Goal: Task Accomplishment & Management: Use online tool/utility

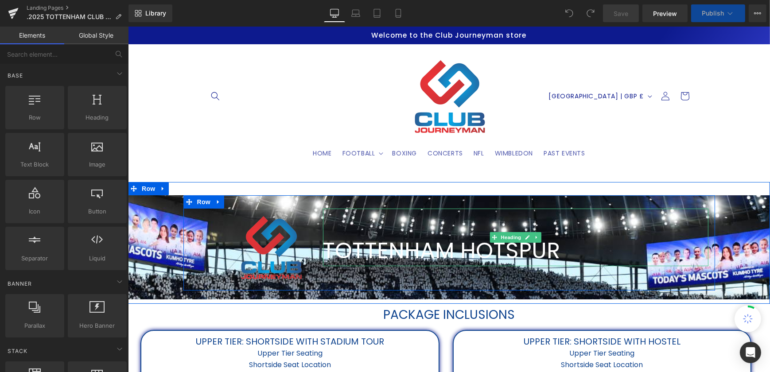
select select "Premium Lounge: Penalty Area"
select select "Upper tier: Longside with hostel"
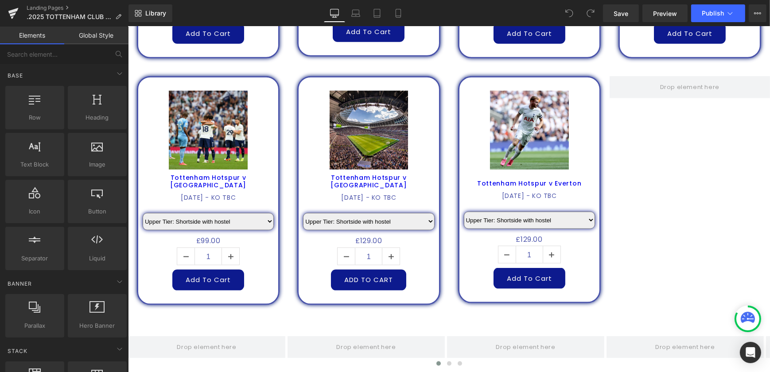
scroll to position [1370, 0]
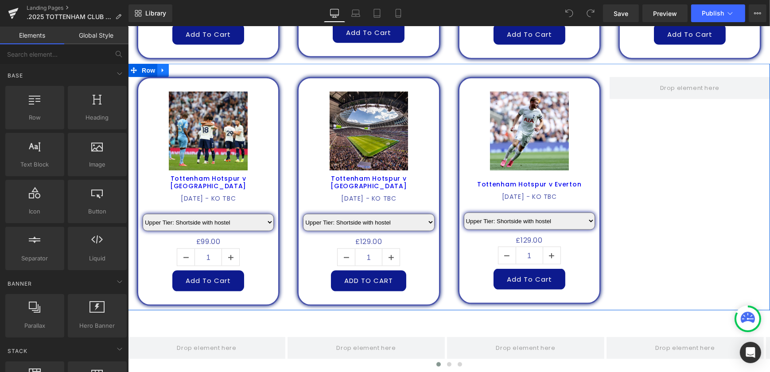
click at [161, 67] on icon at bounding box center [163, 70] width 6 height 7
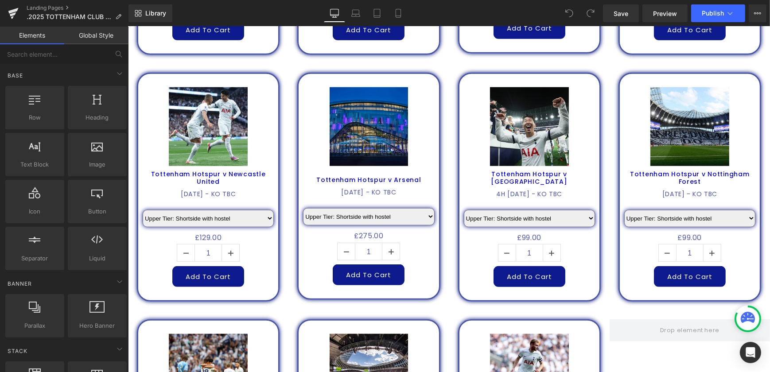
scroll to position [1088, 0]
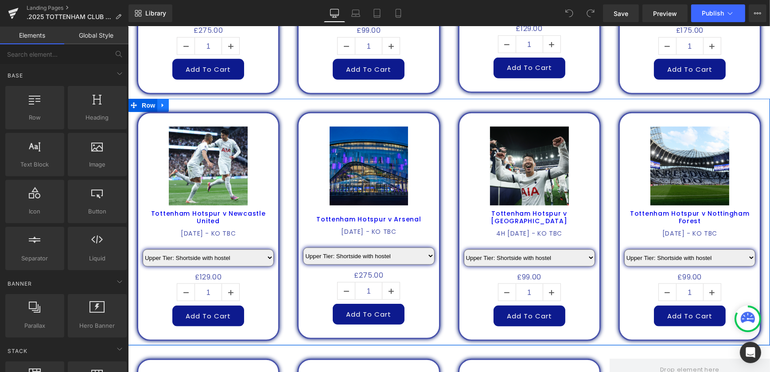
click at [164, 99] on link at bounding box center [163, 105] width 12 height 13
click at [171, 102] on icon at bounding box center [174, 105] width 6 height 6
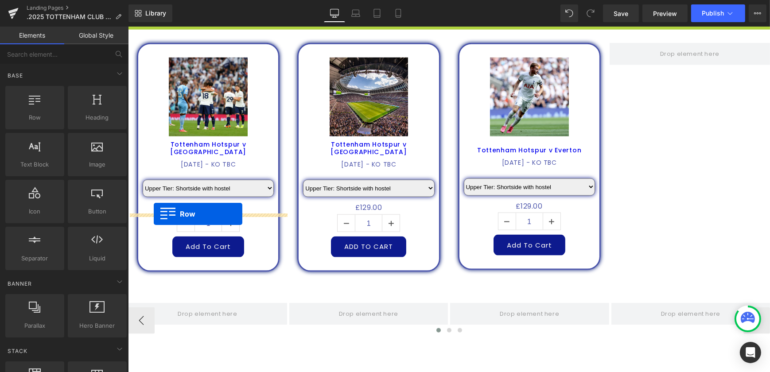
scroll to position [1485, 0]
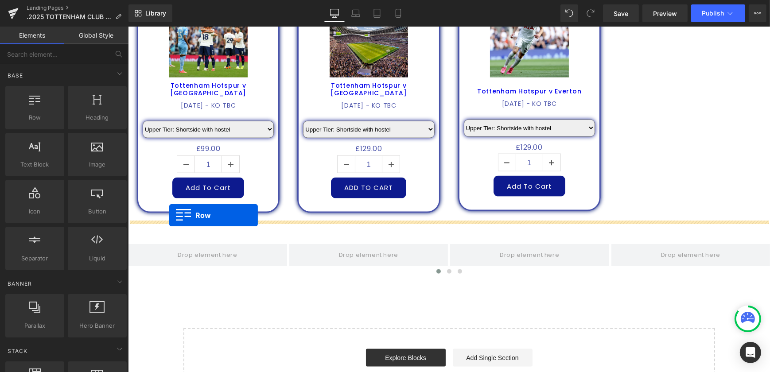
drag, startPoint x: 132, startPoint y: 67, endPoint x: 173, endPoint y: 216, distance: 154.1
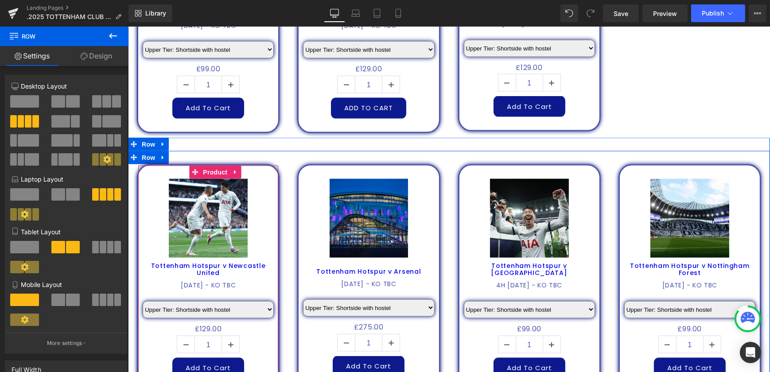
scroll to position [1543, 0]
click at [209, 165] on span "Product" at bounding box center [214, 171] width 29 height 13
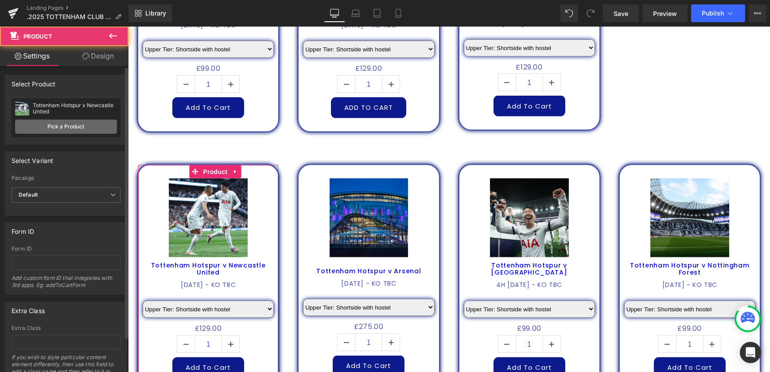
click at [43, 122] on link "Pick a Product" at bounding box center [66, 127] width 102 height 14
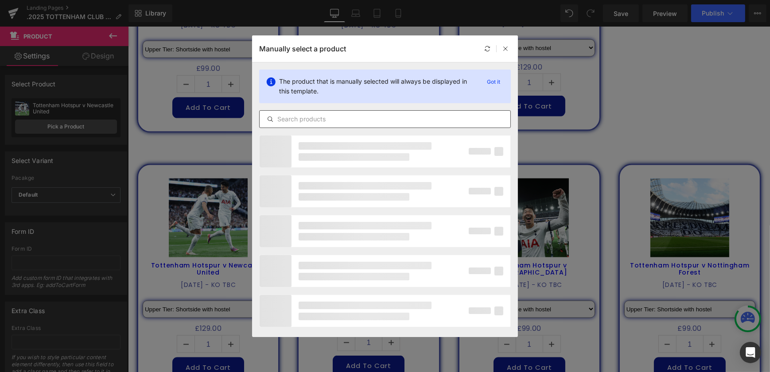
click at [294, 120] on input "text" at bounding box center [385, 119] width 251 height 11
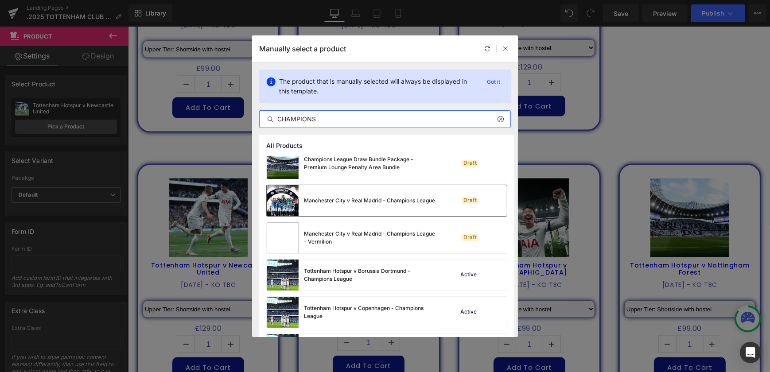
scroll to position [201, 0]
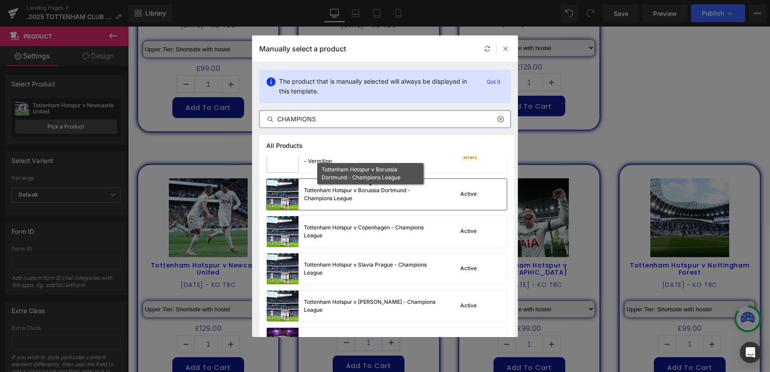
type input "CHAMPIONS"
click at [392, 199] on div "Tottenham Hotspur v Borussia Dortmund - Champions League" at bounding box center [370, 195] width 133 height 16
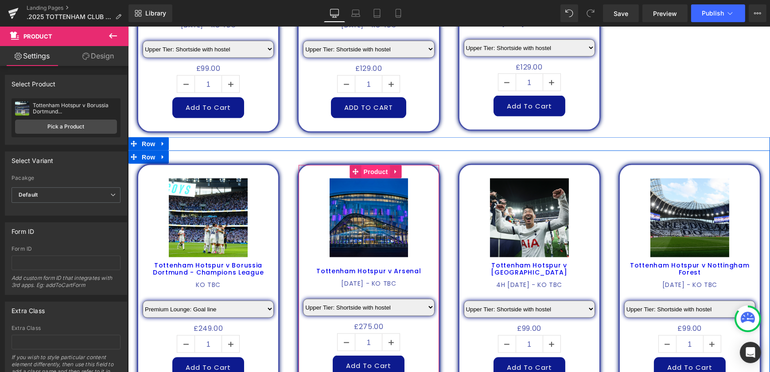
click at [370, 165] on span "Product" at bounding box center [375, 171] width 29 height 13
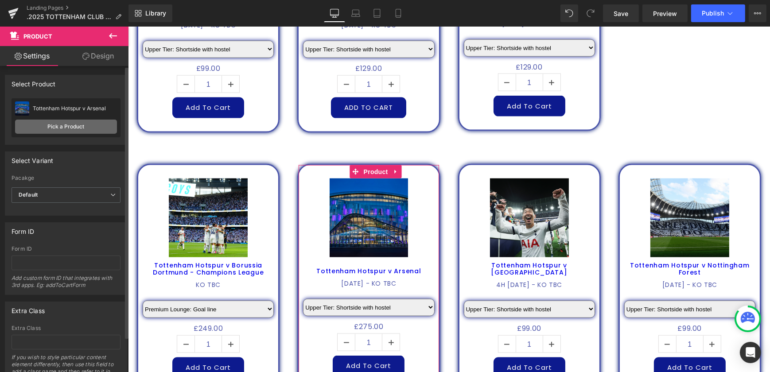
click at [86, 129] on link "Pick a Product" at bounding box center [66, 127] width 102 height 14
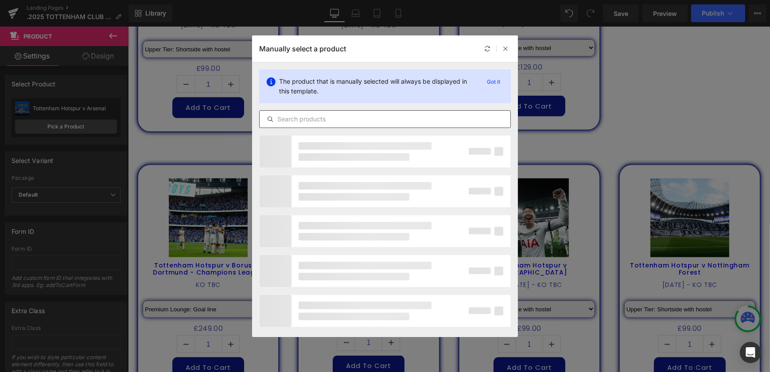
click at [330, 120] on input "text" at bounding box center [385, 119] width 251 height 11
type input "CHAMP"
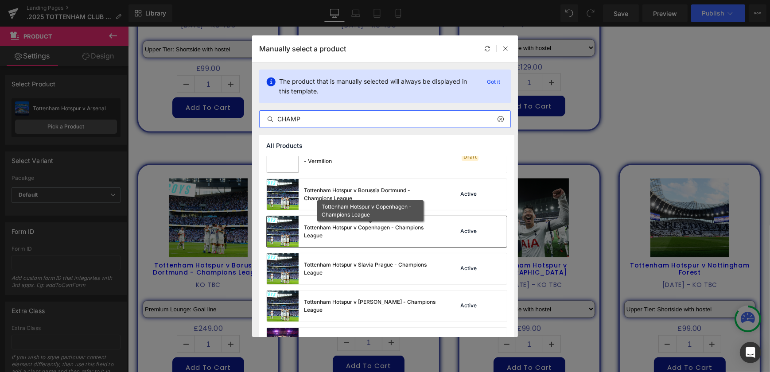
click at [368, 226] on div "Tottenham Hotspur v Copenhagen - Champions League" at bounding box center [370, 232] width 133 height 16
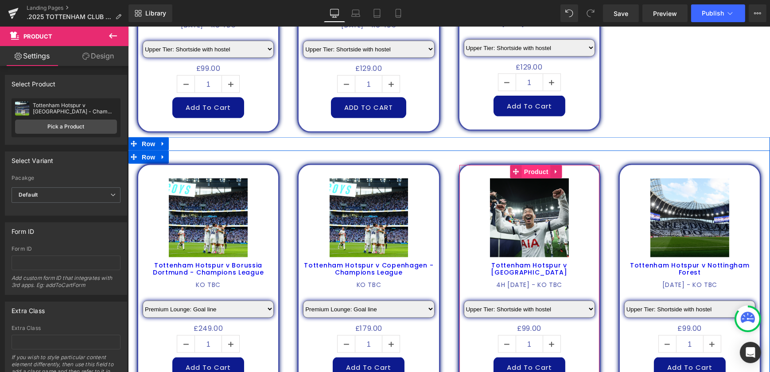
click at [533, 165] on span "Product" at bounding box center [536, 171] width 29 height 13
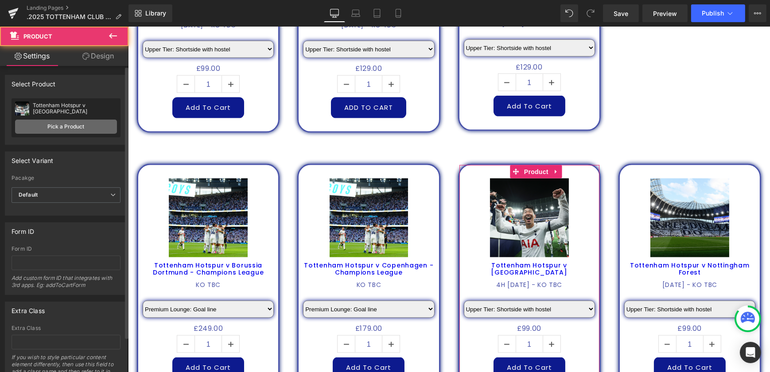
click at [84, 128] on link "Pick a Product" at bounding box center [66, 127] width 102 height 14
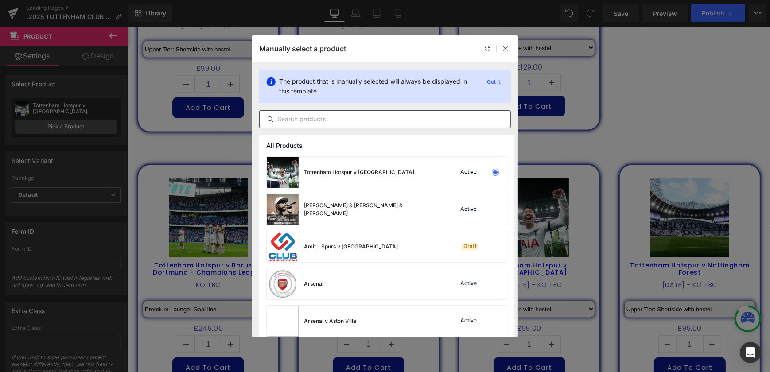
click at [373, 121] on input "text" at bounding box center [385, 119] width 251 height 11
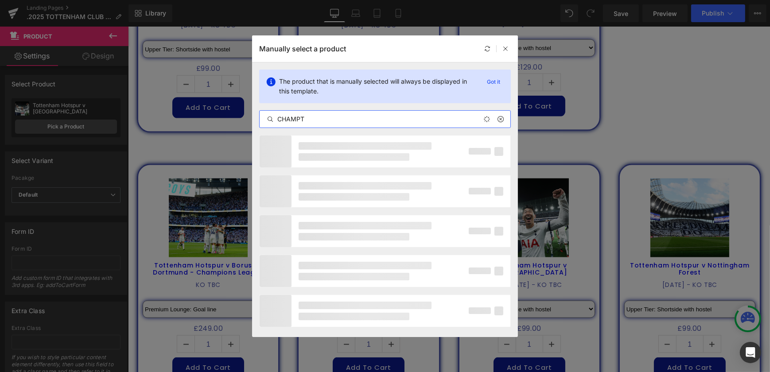
type input "CHAMP"
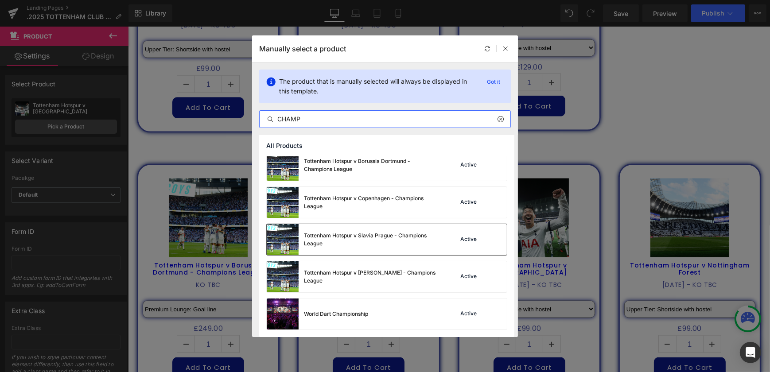
scroll to position [230, 0]
drag, startPoint x: 376, startPoint y: 243, endPoint x: 531, endPoint y: 157, distance: 176.8
click at [376, 243] on div "Tottenham Hotspur v Slavia Prague - Champions League" at bounding box center [370, 240] width 133 height 16
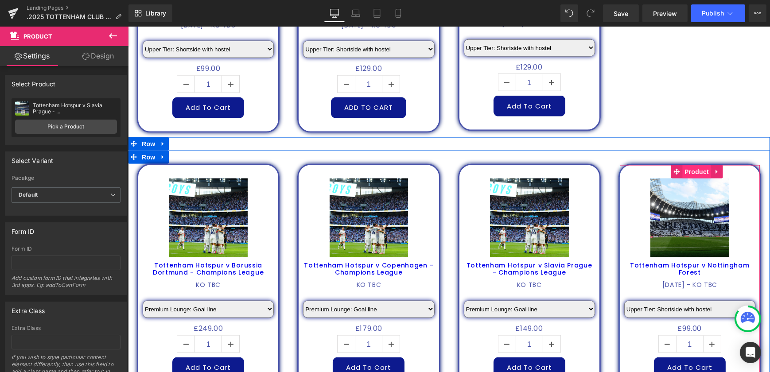
click at [688, 165] on span "Product" at bounding box center [696, 171] width 29 height 13
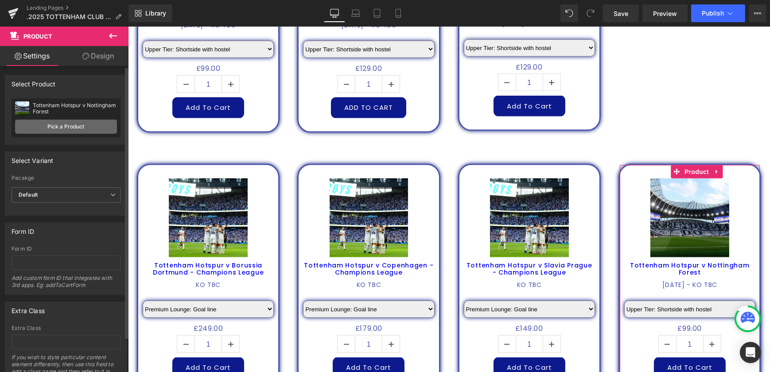
click at [75, 126] on link "Pick a Product" at bounding box center [66, 127] width 102 height 14
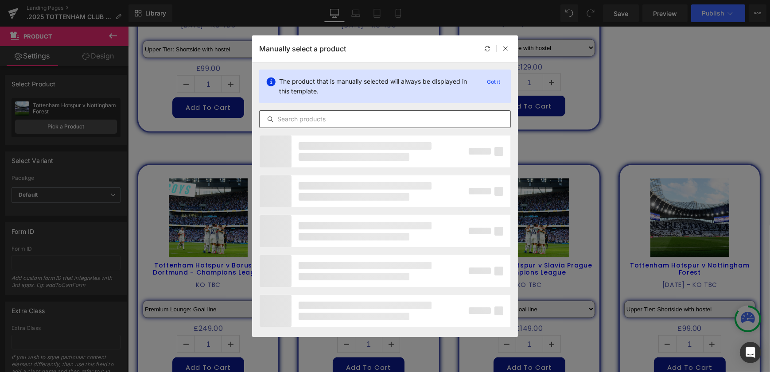
click at [321, 118] on input "text" at bounding box center [385, 119] width 251 height 11
type input "CHAMP"
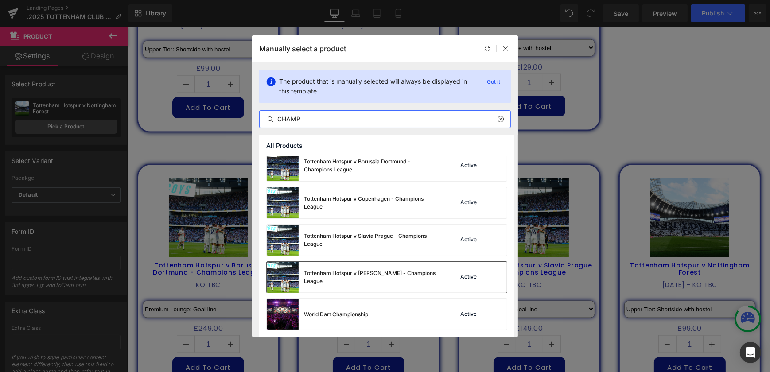
click at [387, 273] on div "Tottenham Hotspur v [PERSON_NAME] - Champions League" at bounding box center [370, 278] width 133 height 16
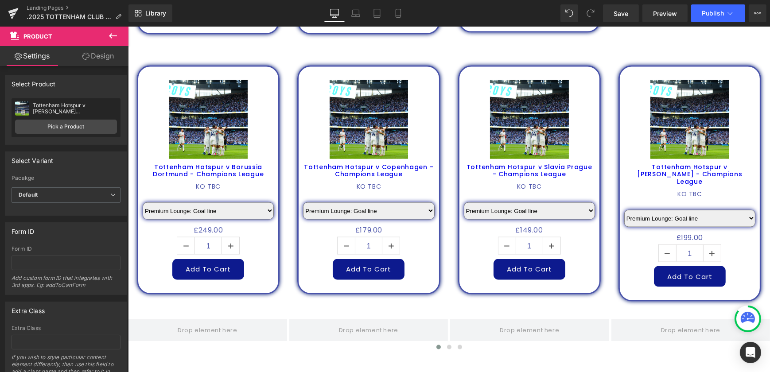
scroll to position [1624, 0]
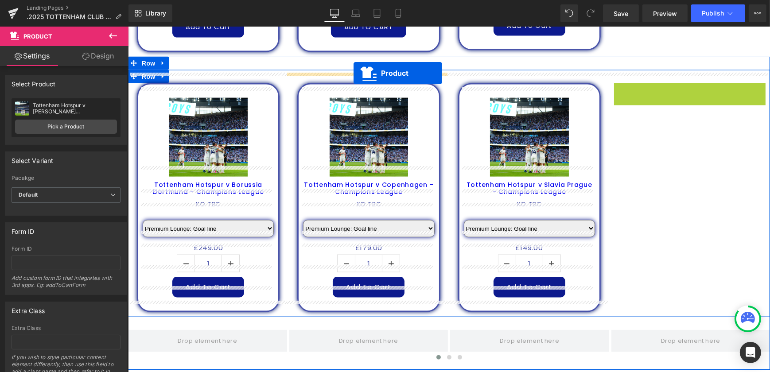
drag, startPoint x: 677, startPoint y: 84, endPoint x: 353, endPoint y: 73, distance: 323.4
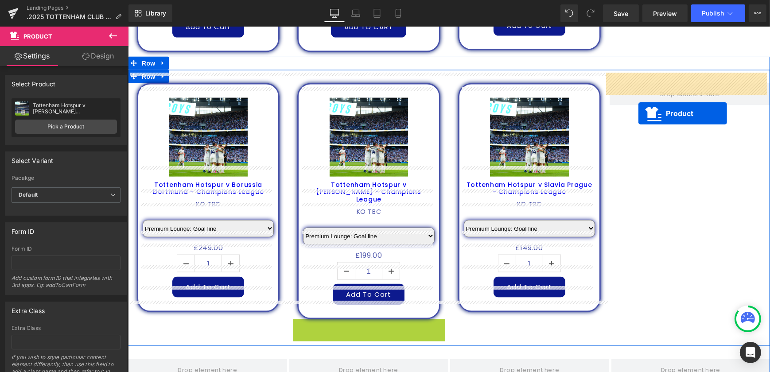
drag, startPoint x: 349, startPoint y: 190, endPoint x: 638, endPoint y: 114, distance: 299.4
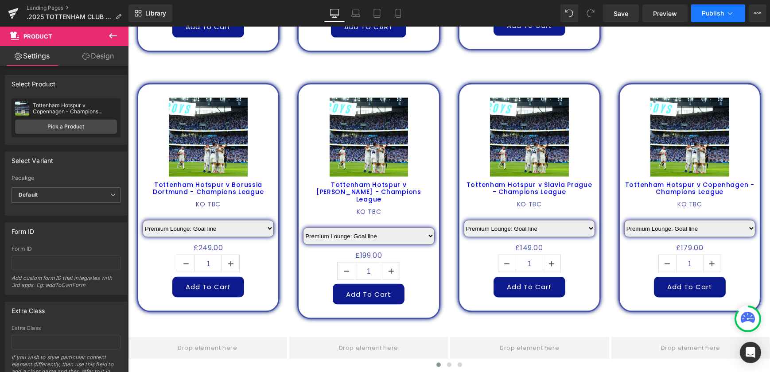
click at [719, 10] on span "Publish" at bounding box center [713, 13] width 22 height 7
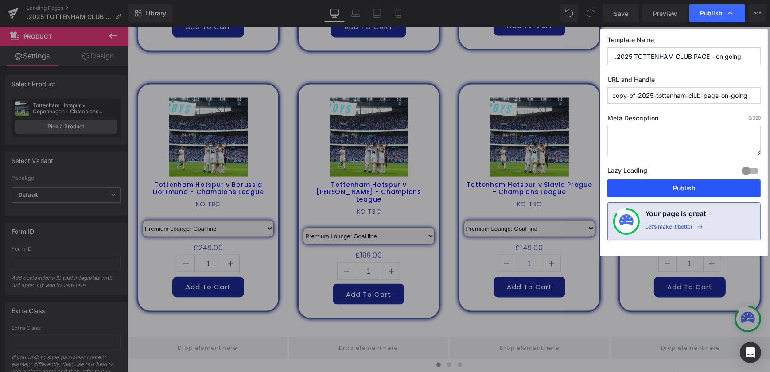
click at [702, 183] on button "Publish" at bounding box center [684, 189] width 153 height 18
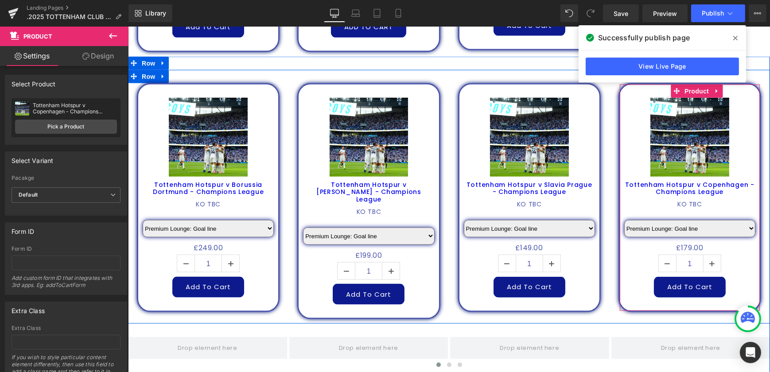
click at [751, 87] on div "Sale Off (P) Image Tottenham Hotspur v Copenhagen - Champions League (P) Title …" at bounding box center [689, 197] width 143 height 229
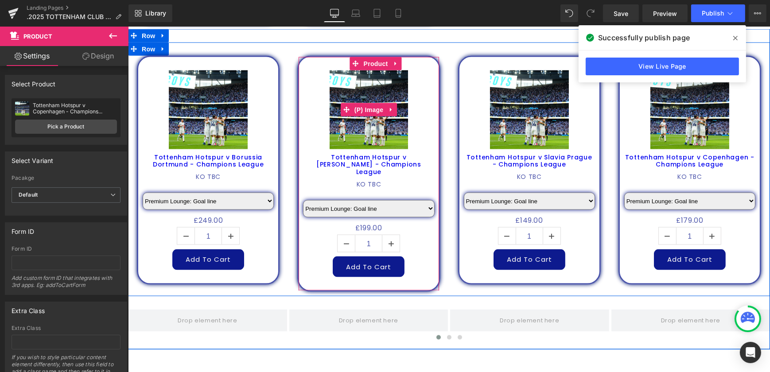
scroll to position [1664, 0]
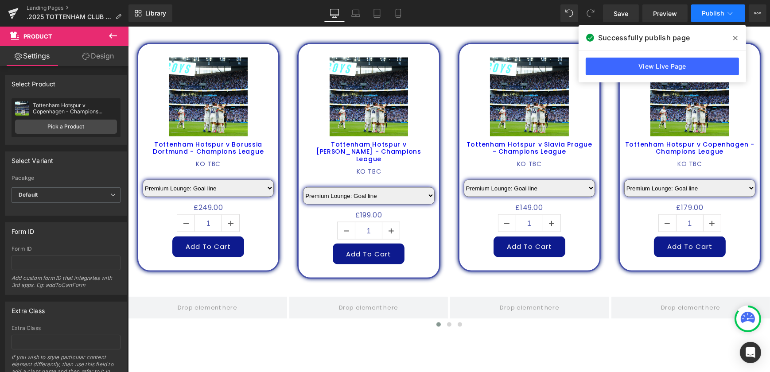
click at [719, 16] on span "Publish" at bounding box center [713, 13] width 22 height 7
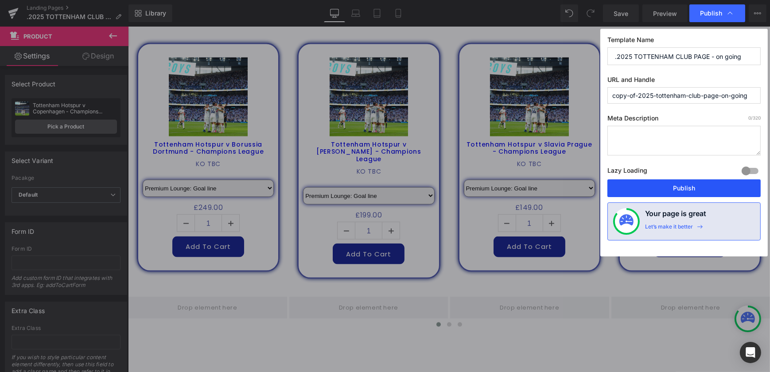
click at [690, 185] on button "Publish" at bounding box center [684, 189] width 153 height 18
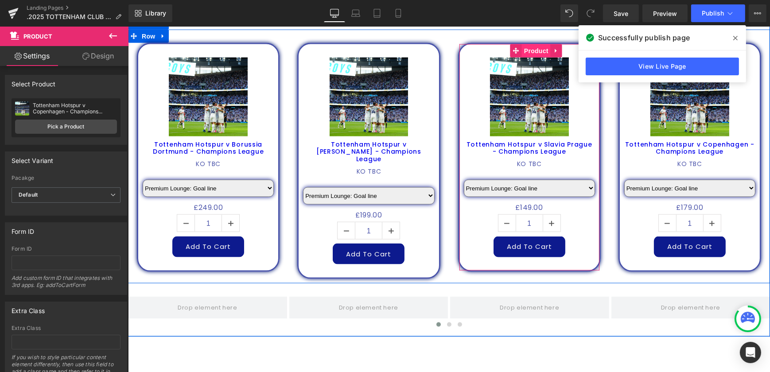
click at [534, 44] on span "Product" at bounding box center [536, 50] width 29 height 13
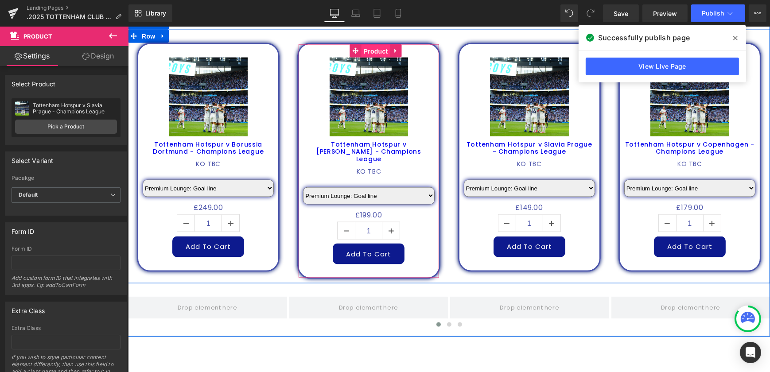
click at [369, 45] on span "Product" at bounding box center [375, 51] width 29 height 13
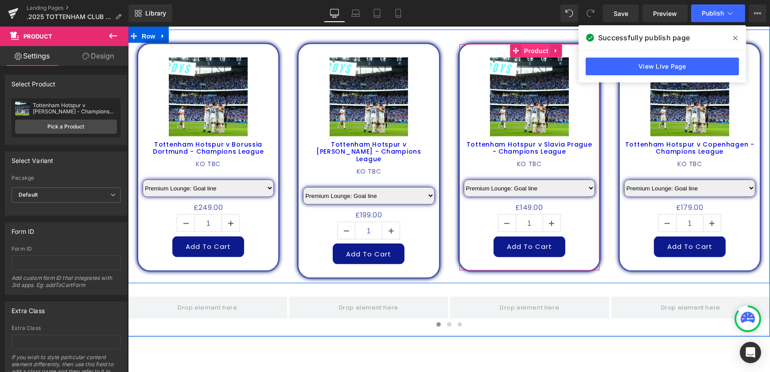
click at [540, 44] on span "Product" at bounding box center [536, 50] width 29 height 13
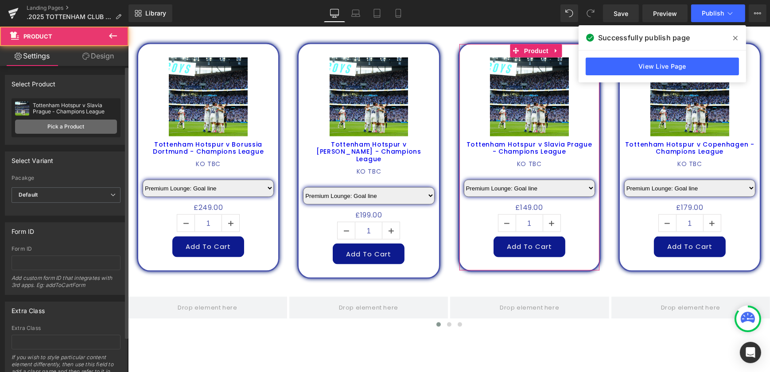
click at [97, 123] on link "Pick a Product" at bounding box center [66, 127] width 102 height 14
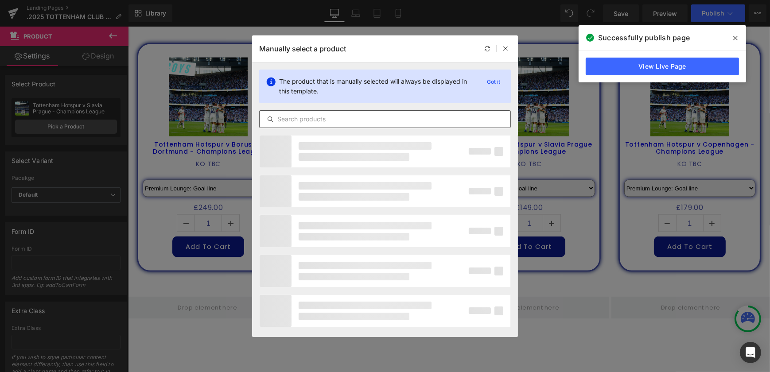
click at [350, 117] on input "text" at bounding box center [385, 119] width 251 height 11
type input "CHAMPION"
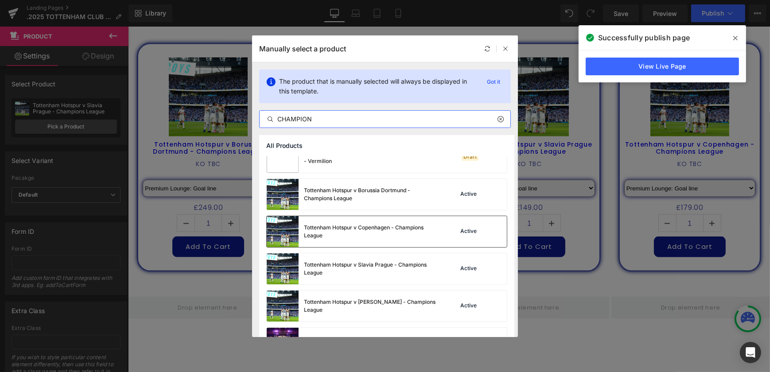
scroll to position [242, 0]
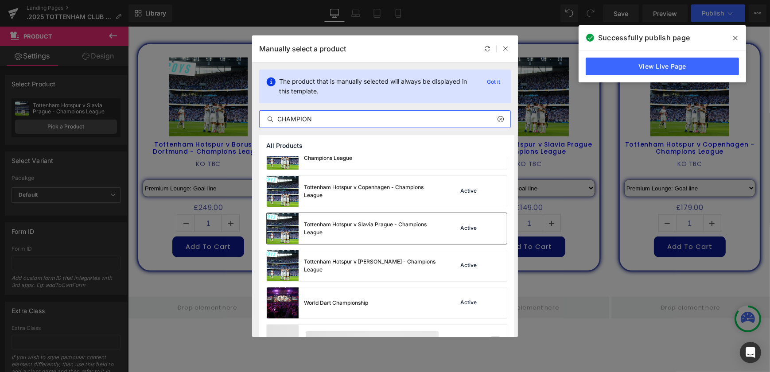
click at [399, 238] on div "Tottenham Hotspur v Slavia Prague - Champions League" at bounding box center [352, 228] width 170 height 31
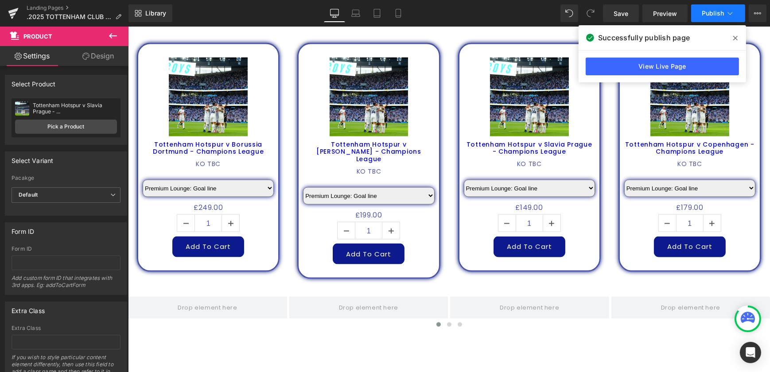
click at [708, 15] on span "Publish" at bounding box center [713, 13] width 22 height 7
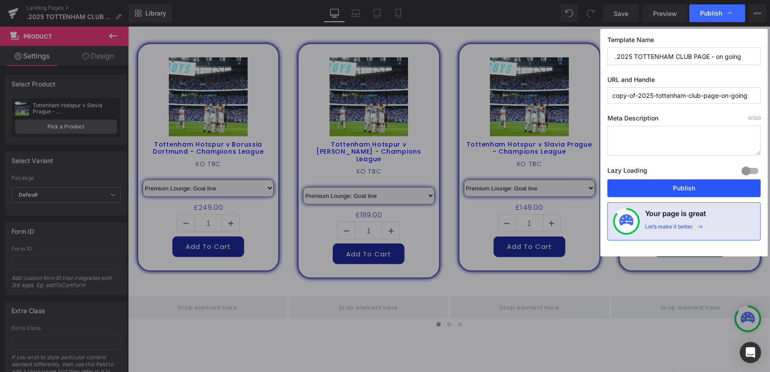
click at [692, 185] on button "Publish" at bounding box center [684, 189] width 153 height 18
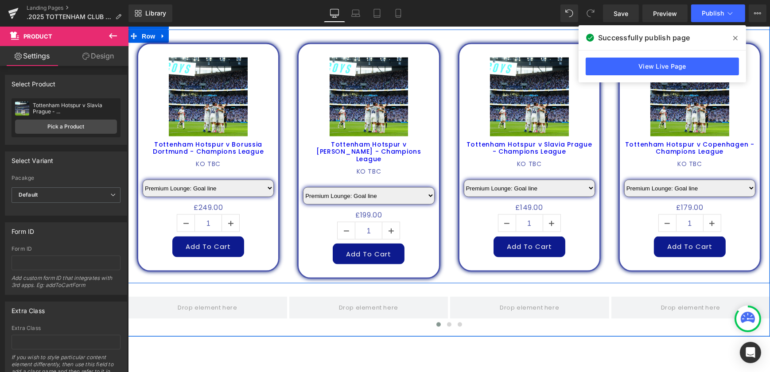
scroll to position [1584, 0]
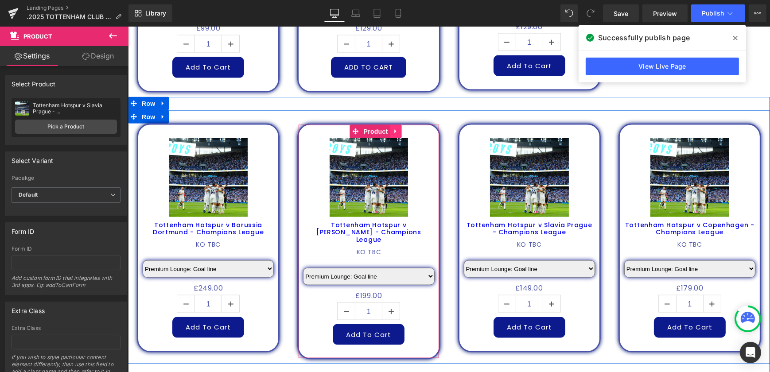
click at [395, 128] on icon at bounding box center [396, 131] width 6 height 7
click at [402, 125] on link at bounding box center [402, 131] width 12 height 13
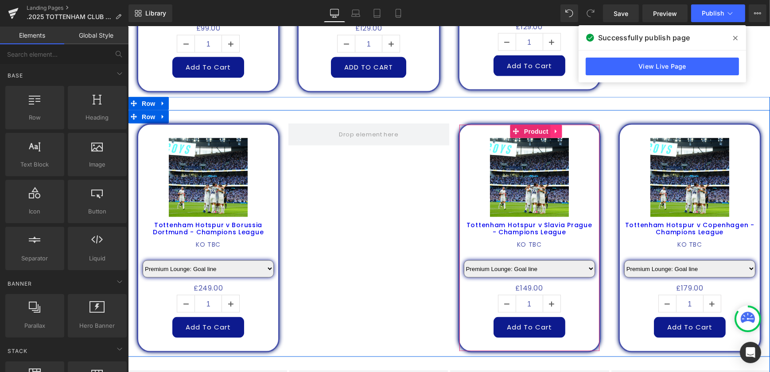
click at [553, 128] on icon at bounding box center [556, 131] width 6 height 7
click at [559, 129] on icon at bounding box center [562, 132] width 6 height 6
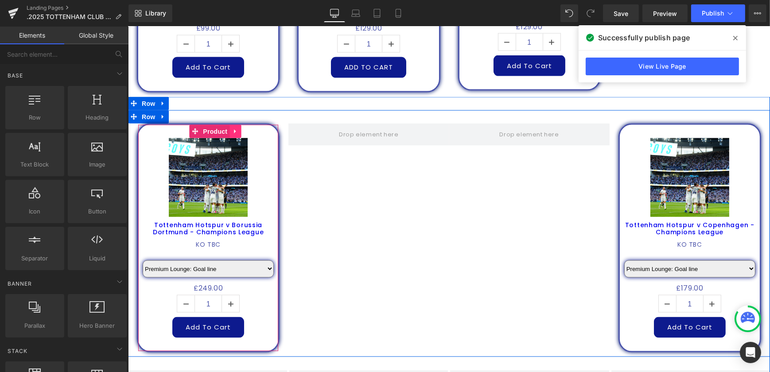
click at [229, 125] on link at bounding box center [235, 131] width 12 height 13
click at [226, 129] on icon at bounding box center [229, 132] width 6 height 6
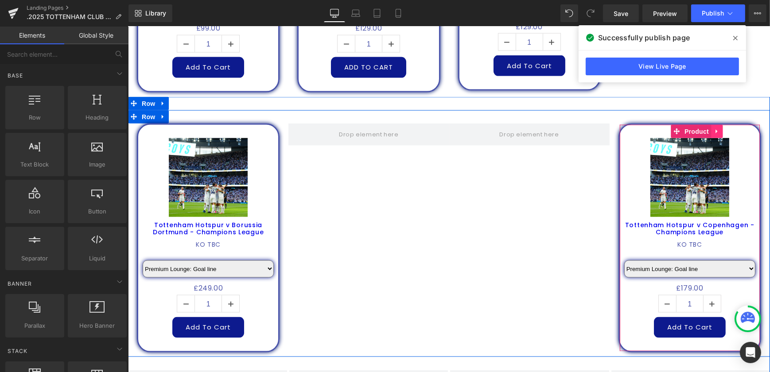
click at [716, 130] on icon at bounding box center [717, 132] width 2 height 4
click at [709, 129] on icon at bounding box center [711, 132] width 6 height 6
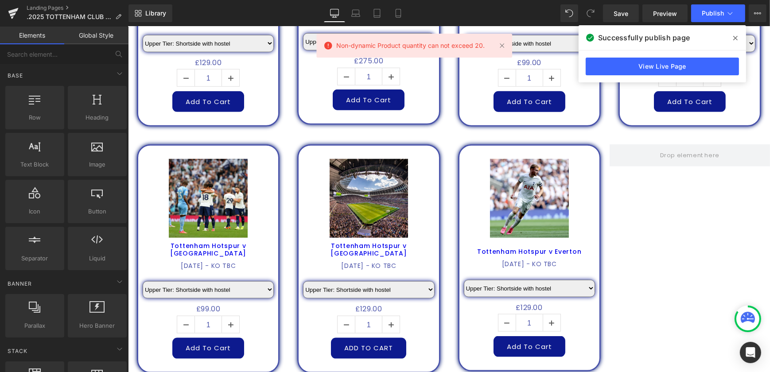
scroll to position [1302, 0]
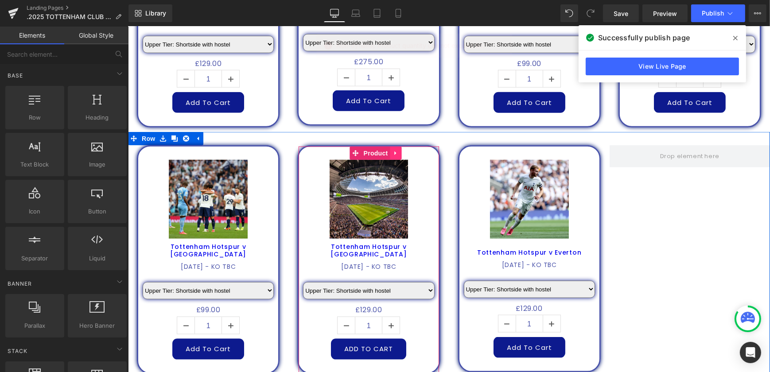
click at [393, 150] on icon at bounding box center [396, 153] width 6 height 7
click at [389, 150] on icon at bounding box center [390, 153] width 6 height 7
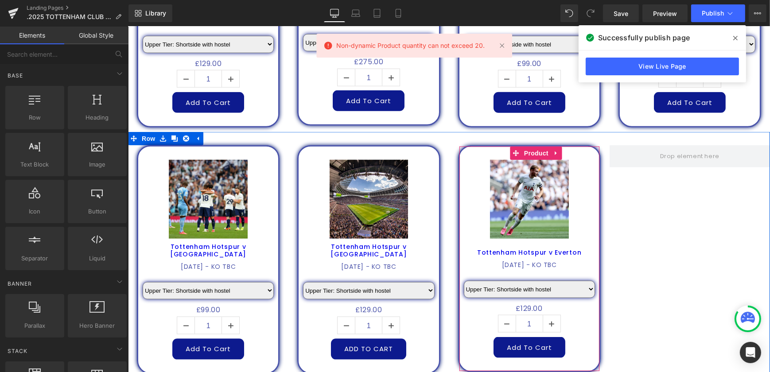
scroll to position [1503, 0]
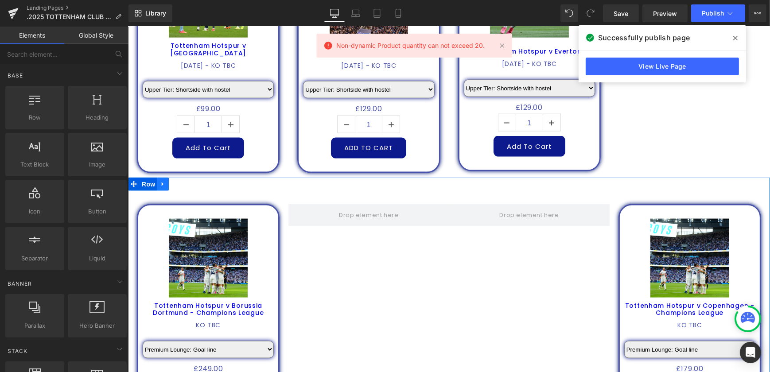
click at [160, 181] on icon at bounding box center [163, 184] width 6 height 7
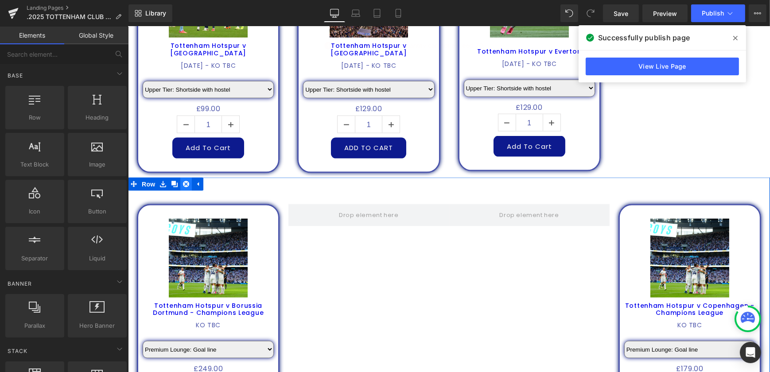
click at [184, 181] on icon at bounding box center [186, 184] width 6 height 6
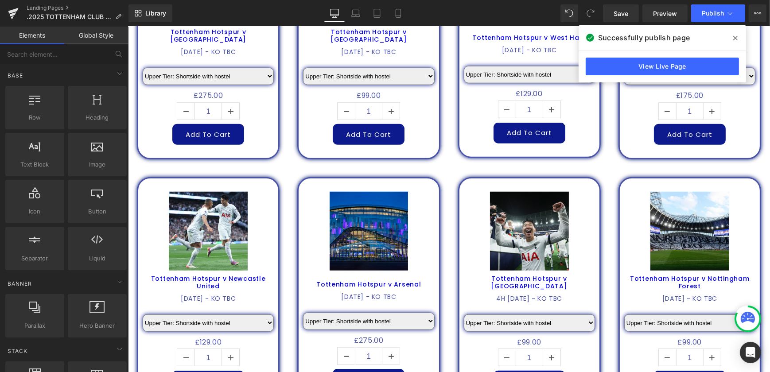
scroll to position [1020, 0]
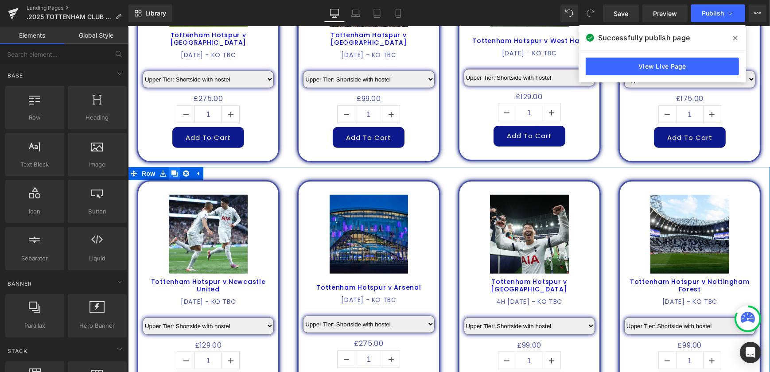
click at [172, 171] on icon at bounding box center [174, 174] width 6 height 6
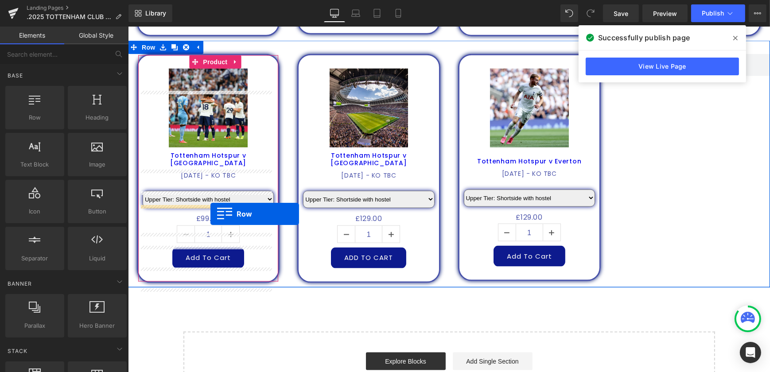
scroll to position [1485, 0]
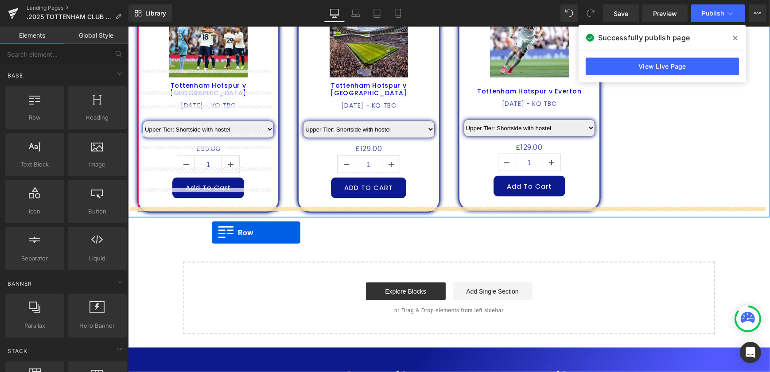
drag, startPoint x: 132, startPoint y: 63, endPoint x: 211, endPoint y: 233, distance: 187.2
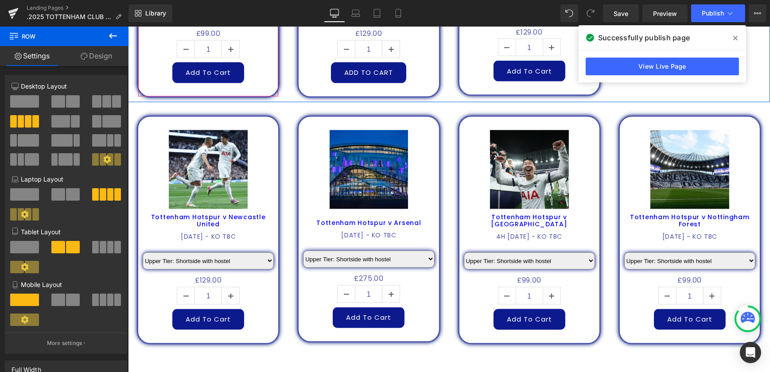
scroll to position [1624, 0]
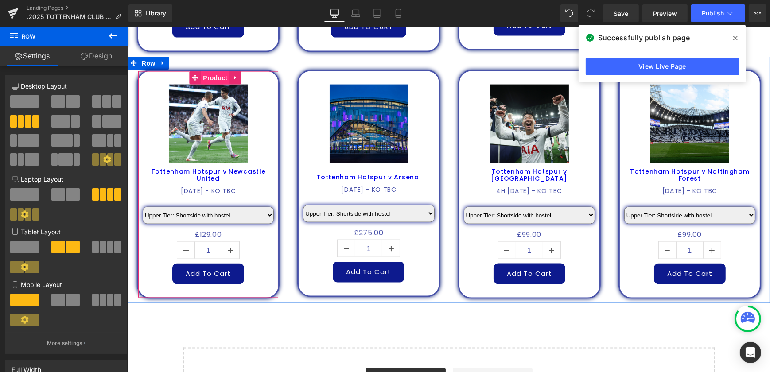
click at [211, 71] on span "Product" at bounding box center [214, 77] width 29 height 13
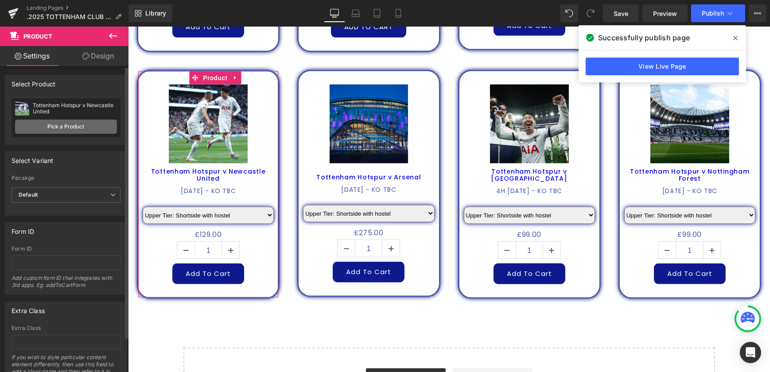
click at [66, 129] on link "Pick a Product" at bounding box center [66, 127] width 102 height 14
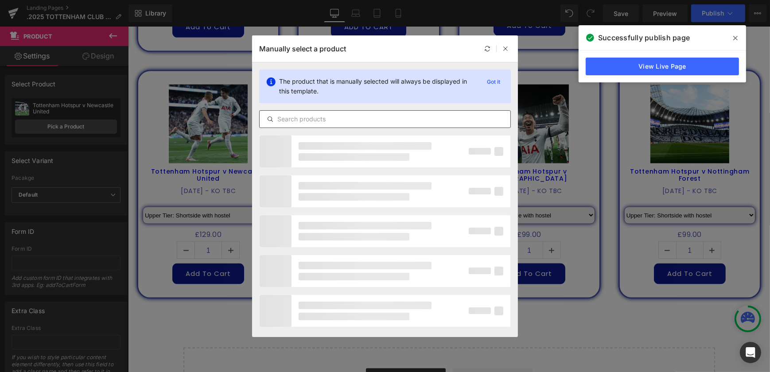
click at [340, 118] on input "text" at bounding box center [385, 119] width 251 height 11
type input "CH"
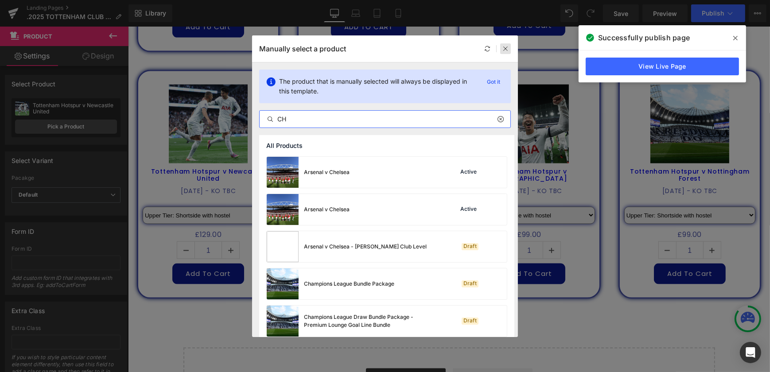
click at [504, 46] on icon at bounding box center [506, 49] width 6 height 6
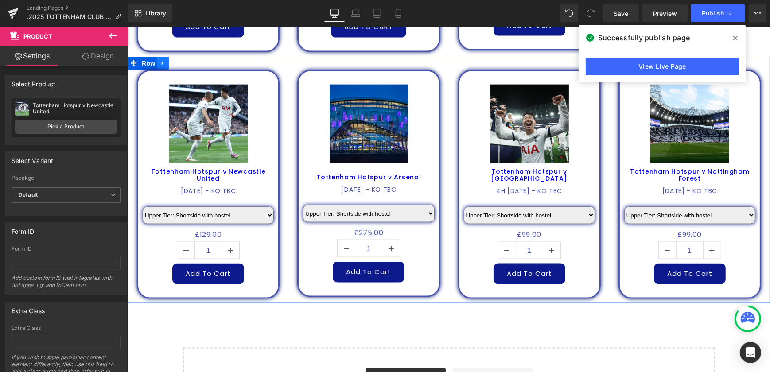
click at [157, 57] on link at bounding box center [163, 63] width 12 height 13
click at [180, 57] on link at bounding box center [186, 63] width 12 height 13
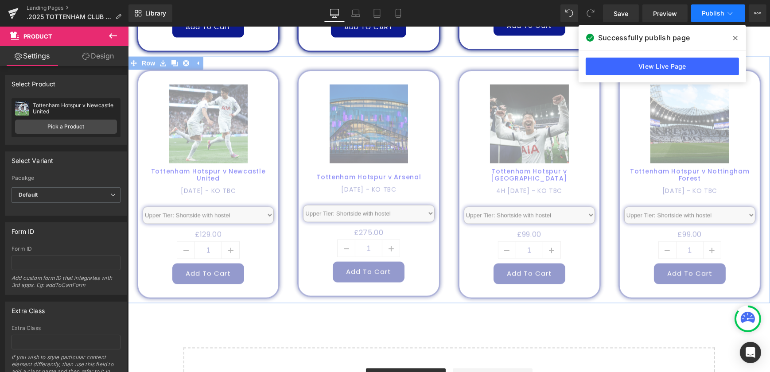
click at [716, 14] on span "Publish" at bounding box center [713, 13] width 22 height 7
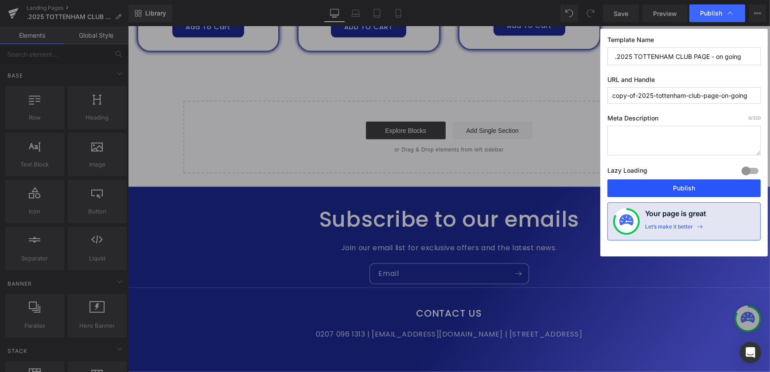
click at [696, 187] on button "Publish" at bounding box center [684, 189] width 153 height 18
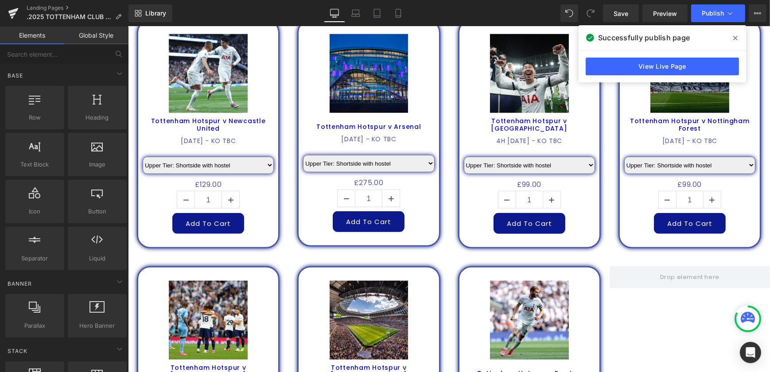
scroll to position [1140, 0]
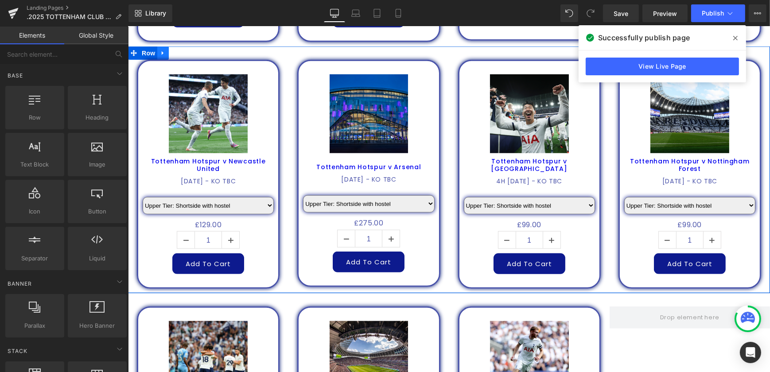
click at [161, 50] on icon at bounding box center [163, 53] width 6 height 7
click at [171, 50] on icon at bounding box center [174, 53] width 6 height 7
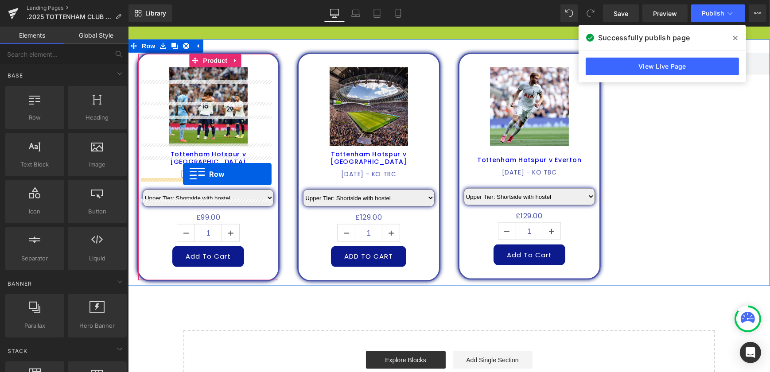
scroll to position [1485, 0]
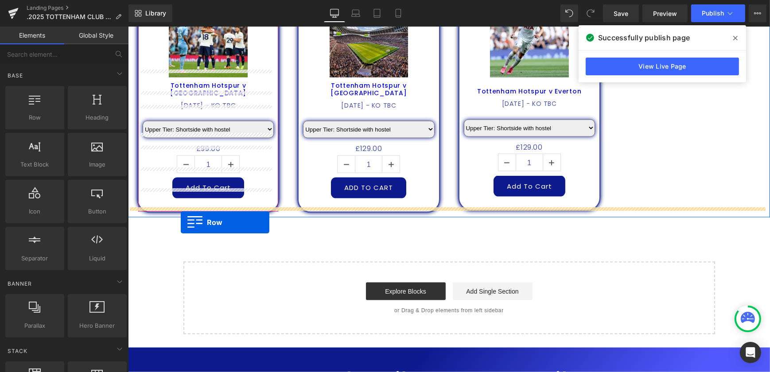
drag, startPoint x: 131, startPoint y: 70, endPoint x: 180, endPoint y: 223, distance: 159.8
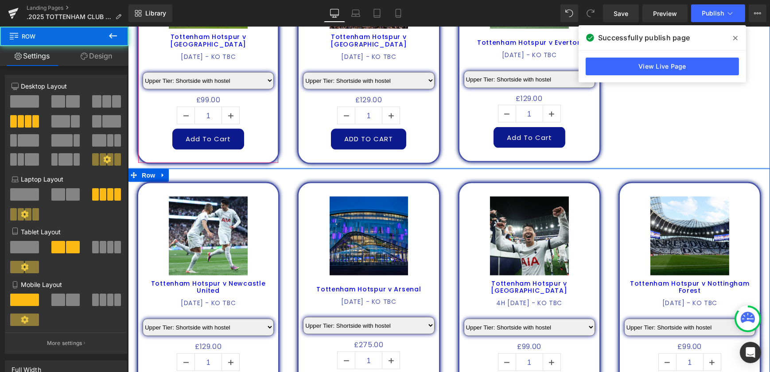
scroll to position [1584, 0]
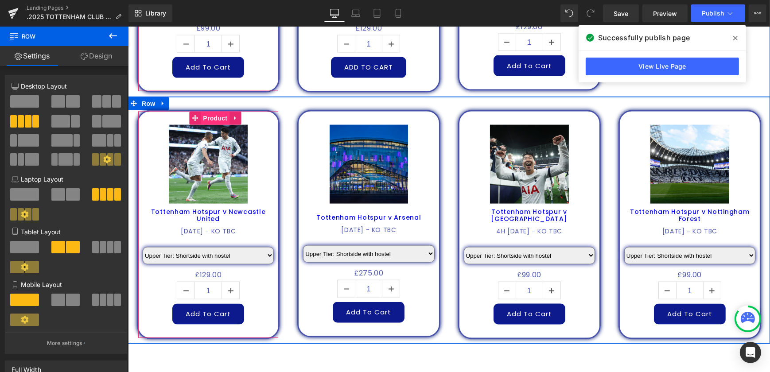
click at [211, 112] on span "Product" at bounding box center [214, 118] width 29 height 13
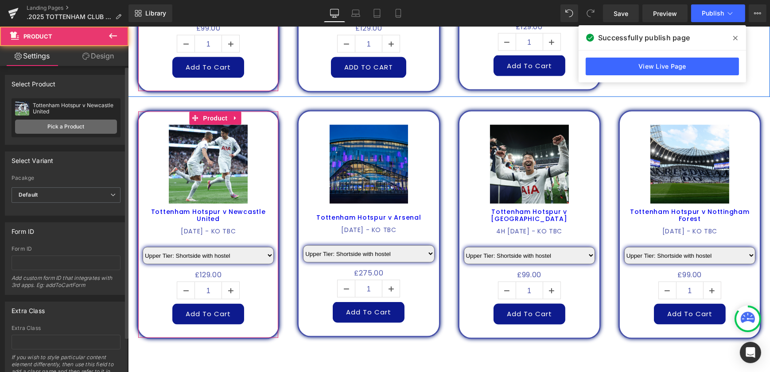
click at [69, 125] on link "Pick a Product" at bounding box center [66, 127] width 102 height 14
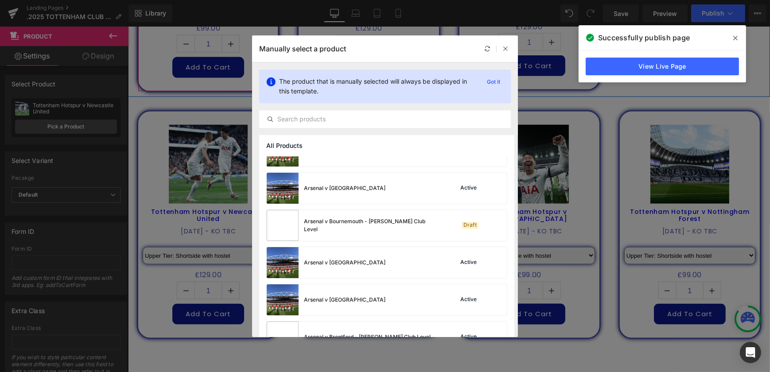
scroll to position [483, 0]
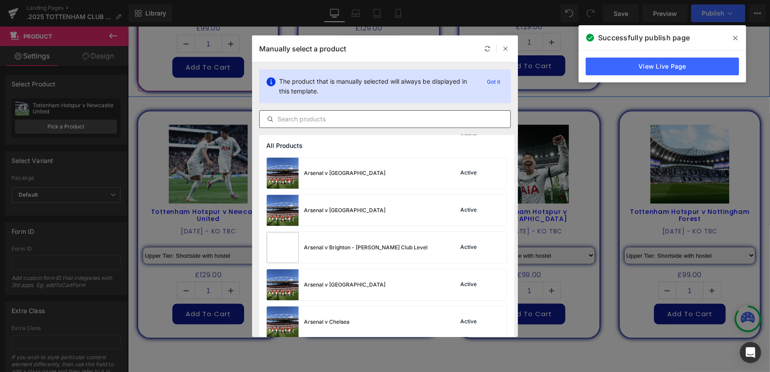
click at [369, 120] on input "text" at bounding box center [385, 119] width 251 height 11
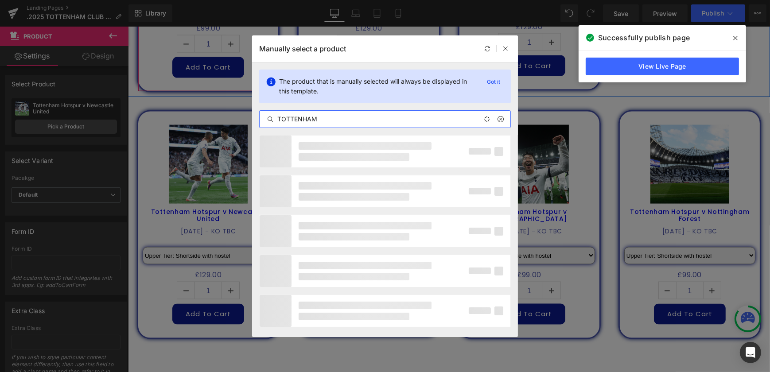
type input "TOTTENHAM"
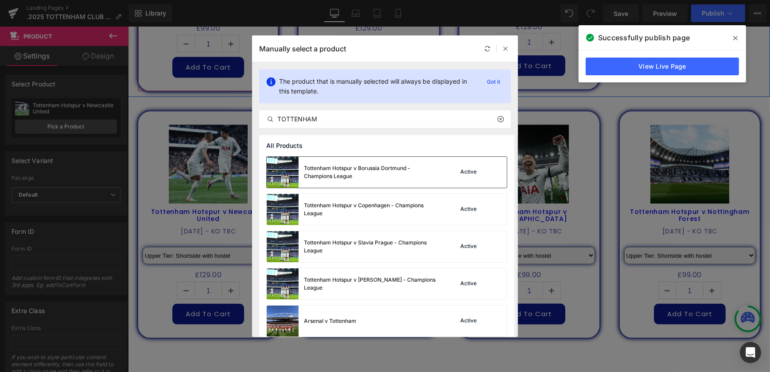
click at [399, 175] on div "Tottenham Hotspur v Borussia Dortmund - Champions League" at bounding box center [370, 172] width 133 height 16
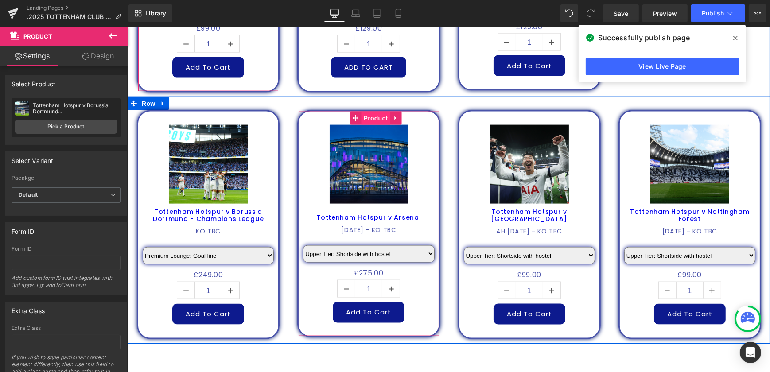
click at [375, 112] on span "Product" at bounding box center [375, 118] width 29 height 13
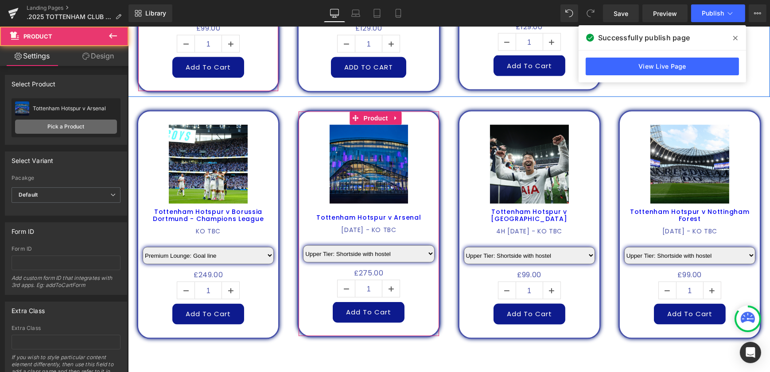
click at [88, 127] on link "Pick a Product" at bounding box center [66, 127] width 102 height 14
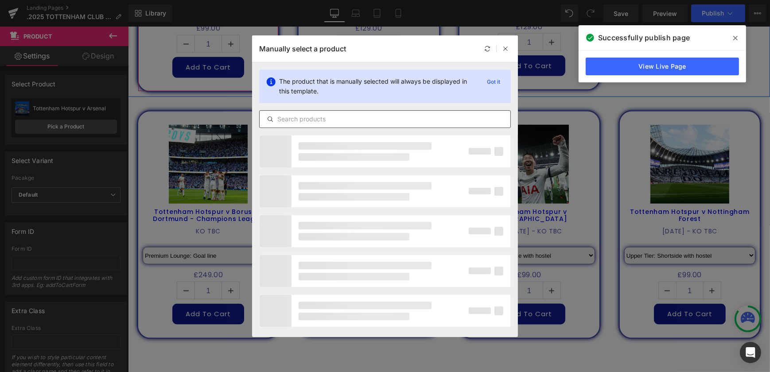
click at [329, 120] on input "text" at bounding box center [385, 119] width 251 height 11
type input "CHAMPION"
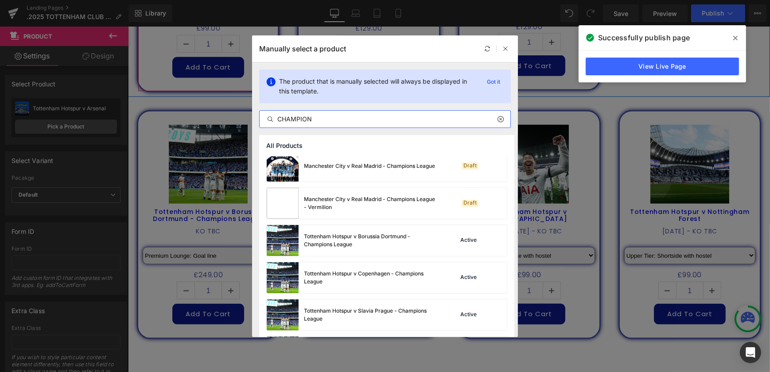
scroll to position [161, 0]
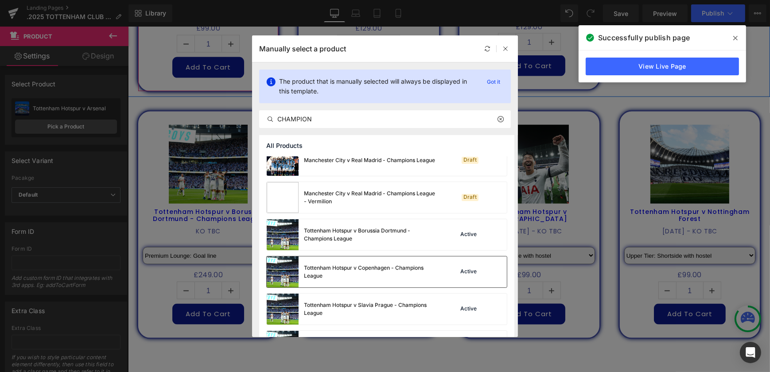
click at [406, 266] on div "Tottenham Hotspur v Copenhagen - Champions League" at bounding box center [370, 272] width 133 height 16
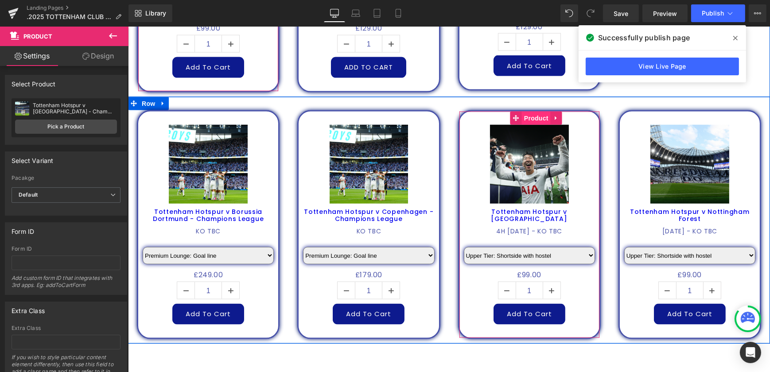
click at [527, 112] on span "Product" at bounding box center [536, 118] width 29 height 13
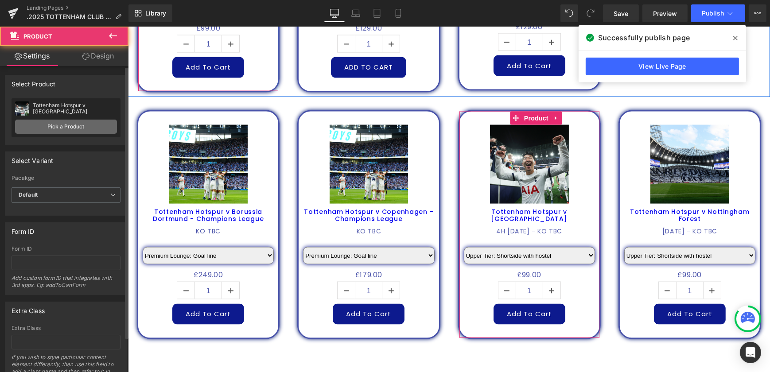
click at [76, 124] on link "Pick a Product" at bounding box center [66, 127] width 102 height 14
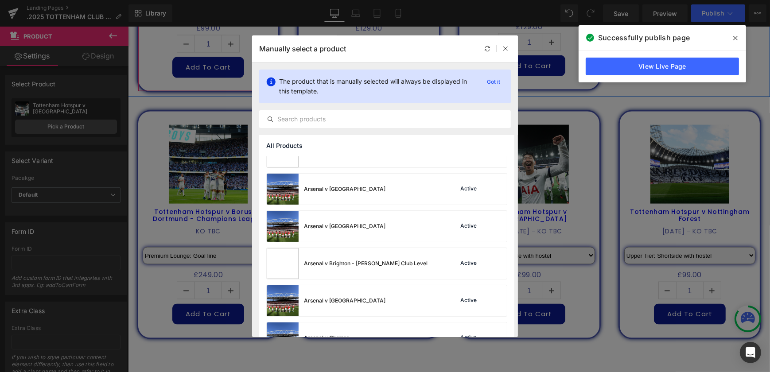
scroll to position [604, 0]
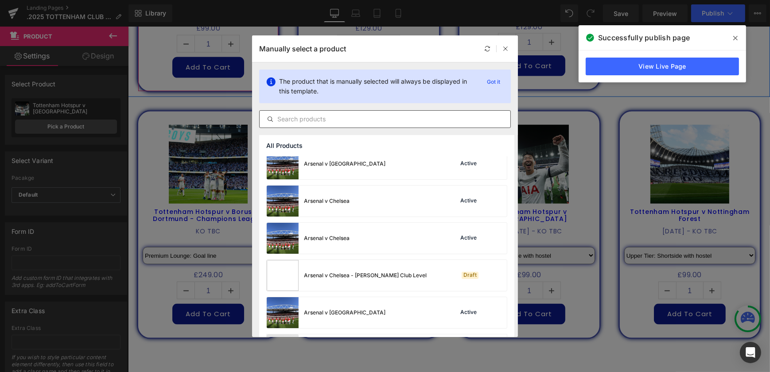
click at [379, 121] on input "text" at bounding box center [385, 119] width 251 height 11
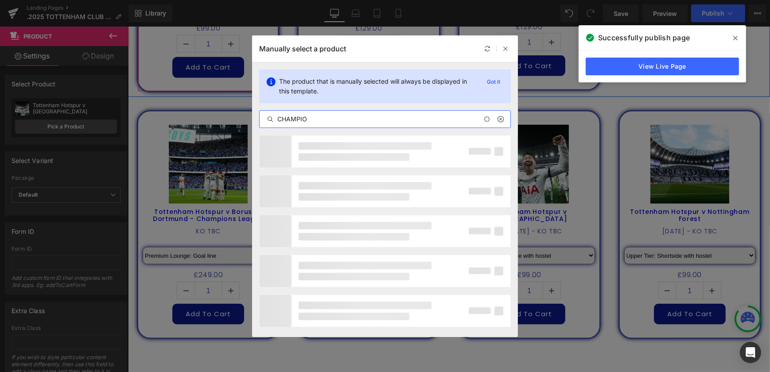
type input "CHAMPION"
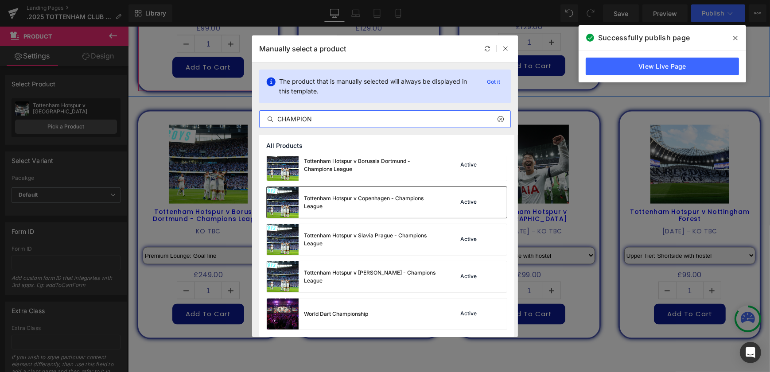
scroll to position [230, 0]
click at [379, 248] on div "Tottenham Hotspur v Slavia Prague - Champions League" at bounding box center [370, 240] width 133 height 16
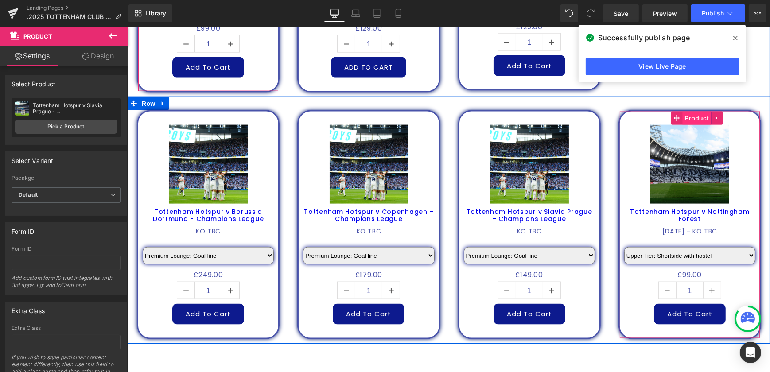
click at [688, 112] on span "Product" at bounding box center [696, 118] width 29 height 13
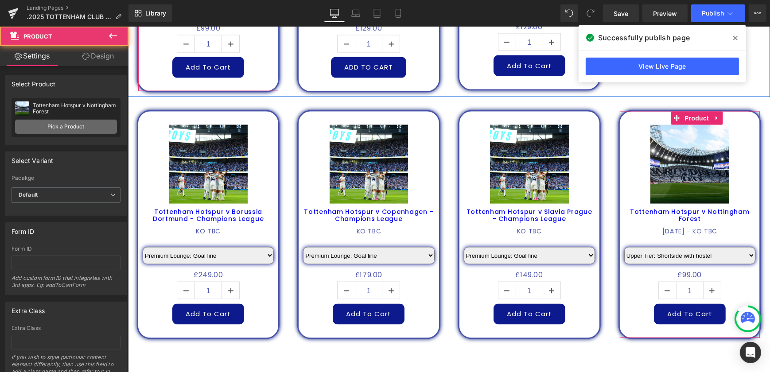
click at [89, 126] on link "Pick a Product" at bounding box center [66, 127] width 102 height 14
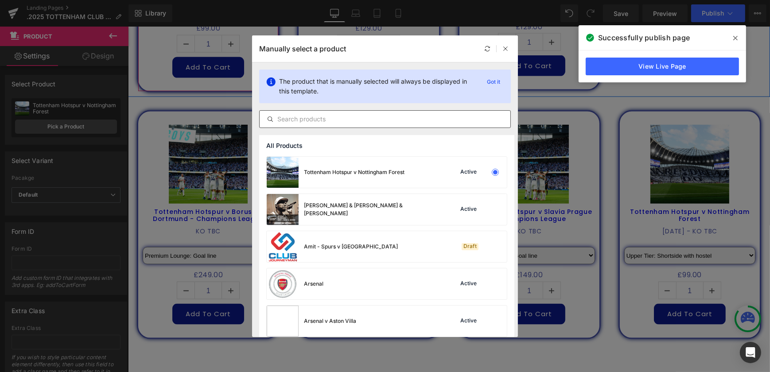
click at [351, 121] on input "text" at bounding box center [385, 119] width 251 height 11
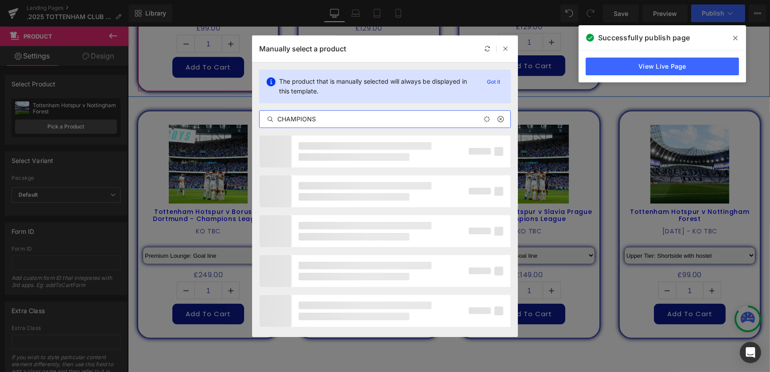
type input "CHAMPIONS"
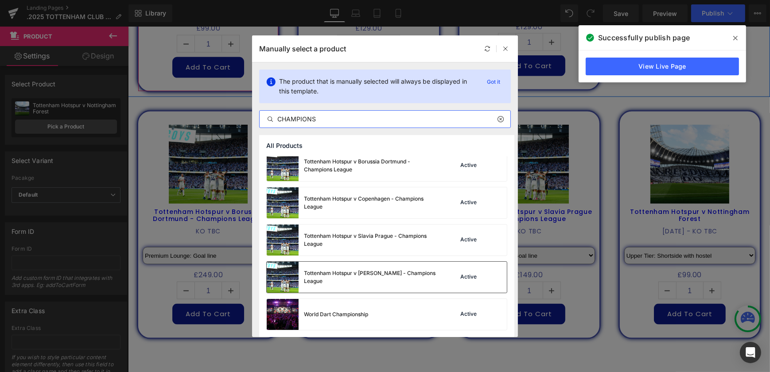
click at [400, 280] on div "Tottenham Hotspur v Villarreal - Champions League" at bounding box center [370, 278] width 133 height 16
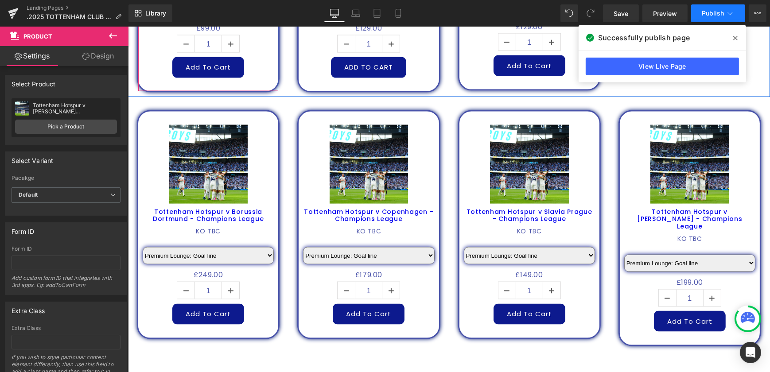
click at [715, 11] on span "Publish" at bounding box center [713, 13] width 22 height 7
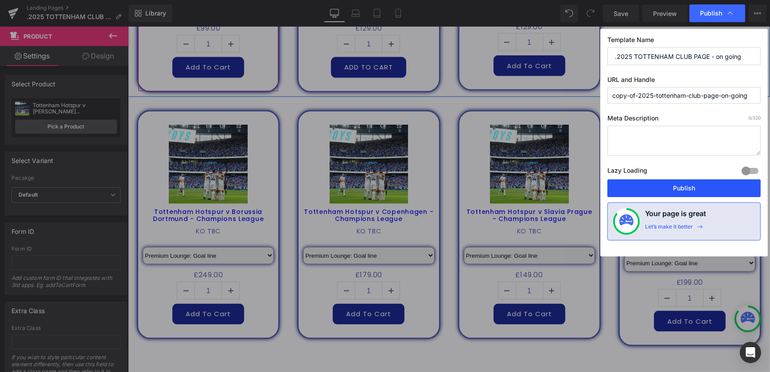
click at [683, 192] on button "Publish" at bounding box center [684, 189] width 153 height 18
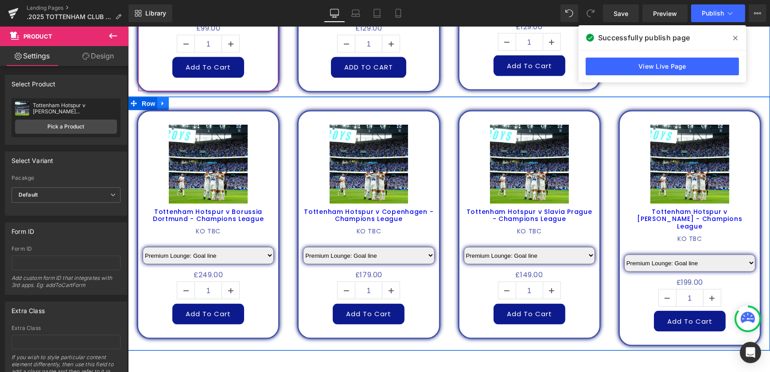
click at [158, 97] on link at bounding box center [163, 103] width 12 height 13
click at [183, 100] on icon at bounding box center [186, 103] width 6 height 7
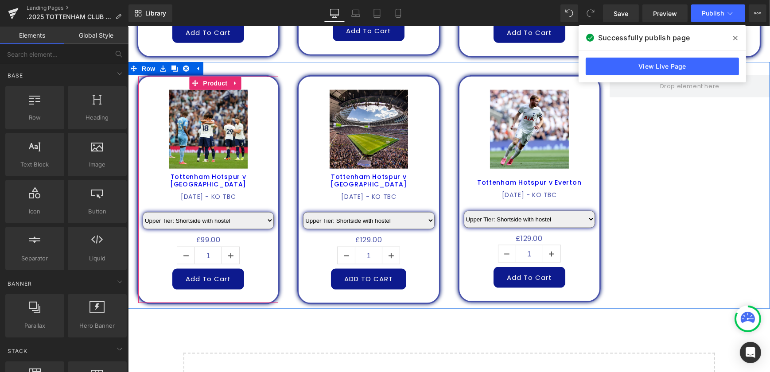
scroll to position [1342, 0]
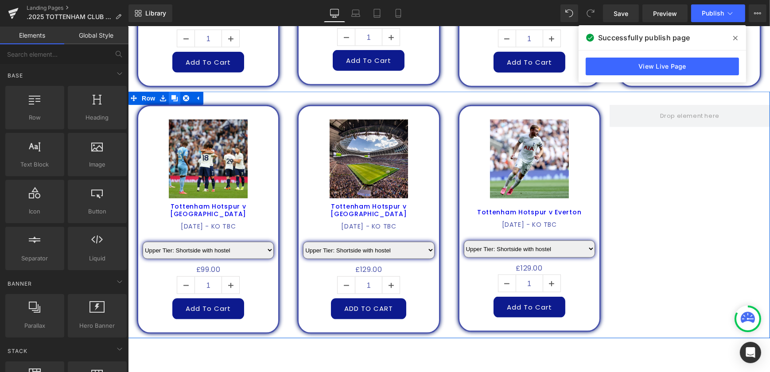
click at [173, 95] on icon at bounding box center [174, 98] width 6 height 7
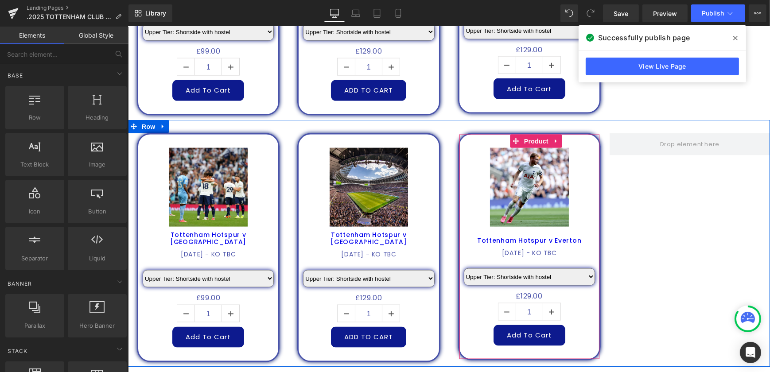
scroll to position [1487, 0]
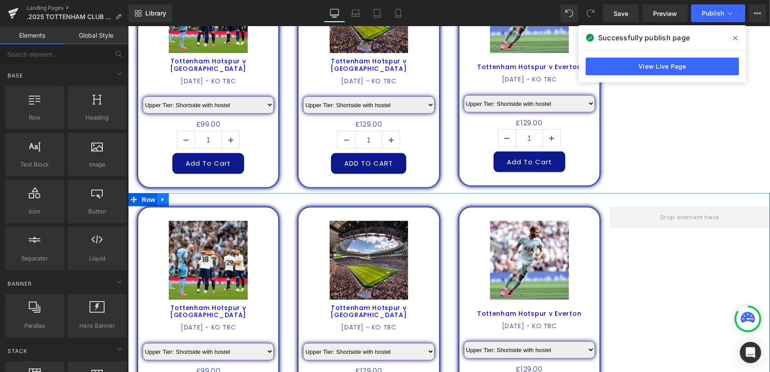
click at [160, 196] on icon at bounding box center [163, 199] width 6 height 7
click at [184, 197] on icon at bounding box center [186, 200] width 6 height 6
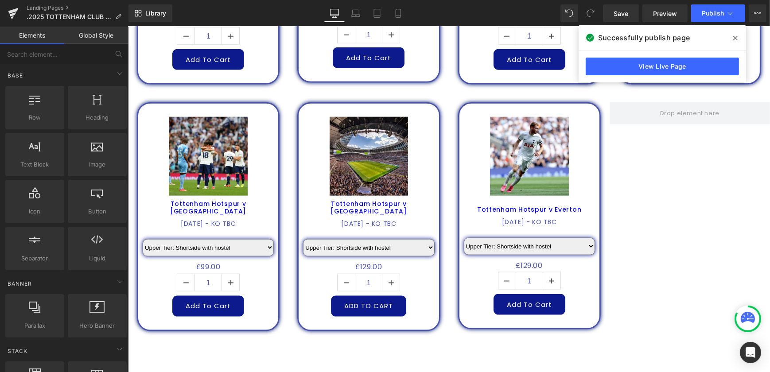
scroll to position [1286, 0]
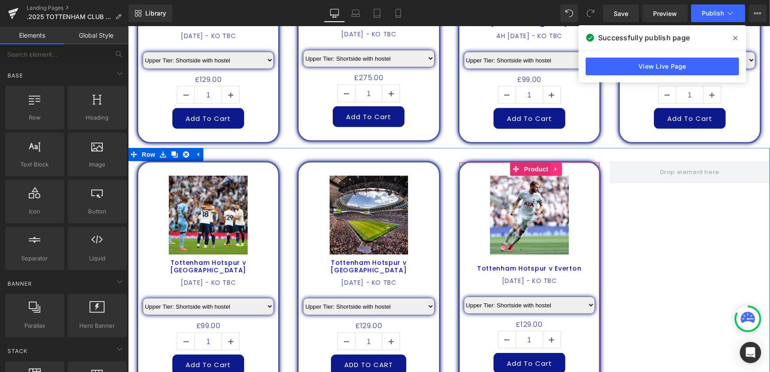
click at [555, 168] on icon at bounding box center [556, 170] width 2 height 4
click at [548, 166] on icon at bounding box center [551, 169] width 6 height 6
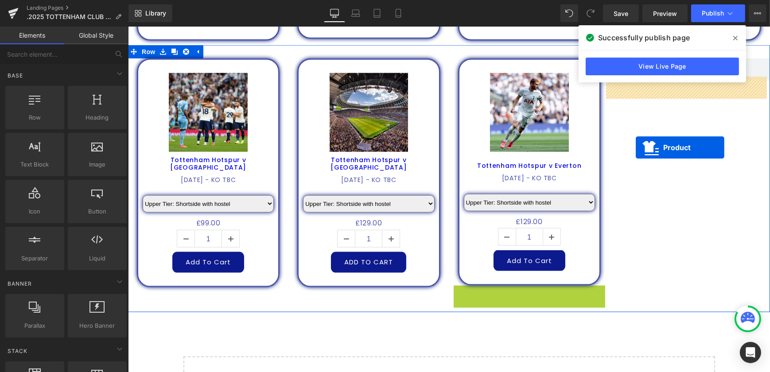
scroll to position [1362, 0]
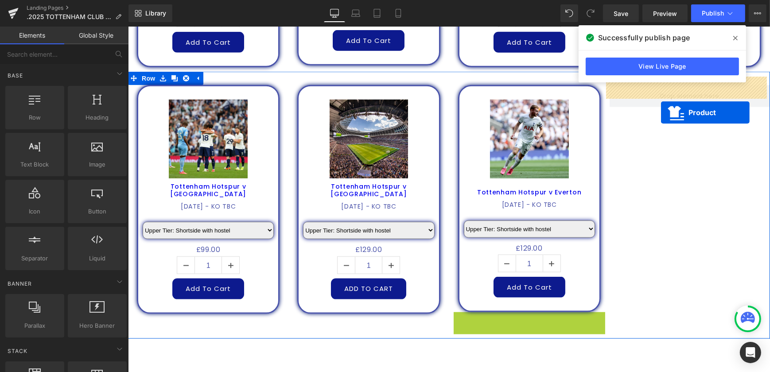
drag, startPoint x: 511, startPoint y: 191, endPoint x: 661, endPoint y: 111, distance: 169.2
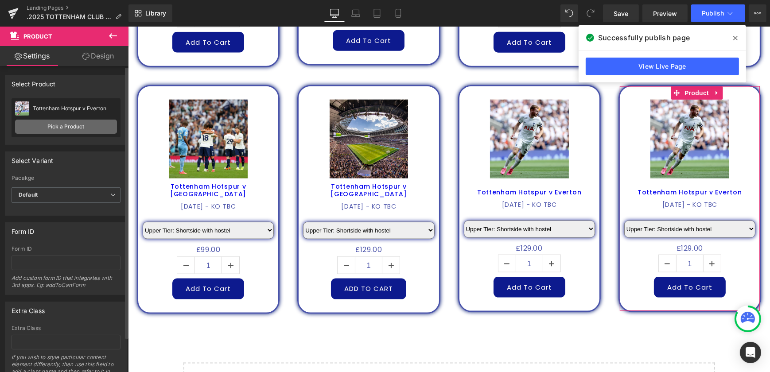
click at [92, 125] on link "Pick a Product" at bounding box center [66, 127] width 102 height 14
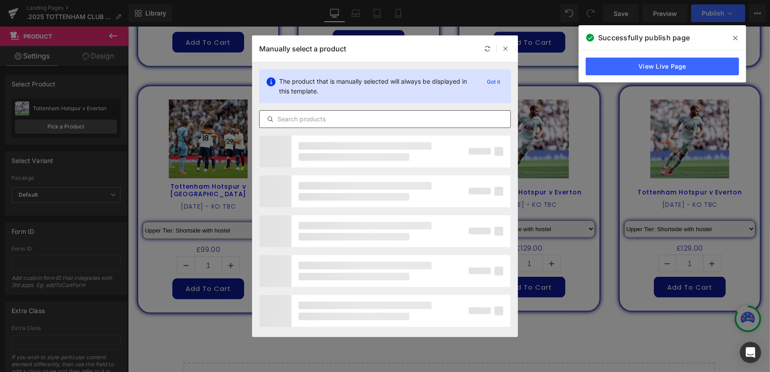
click at [293, 121] on input "text" at bounding box center [385, 119] width 251 height 11
type input "CHAMPIONS"
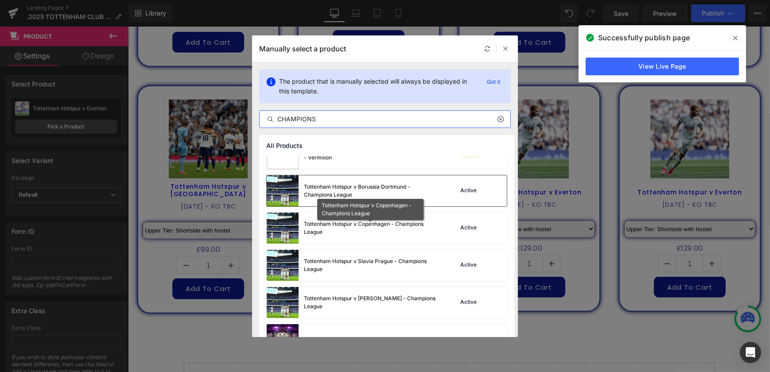
scroll to position [201, 0]
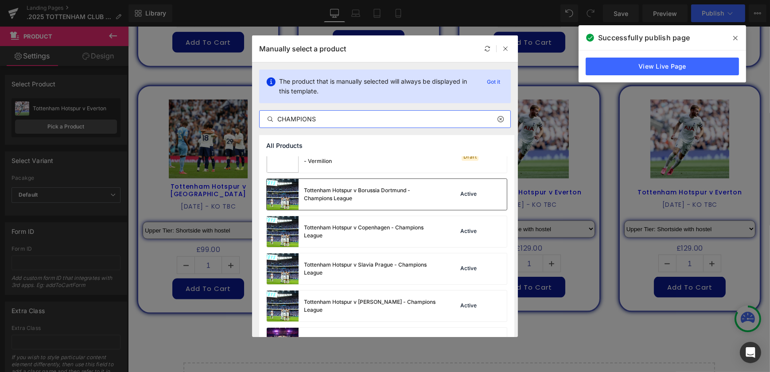
click at [385, 196] on div "Tottenham Hotspur v Borussia Dortmund - Champions League" at bounding box center [370, 195] width 133 height 16
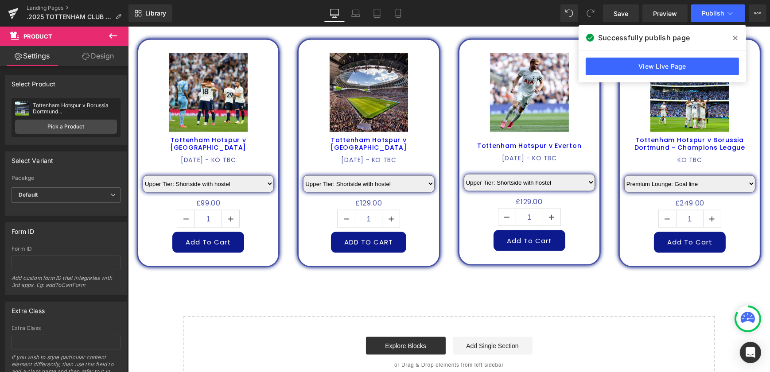
scroll to position [1402, 0]
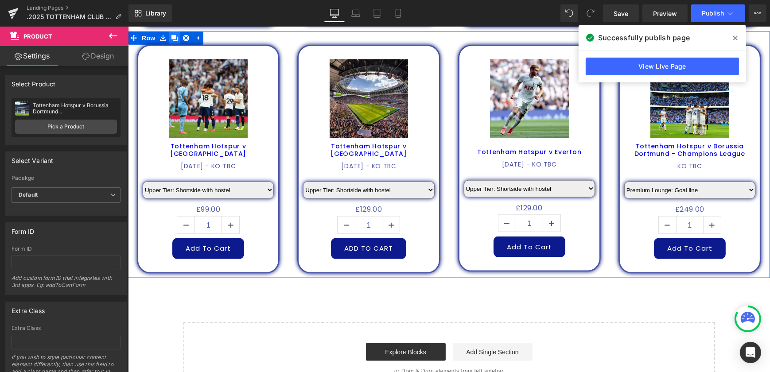
click at [173, 35] on icon at bounding box center [174, 38] width 6 height 6
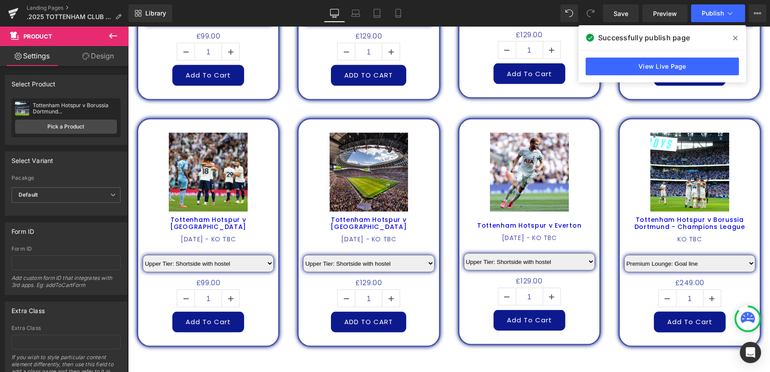
scroll to position [1529, 0]
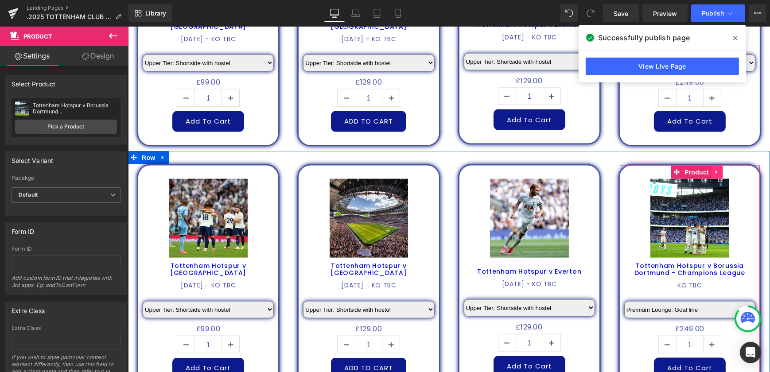
click at [714, 169] on icon at bounding box center [717, 172] width 6 height 7
click at [720, 169] on icon at bounding box center [723, 172] width 6 height 6
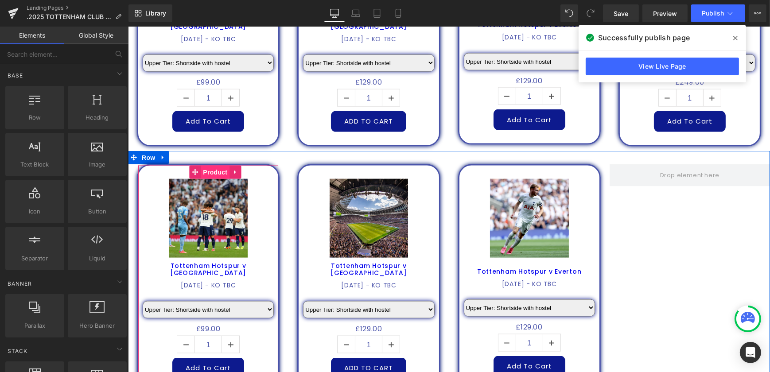
click at [202, 166] on span "Product" at bounding box center [214, 172] width 29 height 13
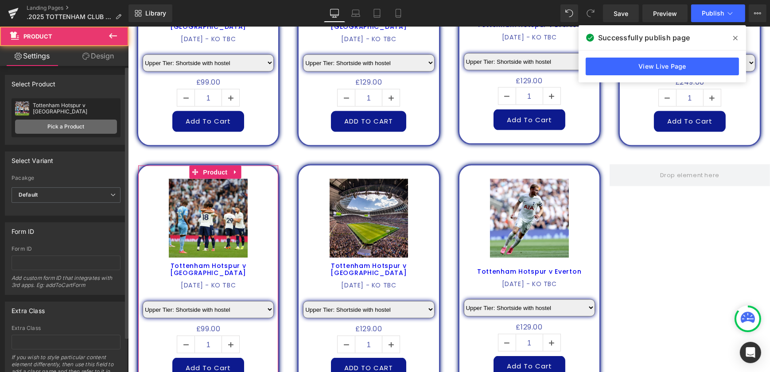
click at [87, 125] on link "Pick a Product" at bounding box center [66, 127] width 102 height 14
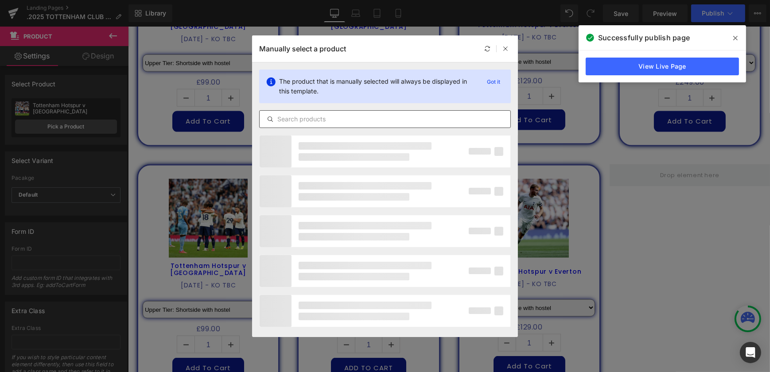
click at [306, 117] on input "text" at bounding box center [385, 119] width 251 height 11
type input "CHAM"
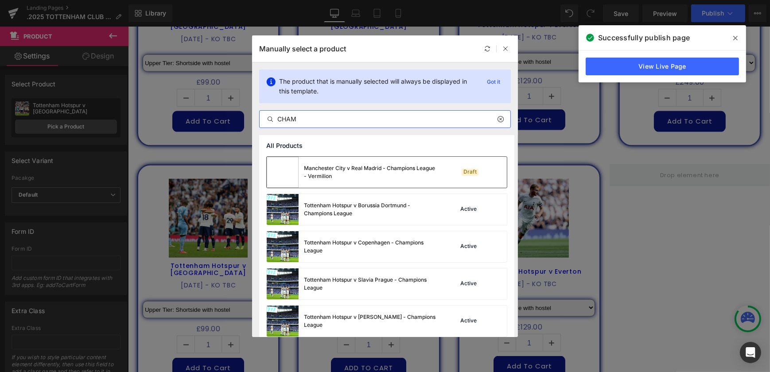
scroll to position [201, 0]
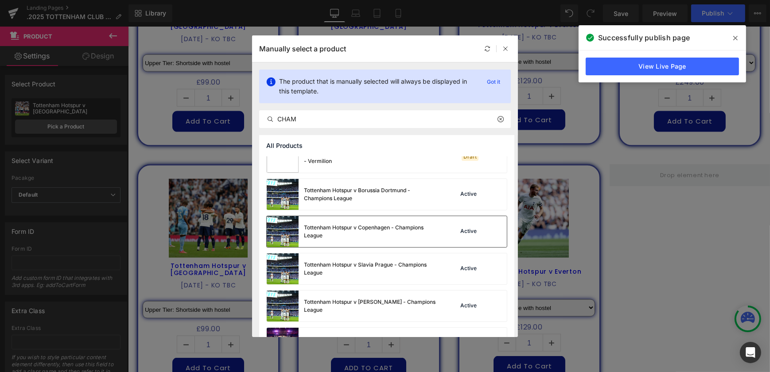
click at [400, 236] on div "Tottenham Hotspur v Copenhagen - Champions League" at bounding box center [370, 232] width 133 height 16
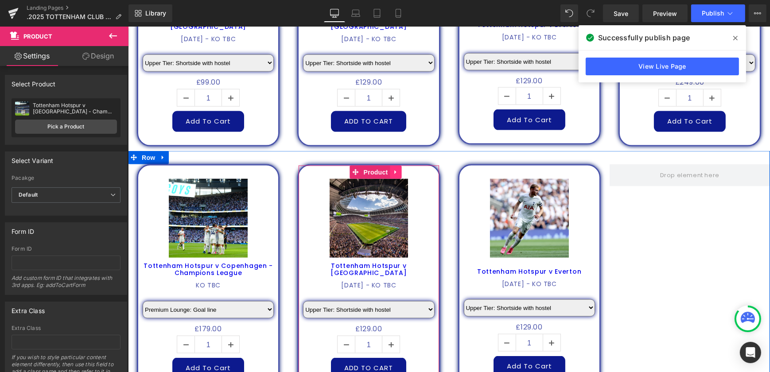
click at [397, 166] on link at bounding box center [396, 172] width 12 height 13
click at [402, 168] on link at bounding box center [402, 172] width 12 height 13
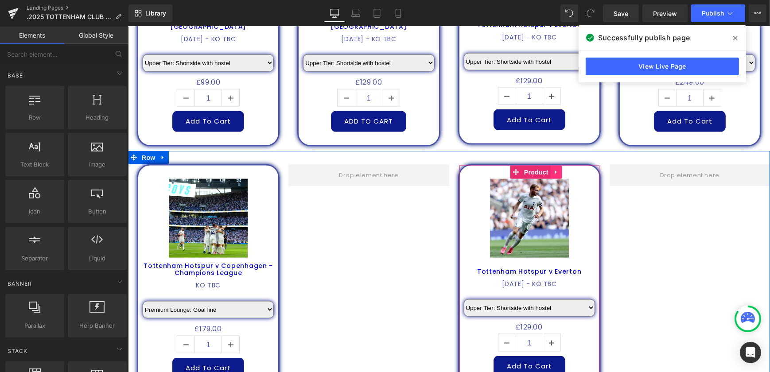
click at [553, 169] on icon at bounding box center [556, 172] width 6 height 7
click at [559, 169] on icon at bounding box center [562, 172] width 6 height 6
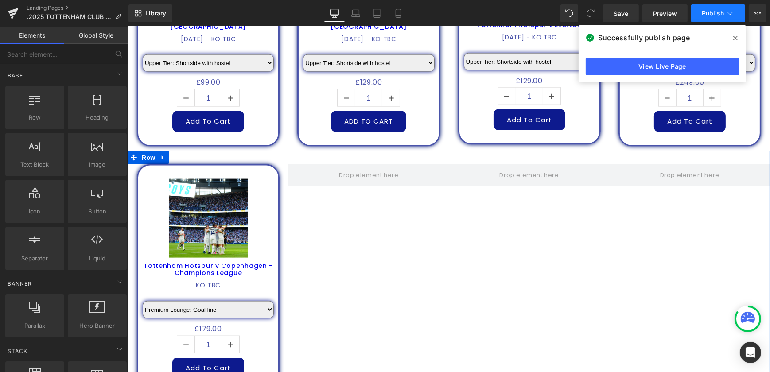
click at [711, 13] on span "Publish" at bounding box center [713, 13] width 22 height 7
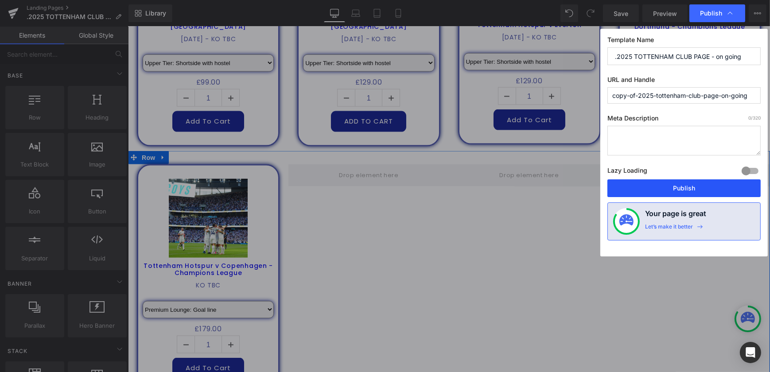
click at [694, 185] on button "Publish" at bounding box center [684, 189] width 153 height 18
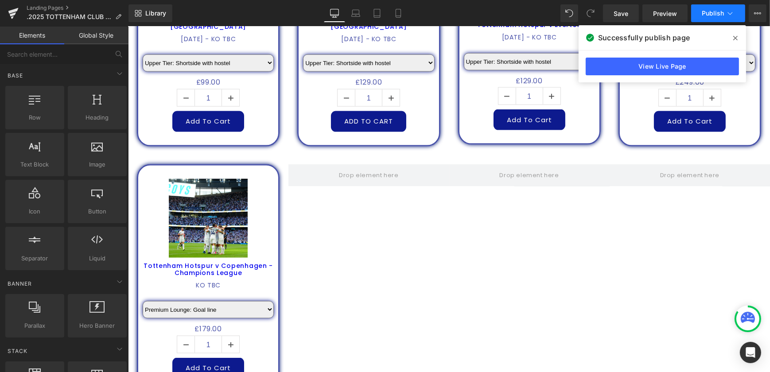
click at [714, 13] on span "Publish" at bounding box center [713, 13] width 22 height 7
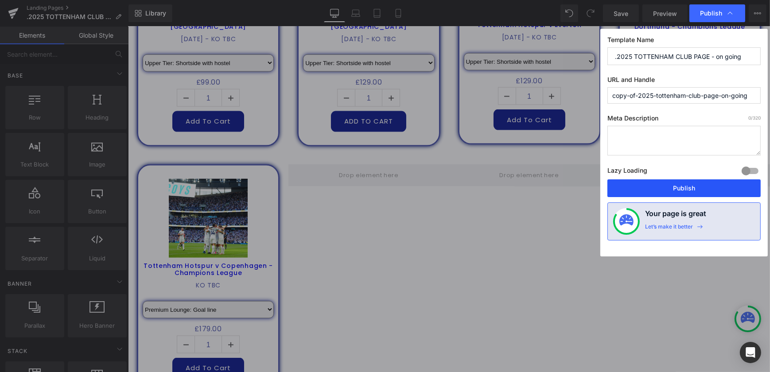
click at [679, 192] on button "Publish" at bounding box center [684, 189] width 153 height 18
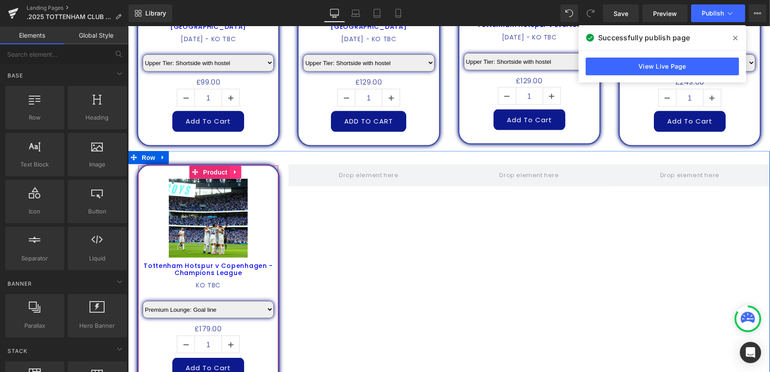
click at [232, 169] on icon at bounding box center [235, 172] width 6 height 7
click at [226, 169] on icon at bounding box center [229, 172] width 6 height 6
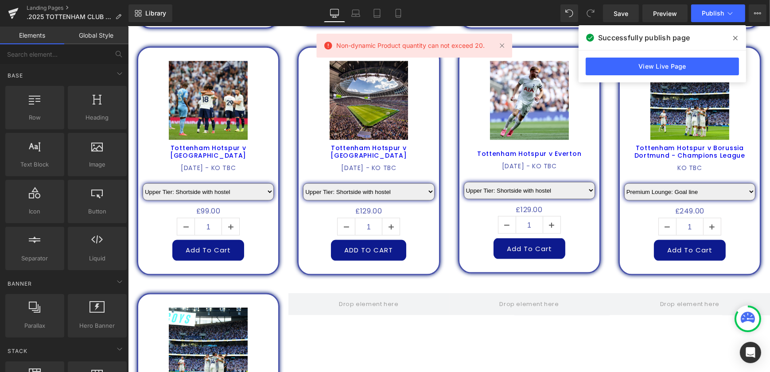
scroll to position [1368, 0]
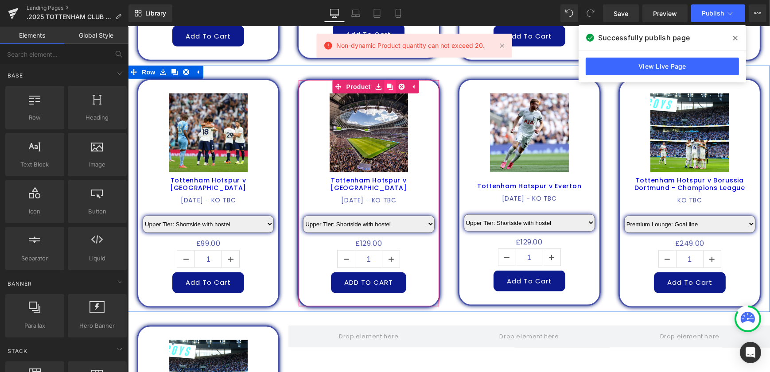
click at [388, 84] on icon at bounding box center [390, 87] width 6 height 6
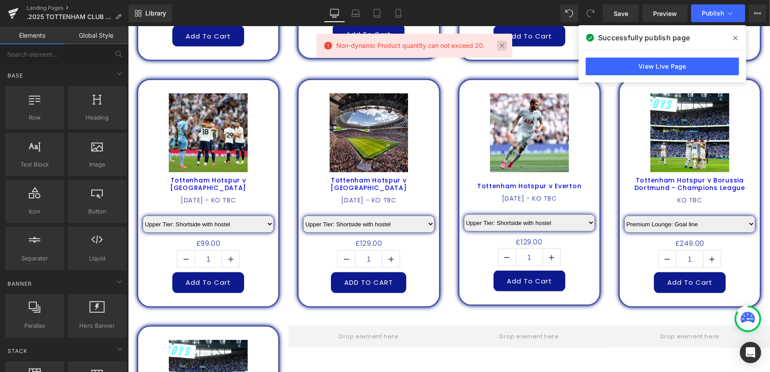
click at [504, 44] on link at bounding box center [502, 46] width 10 height 10
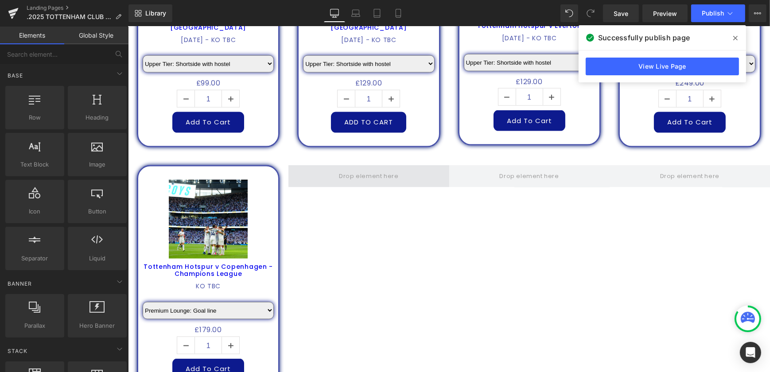
scroll to position [1529, 0]
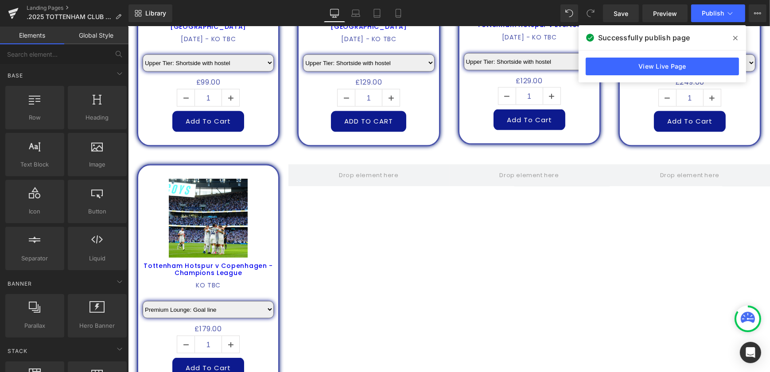
click at [740, 39] on span at bounding box center [736, 38] width 14 height 14
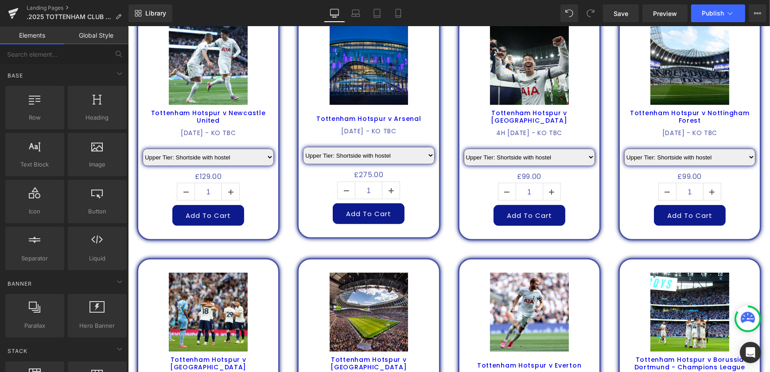
scroll to position [1126, 0]
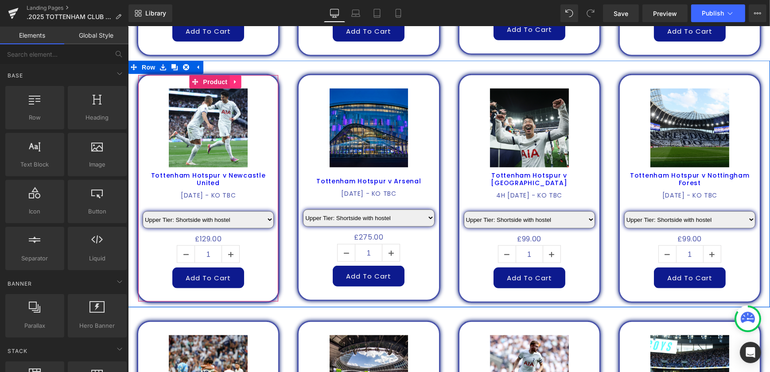
click at [233, 79] on icon at bounding box center [235, 82] width 6 height 7
click at [229, 79] on icon at bounding box center [229, 82] width 6 height 6
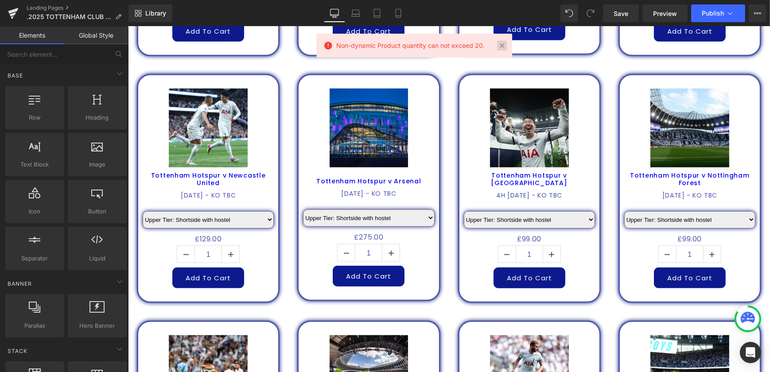
click at [504, 45] on link at bounding box center [502, 46] width 10 height 10
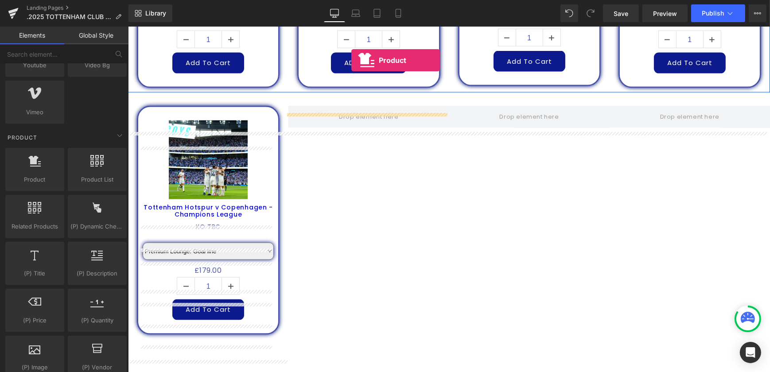
scroll to position [1535, 0]
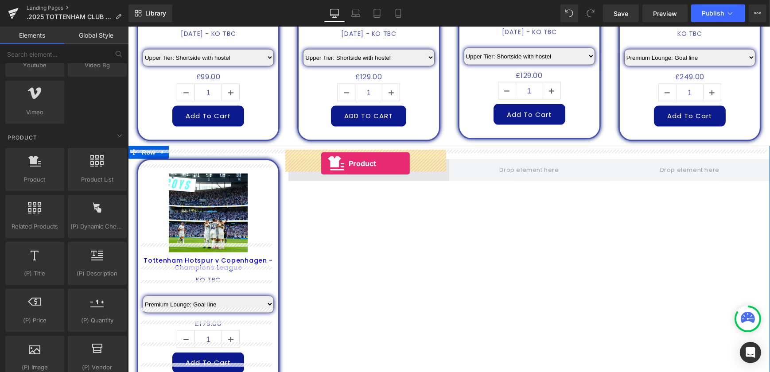
drag, startPoint x: 231, startPoint y: 182, endPoint x: 321, endPoint y: 164, distance: 91.3
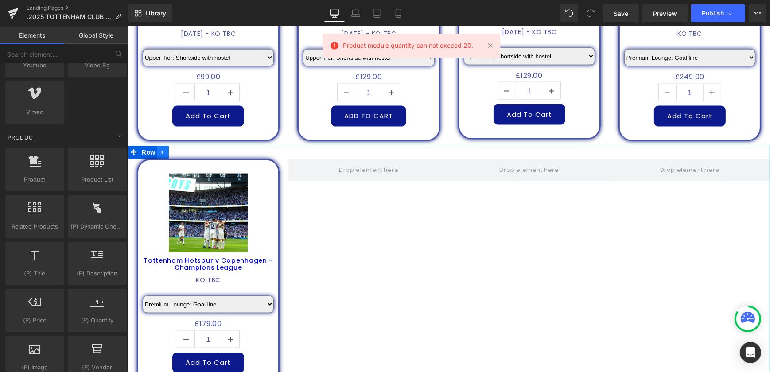
click at [162, 146] on link at bounding box center [163, 152] width 12 height 13
click at [171, 149] on icon at bounding box center [174, 152] width 6 height 6
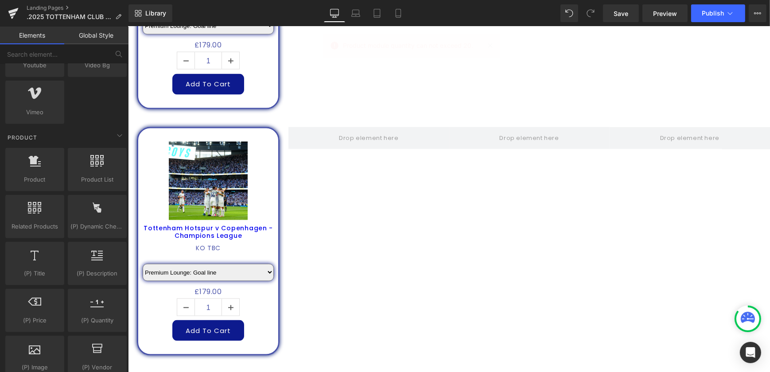
scroll to position [1856, 0]
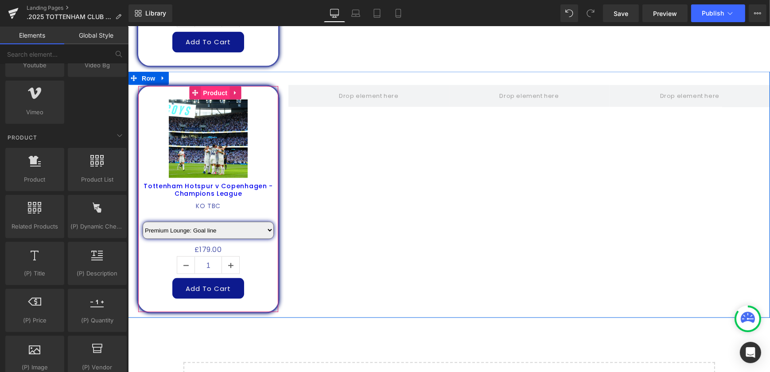
click at [211, 86] on span "Product" at bounding box center [214, 92] width 29 height 13
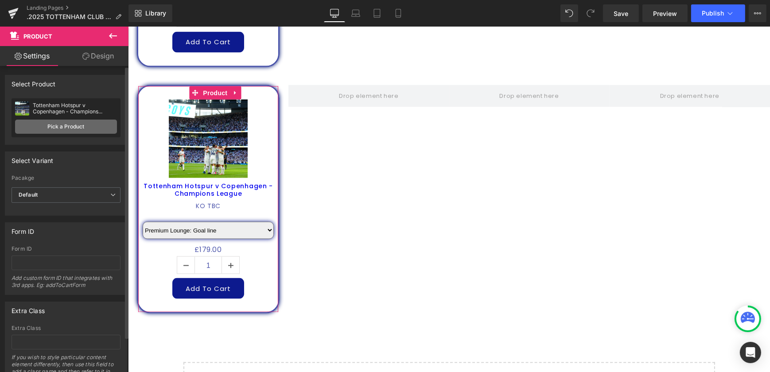
click at [79, 126] on link "Pick a Product" at bounding box center [66, 127] width 102 height 14
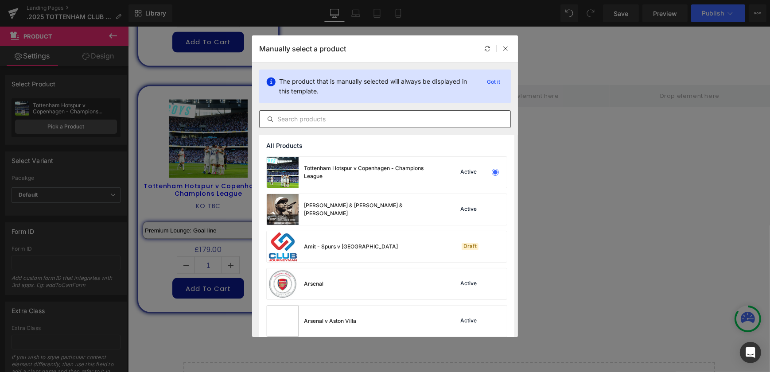
click at [377, 119] on input "text" at bounding box center [385, 119] width 251 height 11
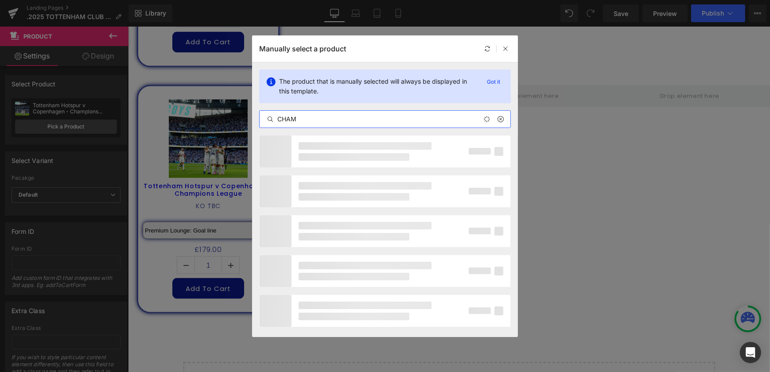
type input "CHAMP"
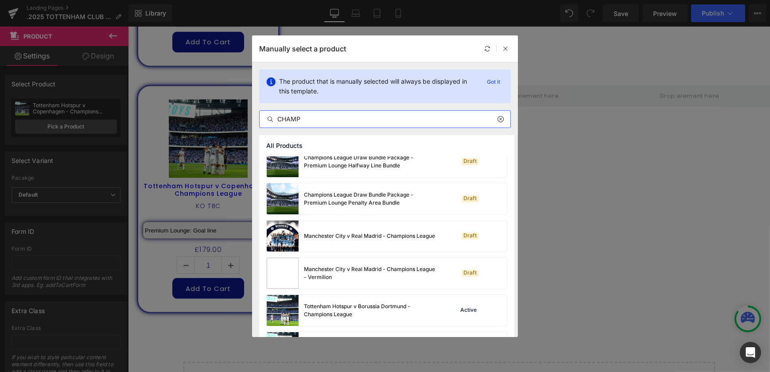
scroll to position [161, 0]
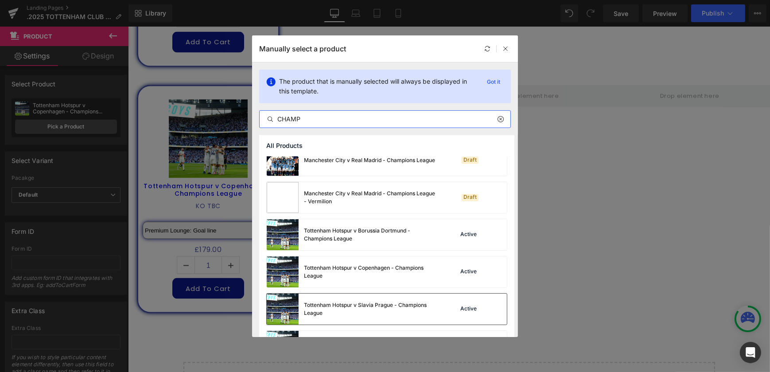
click at [398, 311] on div "Tottenham Hotspur v Slavia Prague - Champions League" at bounding box center [370, 309] width 133 height 16
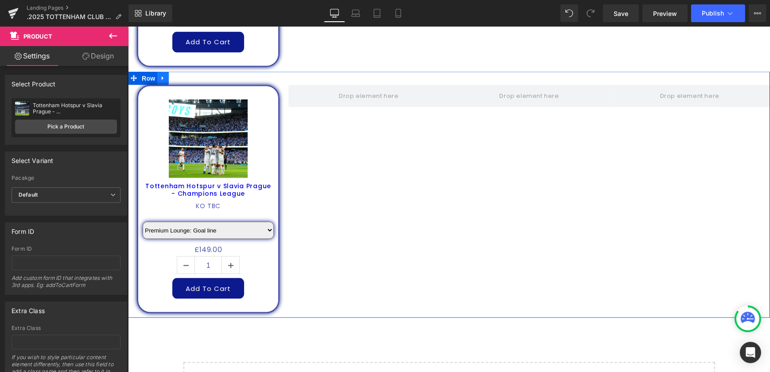
click at [161, 75] on icon at bounding box center [163, 78] width 6 height 7
click at [171, 75] on icon at bounding box center [174, 78] width 6 height 6
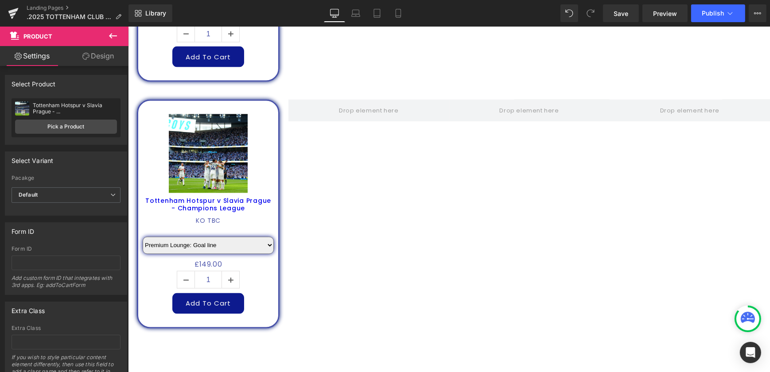
scroll to position [2102, 0]
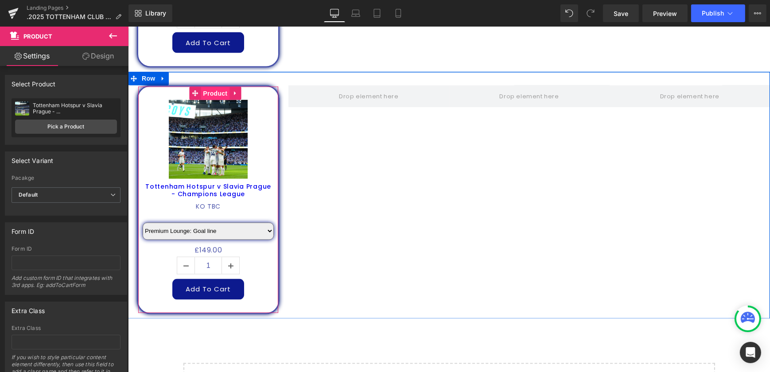
click at [208, 87] on span "Product" at bounding box center [214, 93] width 29 height 13
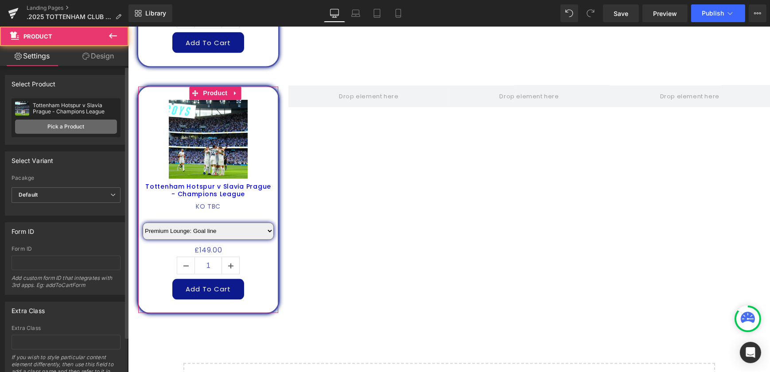
click at [62, 125] on link "Pick a Product" at bounding box center [66, 127] width 102 height 14
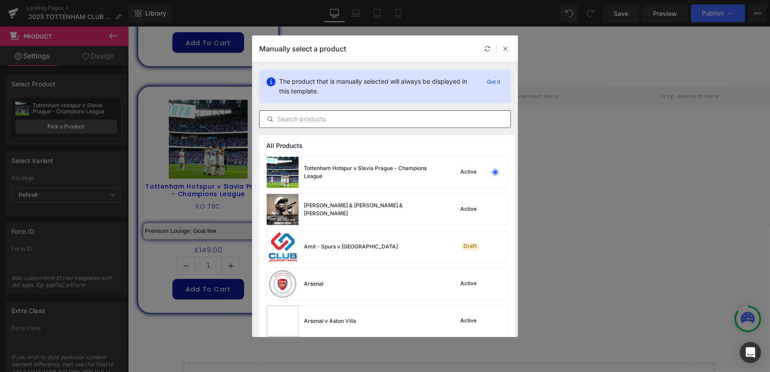
click at [343, 120] on input "text" at bounding box center [385, 119] width 251 height 11
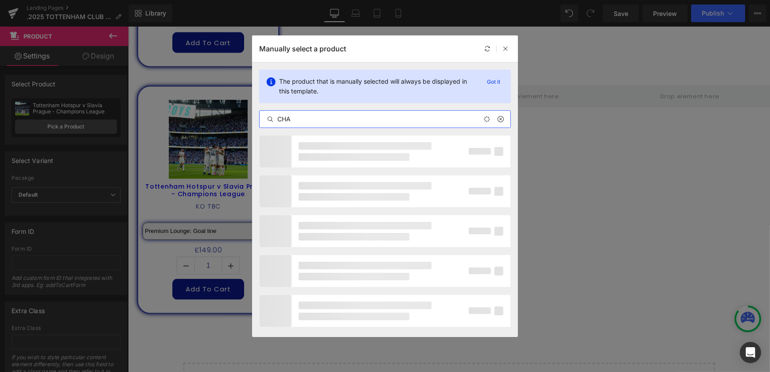
type input "CHAM"
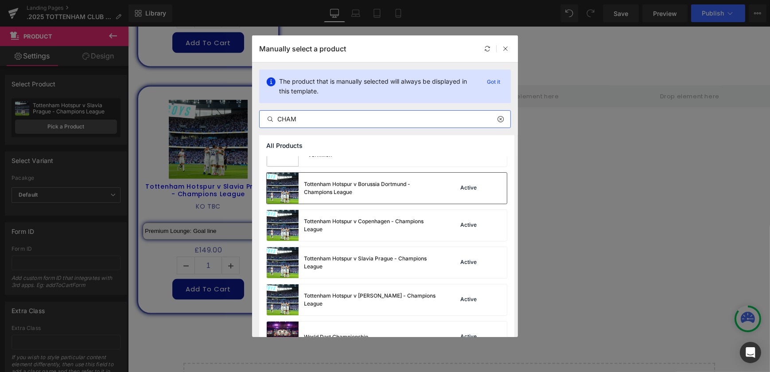
scroll to position [268, 0]
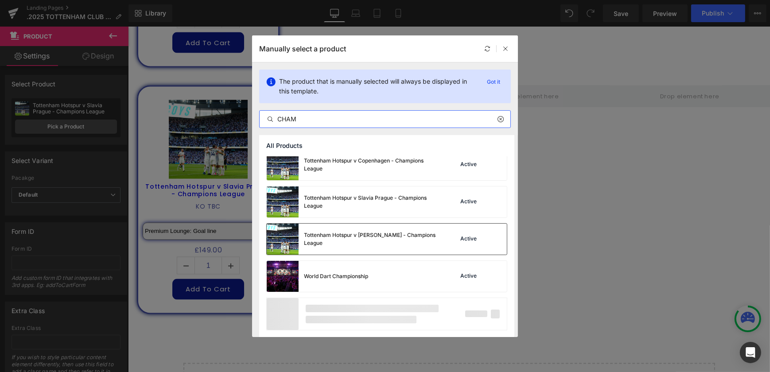
click at [383, 238] on div "Tottenham Hotspur v Villarreal - Champions League" at bounding box center [370, 239] width 133 height 16
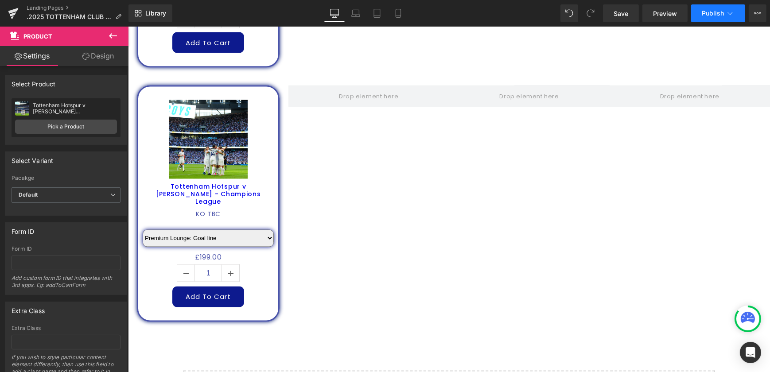
click at [700, 13] on button "Publish" at bounding box center [719, 13] width 54 height 18
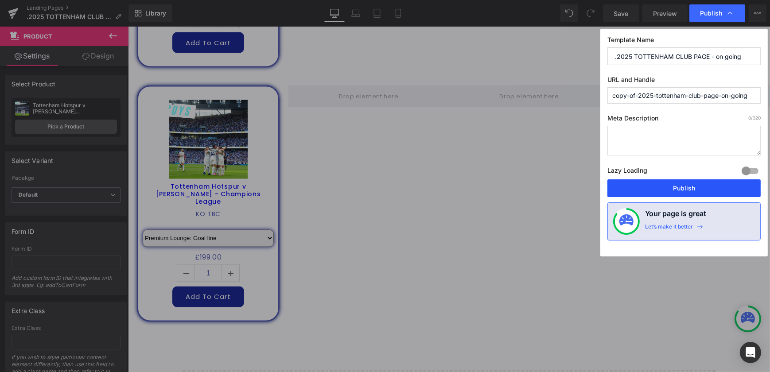
click at [682, 182] on button "Publish" at bounding box center [684, 189] width 153 height 18
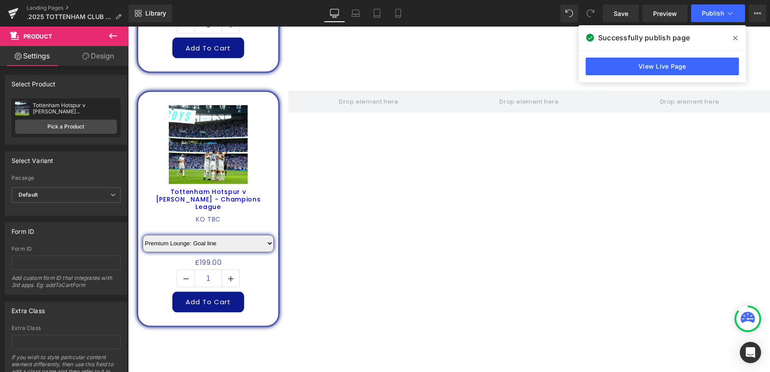
scroll to position [1981, 0]
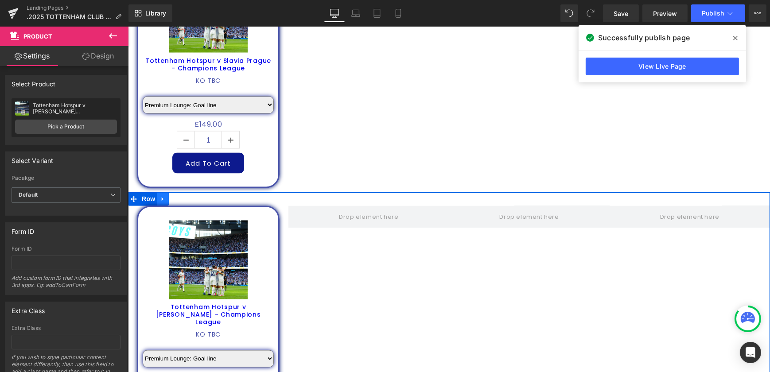
click at [158, 193] on link at bounding box center [163, 199] width 12 height 13
click at [183, 196] on icon at bounding box center [186, 199] width 6 height 6
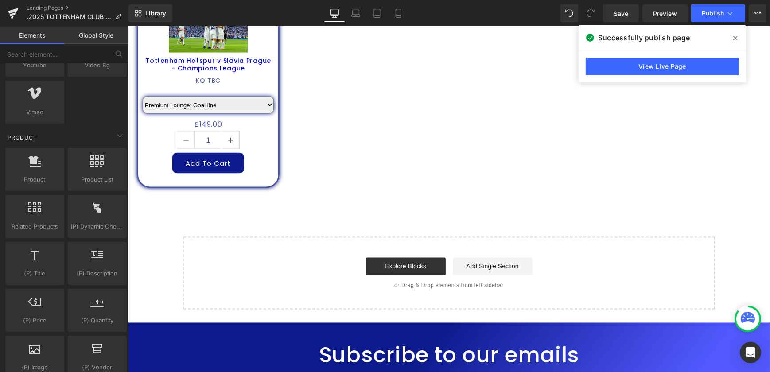
scroll to position [1820, 0]
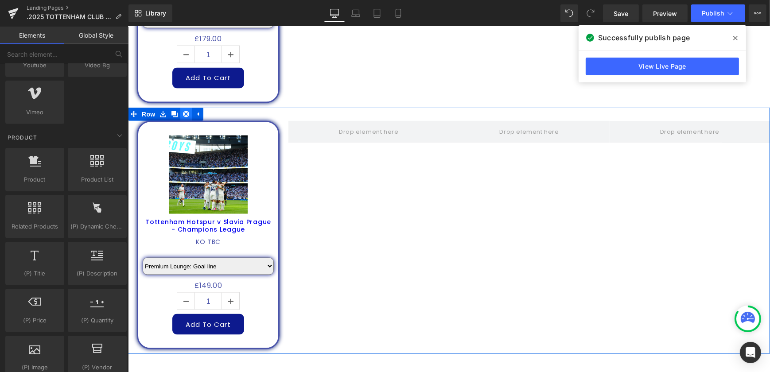
click at [184, 111] on icon at bounding box center [186, 114] width 6 height 6
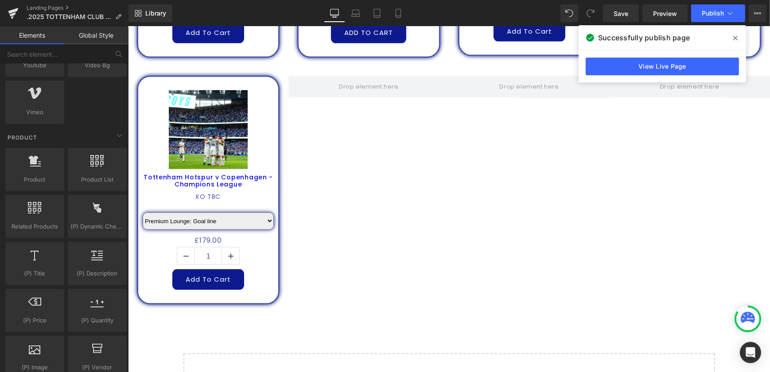
scroll to position [1538, 0]
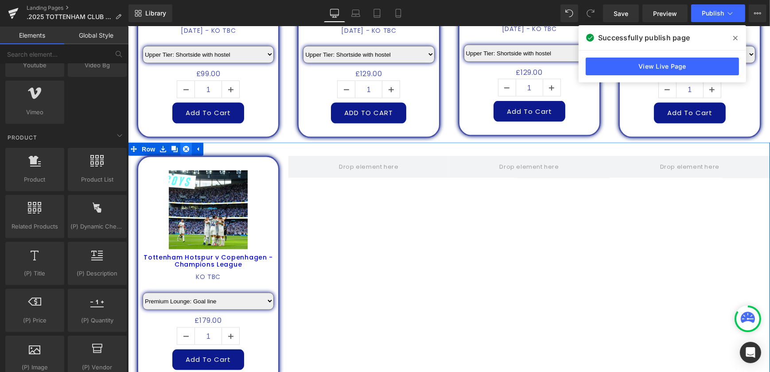
click at [187, 143] on link at bounding box center [186, 149] width 12 height 13
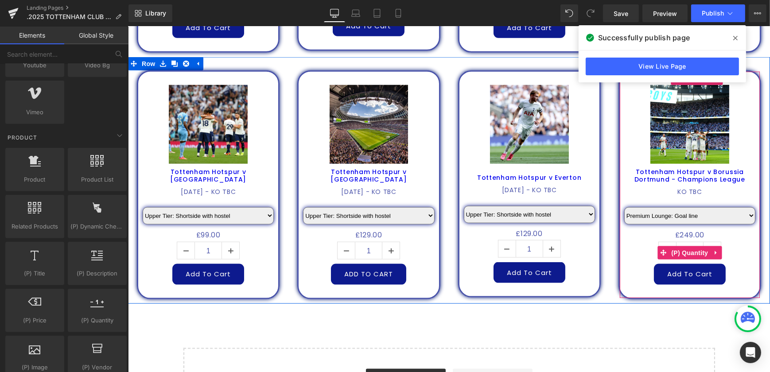
scroll to position [1296, 0]
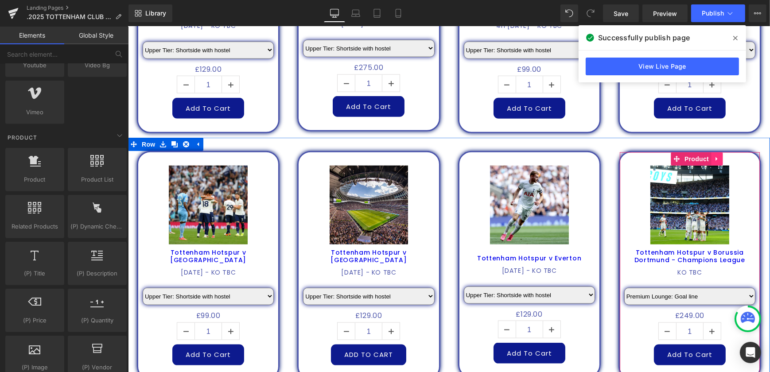
click at [714, 156] on icon at bounding box center [717, 159] width 6 height 7
click at [720, 156] on icon at bounding box center [723, 159] width 6 height 6
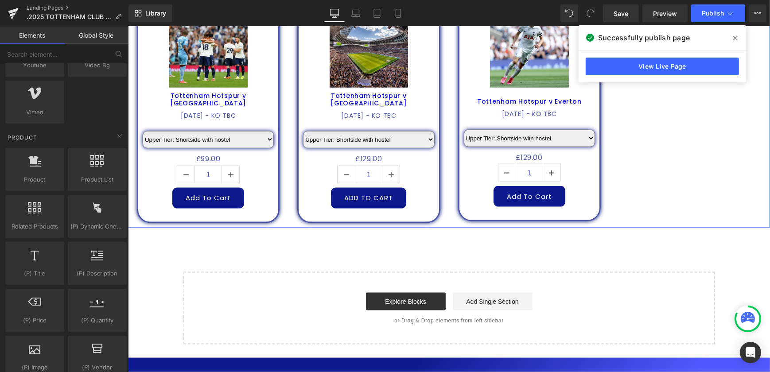
scroll to position [1457, 0]
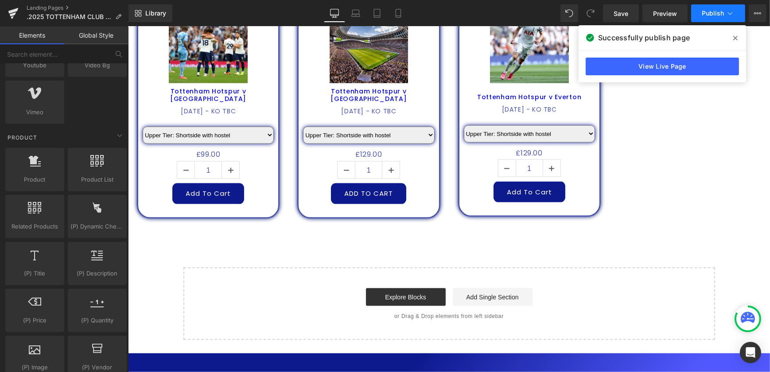
click at [722, 13] on span "Publish" at bounding box center [713, 13] width 22 height 7
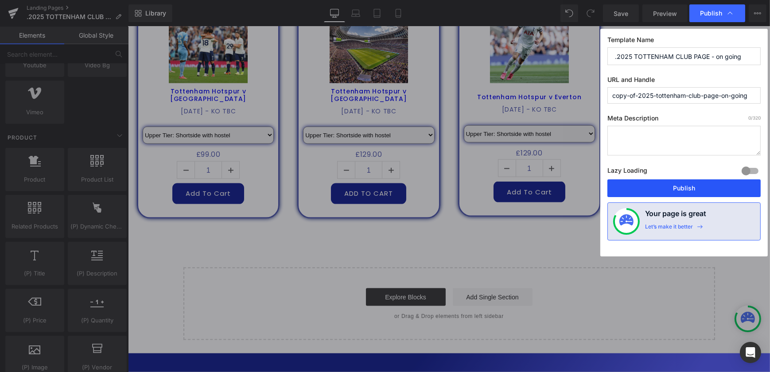
click at [704, 187] on button "Publish" at bounding box center [684, 189] width 153 height 18
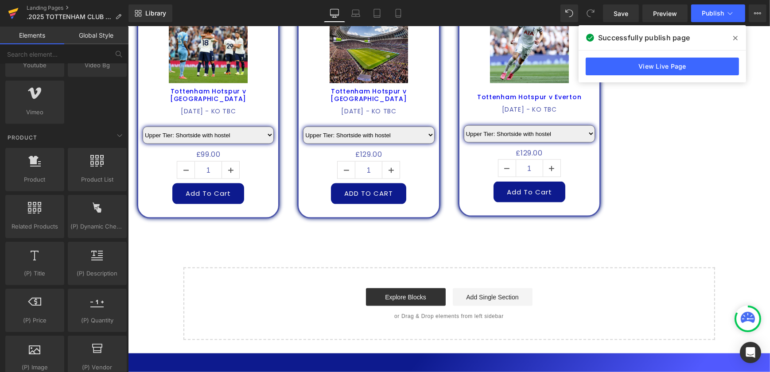
click at [16, 12] on icon at bounding box center [13, 13] width 11 height 22
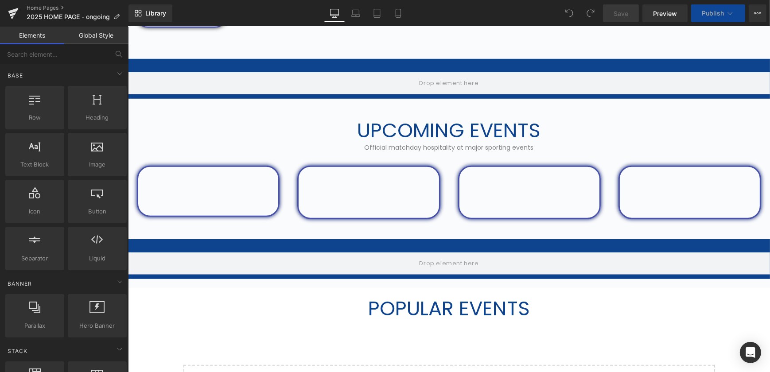
scroll to position [969, 0]
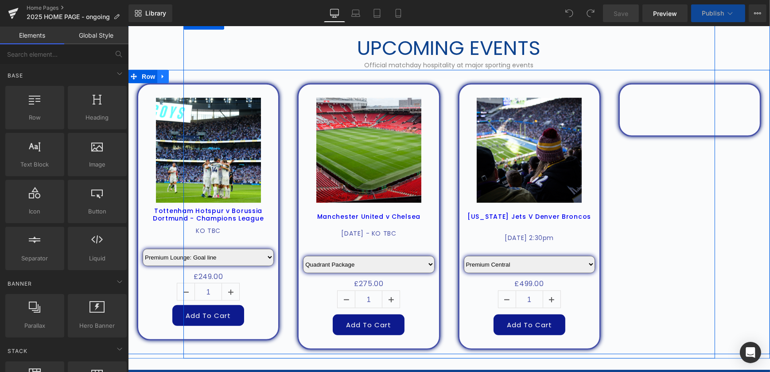
select select "Premium Lounge: Penalty Area"
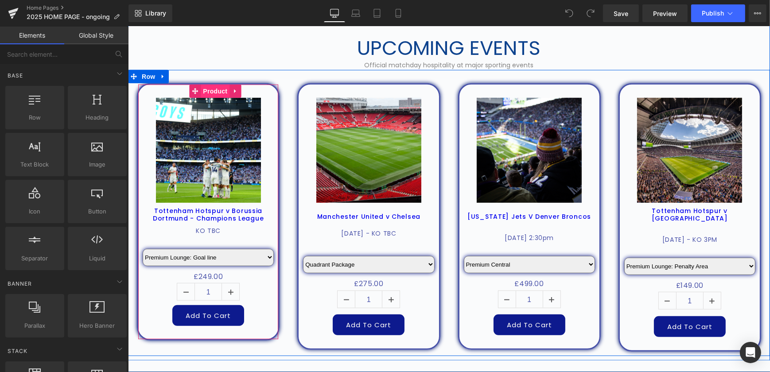
click at [218, 89] on span "Product" at bounding box center [214, 91] width 29 height 13
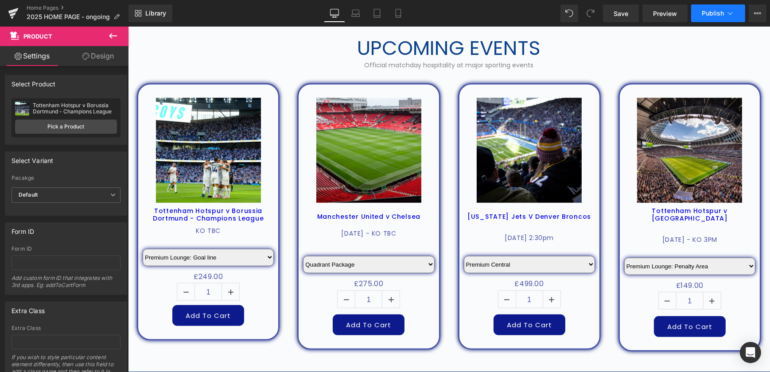
click at [721, 8] on button "Publish" at bounding box center [719, 13] width 54 height 18
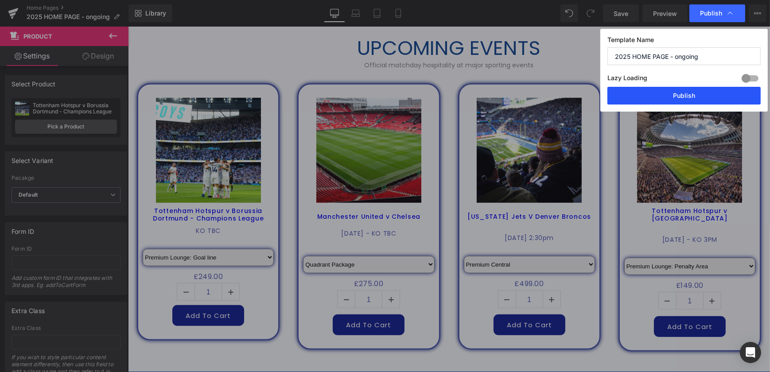
click at [674, 99] on button "Publish" at bounding box center [684, 96] width 153 height 18
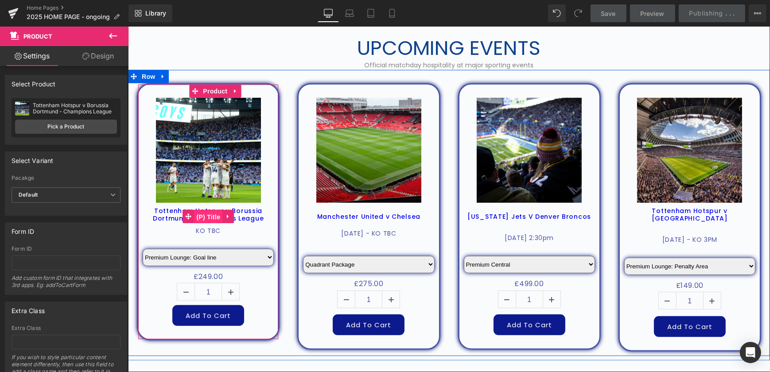
click at [207, 216] on span "(P) Title" at bounding box center [208, 217] width 28 height 13
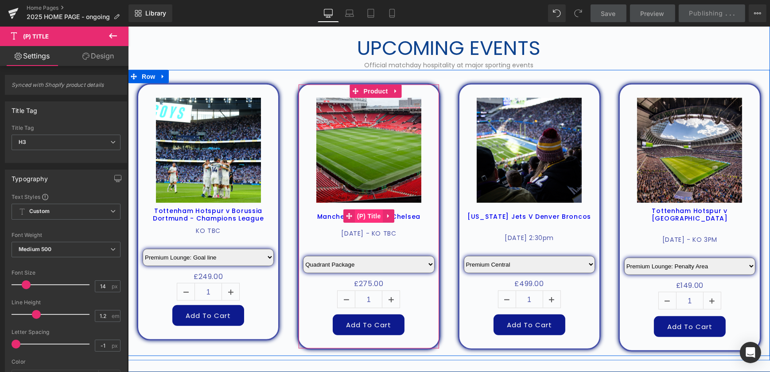
click at [365, 216] on span "(P) Title" at bounding box center [369, 216] width 28 height 13
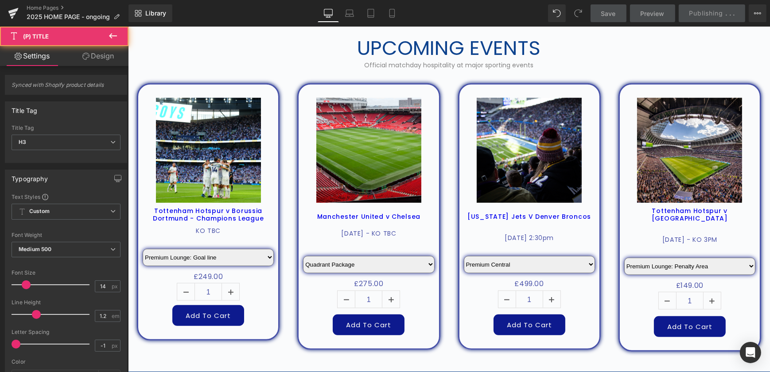
click at [98, 58] on link "Design" at bounding box center [98, 56] width 64 height 20
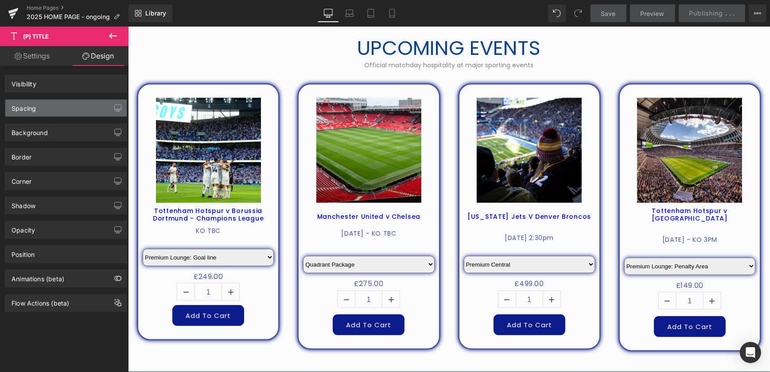
click at [38, 107] on div "Spacing" at bounding box center [65, 108] width 121 height 17
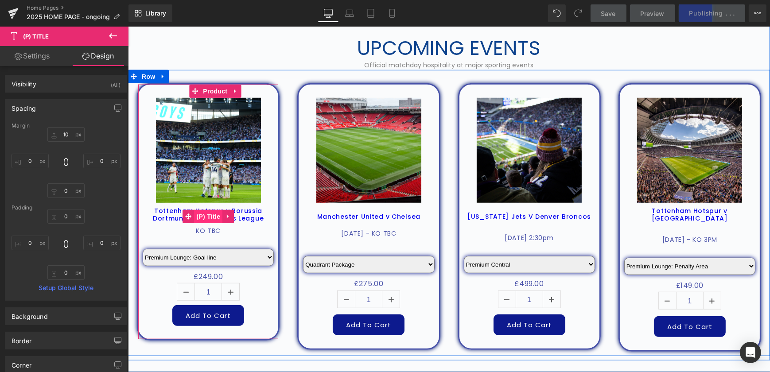
click at [206, 216] on span "(P) Title" at bounding box center [208, 216] width 28 height 13
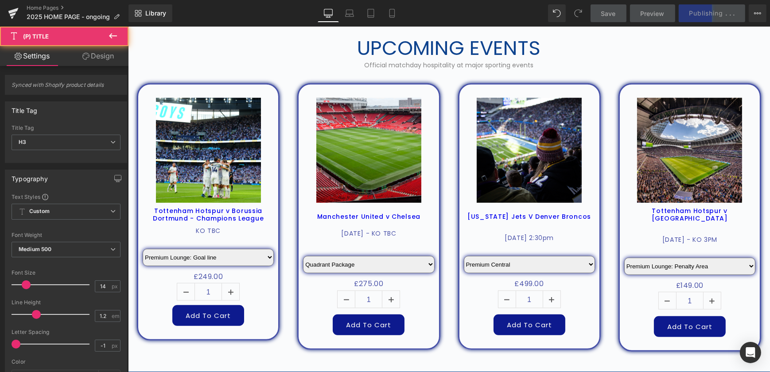
click at [99, 55] on link "Design" at bounding box center [98, 56] width 64 height 20
click at [0, 0] on div "Spacing" at bounding box center [0, 0] width 0 height 0
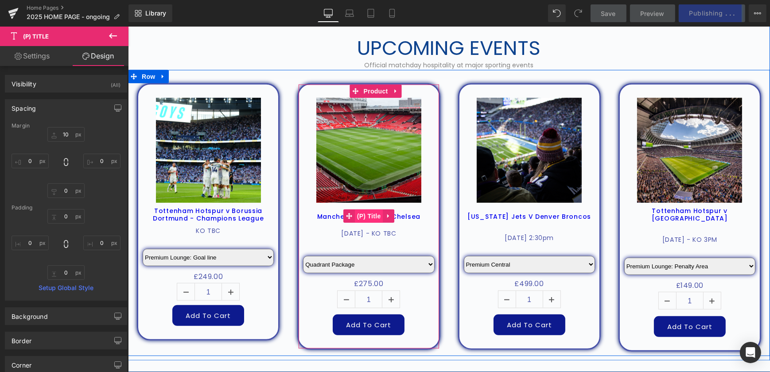
click at [358, 217] on span "(P) Title" at bounding box center [369, 216] width 28 height 13
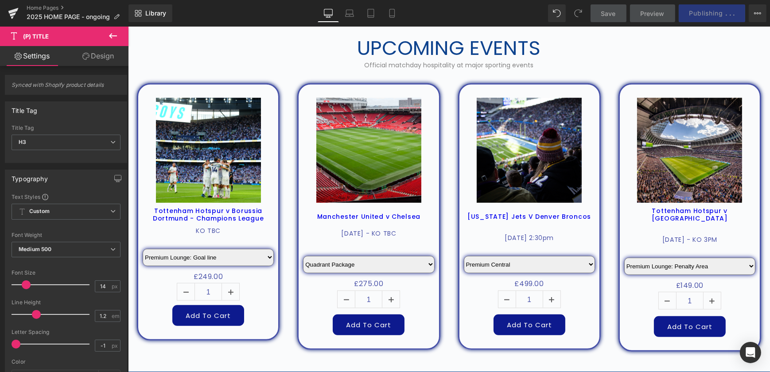
click at [113, 58] on link "Design" at bounding box center [98, 56] width 64 height 20
click at [0, 0] on div "Spacing" at bounding box center [0, 0] width 0 height 0
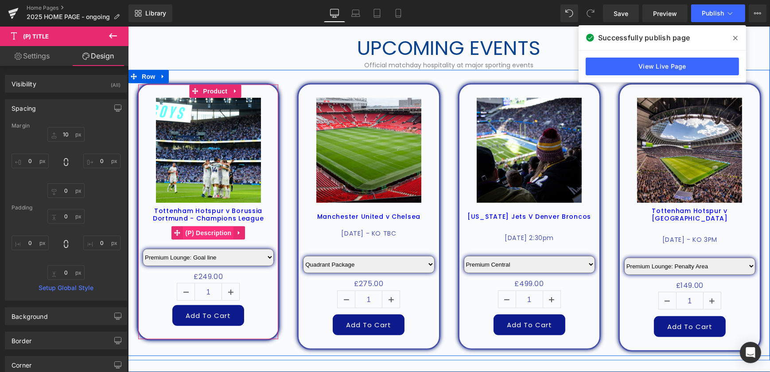
click at [215, 232] on span "(P) Description" at bounding box center [208, 233] width 51 height 13
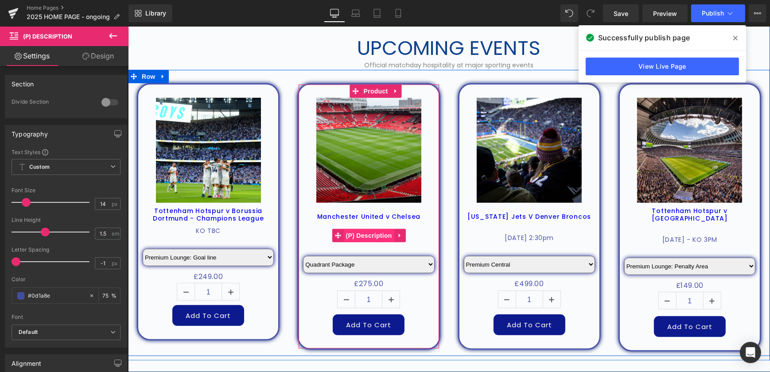
click at [375, 234] on span "(P) Description" at bounding box center [369, 235] width 51 height 13
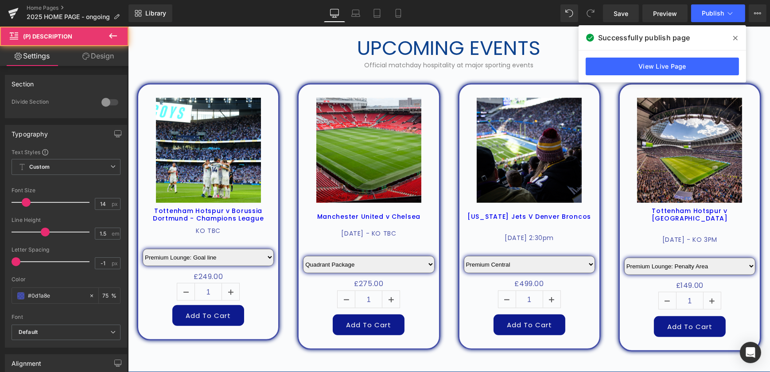
drag, startPoint x: 108, startPoint y: 63, endPoint x: 43, endPoint y: 102, distance: 76.6
click at [109, 63] on link "Design" at bounding box center [98, 56] width 64 height 20
click at [0, 0] on div "Spacing" at bounding box center [0, 0] width 0 height 0
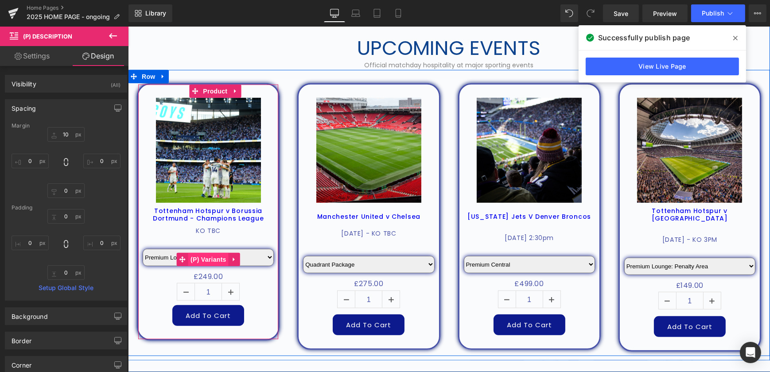
click at [209, 257] on span "(P) Variants" at bounding box center [208, 259] width 40 height 13
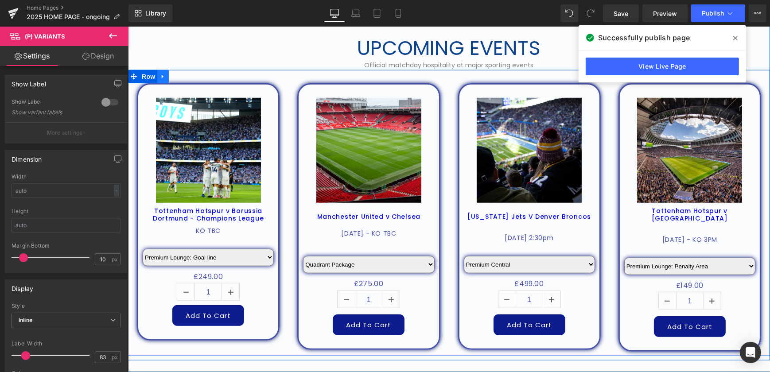
click at [160, 74] on icon at bounding box center [163, 77] width 6 height 7
click at [173, 76] on icon at bounding box center [174, 77] width 6 height 6
select select "Premium Lounge: Penalty Area"
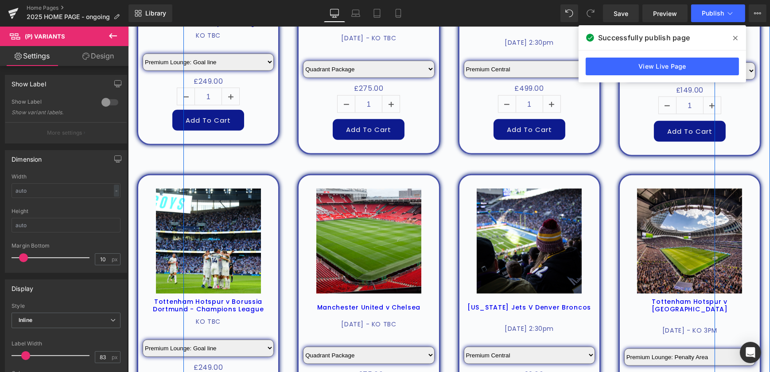
scroll to position [1220, 0]
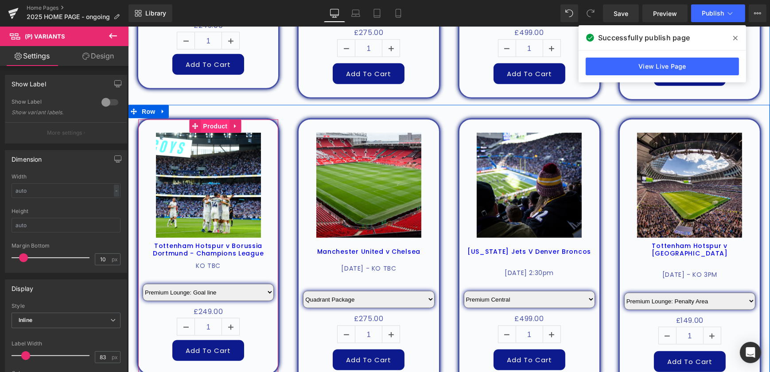
click at [210, 124] on span "Product" at bounding box center [214, 126] width 29 height 13
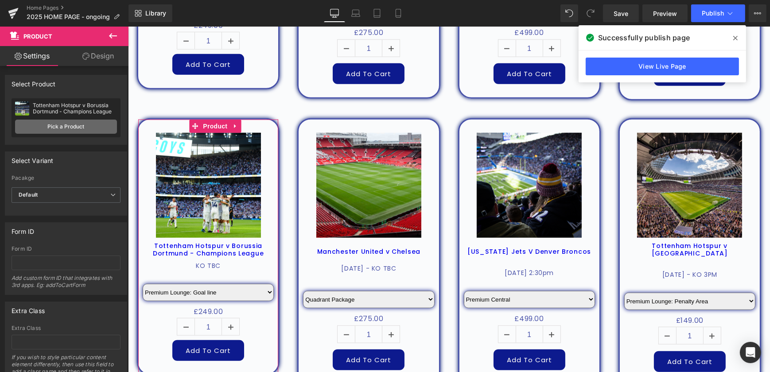
click at [70, 129] on link "Pick a Product" at bounding box center [66, 127] width 102 height 14
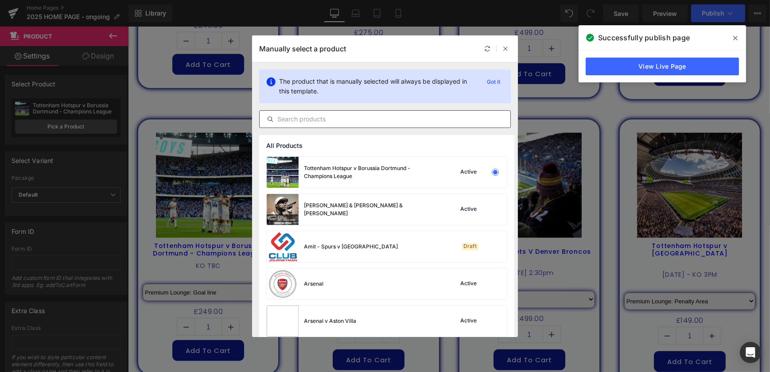
click at [315, 117] on input "text" at bounding box center [385, 119] width 251 height 11
click at [512, 48] on div "Manually select a product" at bounding box center [385, 48] width 266 height 27
click at [504, 49] on icon at bounding box center [506, 49] width 6 height 6
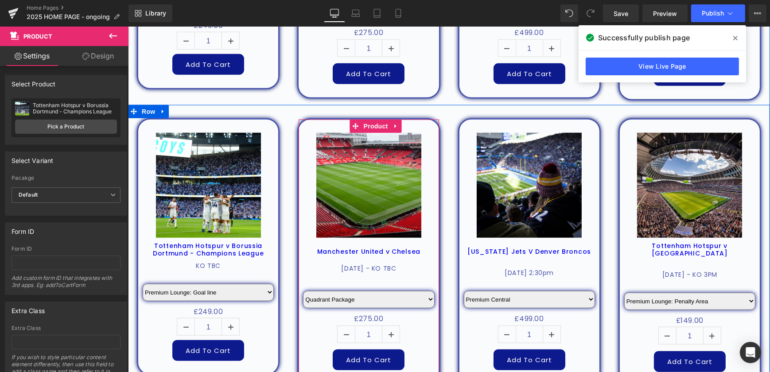
drag, startPoint x: 369, startPoint y: 121, endPoint x: 269, endPoint y: 118, distance: 100.2
click at [370, 121] on span "Product" at bounding box center [375, 126] width 29 height 13
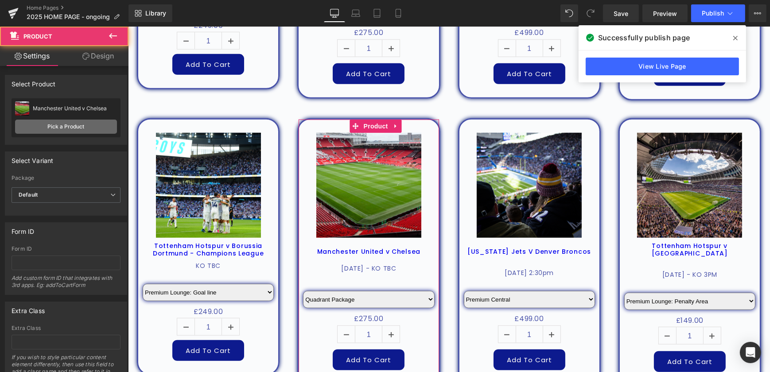
click at [70, 125] on link "Pick a Product" at bounding box center [66, 127] width 102 height 14
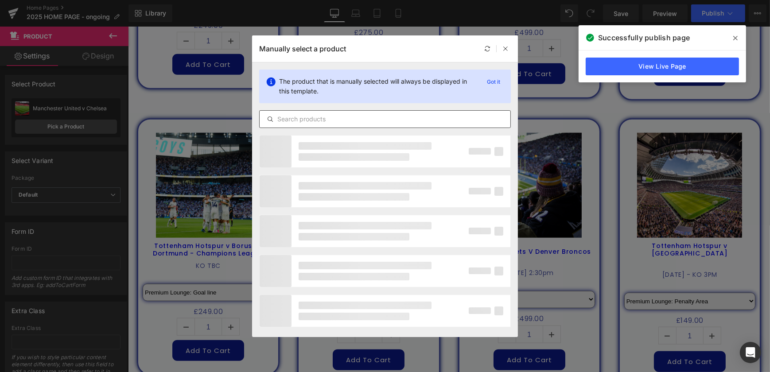
click at [341, 120] on input "text" at bounding box center [385, 119] width 251 height 11
type input "CHAM"
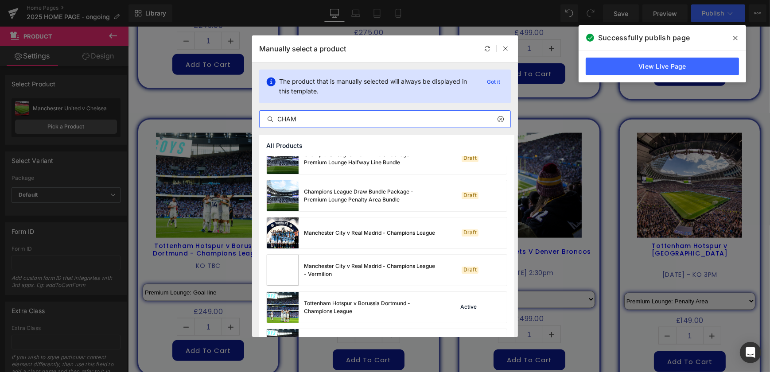
scroll to position [209, 0]
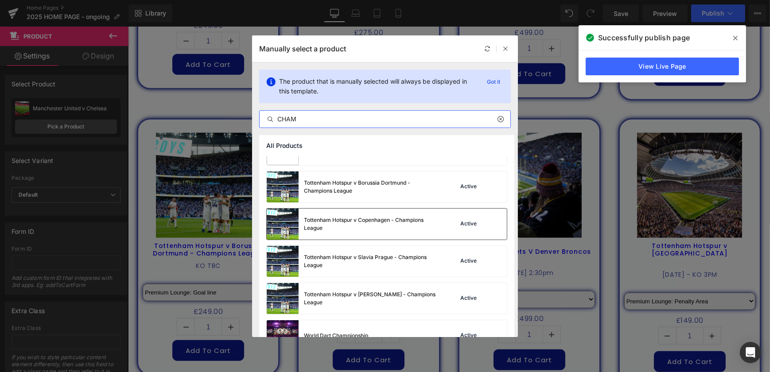
click at [383, 229] on div "Tottenham Hotspur v Copenhagen - Champions League" at bounding box center [370, 224] width 133 height 16
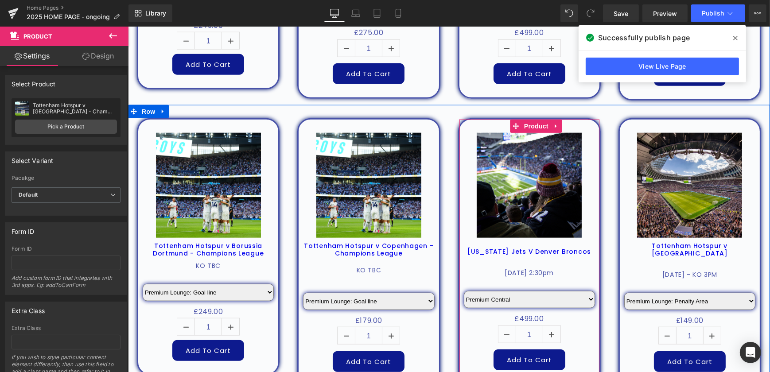
click at [526, 124] on span "Product" at bounding box center [536, 126] width 29 height 13
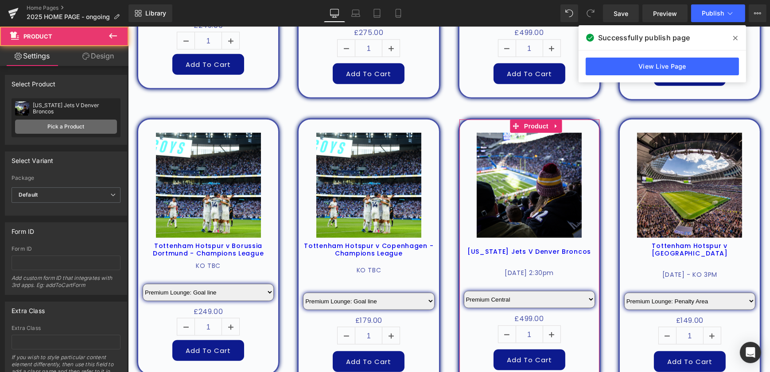
click at [93, 129] on link "Pick a Product" at bounding box center [66, 127] width 102 height 14
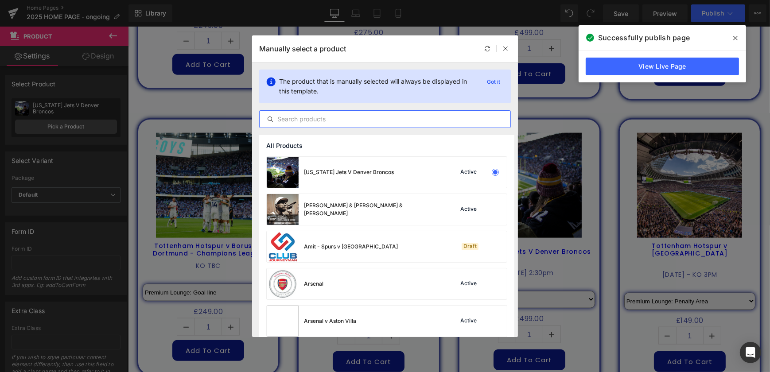
click at [330, 119] on input "text" at bounding box center [385, 119] width 251 height 11
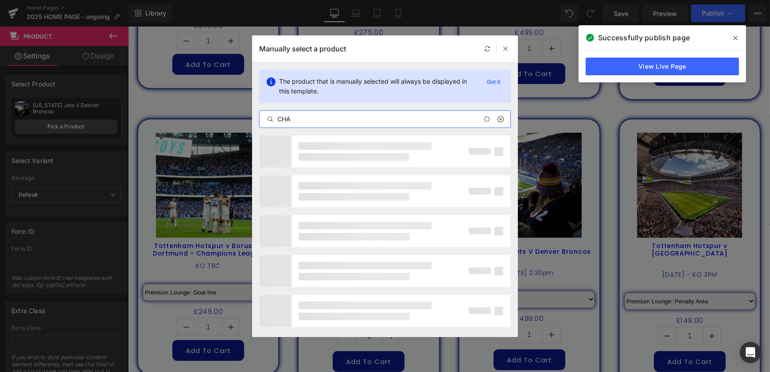
type input "CHAM"
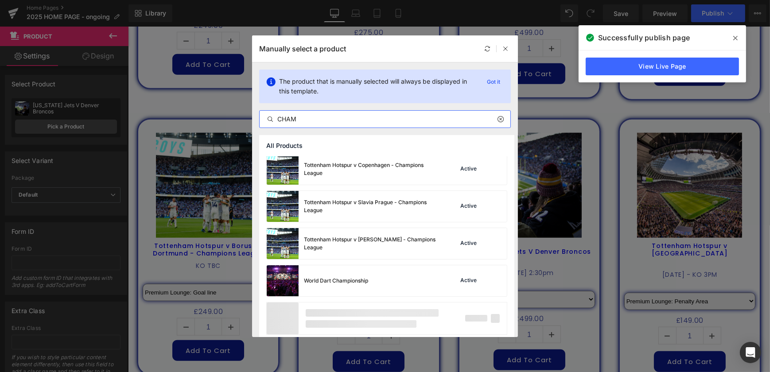
scroll to position [268, 0]
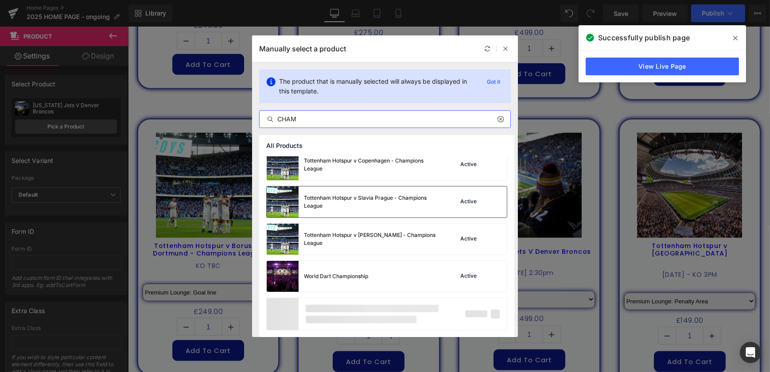
click at [391, 173] on div "Tottenham Hotspur v Copenhagen - Champions League" at bounding box center [370, 165] width 133 height 16
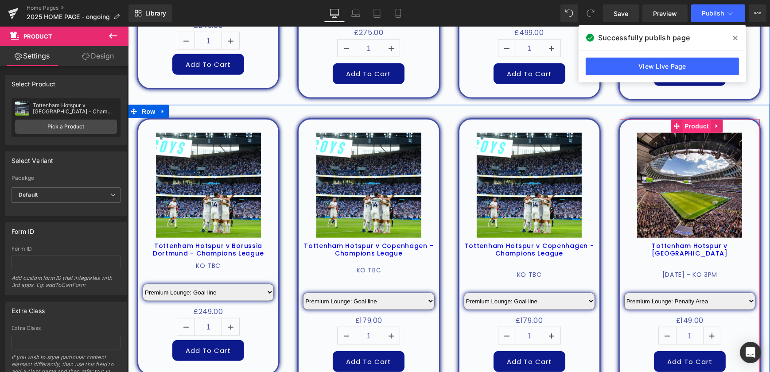
click at [698, 123] on span "Product" at bounding box center [696, 126] width 29 height 13
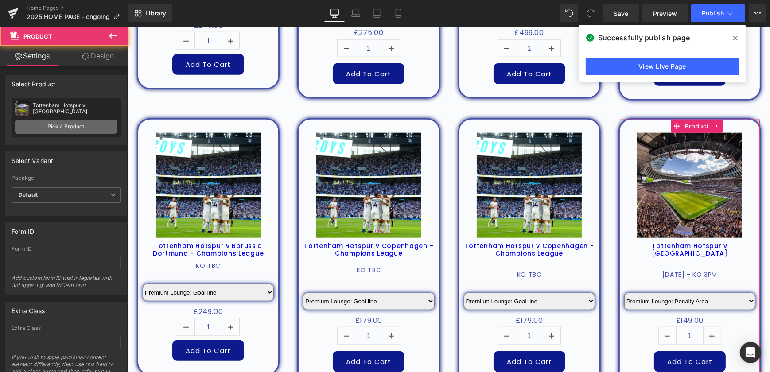
click at [91, 125] on link "Pick a Product" at bounding box center [66, 127] width 102 height 14
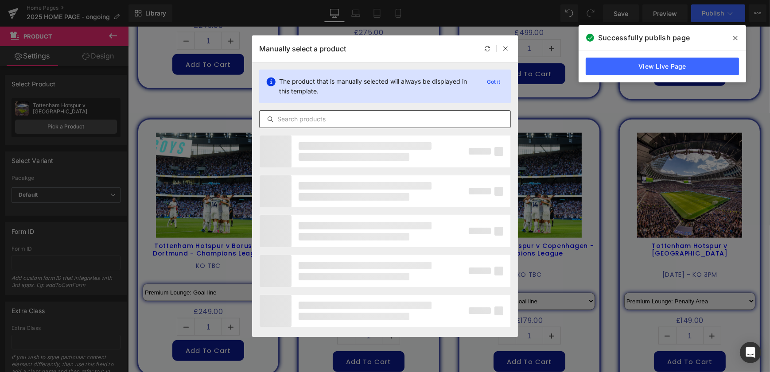
click at [350, 118] on input "text" at bounding box center [385, 119] width 251 height 11
type input "CHA"
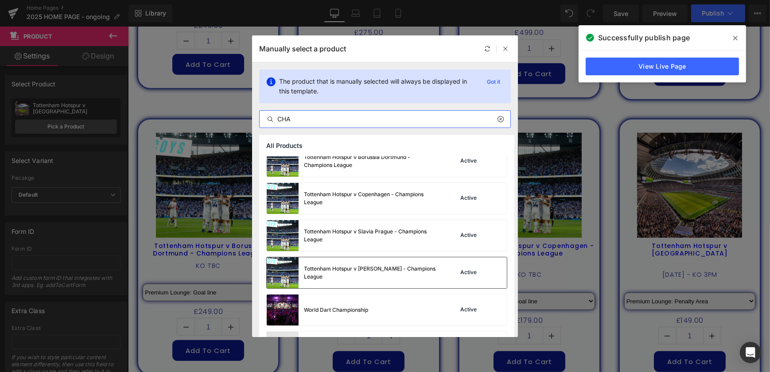
scroll to position [268, 0]
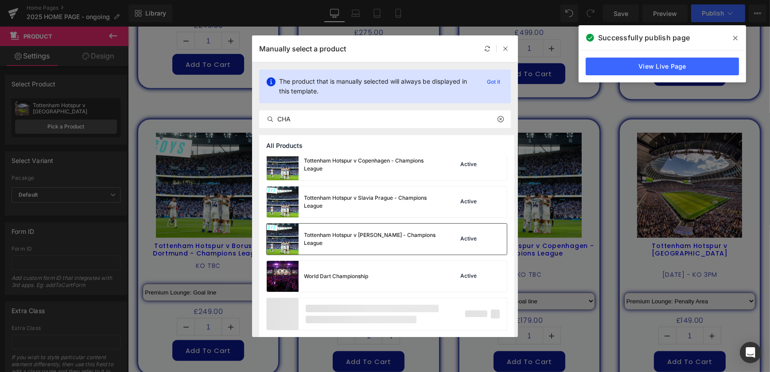
drag, startPoint x: 363, startPoint y: 244, endPoint x: 332, endPoint y: 142, distance: 106.6
click at [363, 244] on div "Tottenham Hotspur v [PERSON_NAME] - Champions League" at bounding box center [352, 239] width 170 height 31
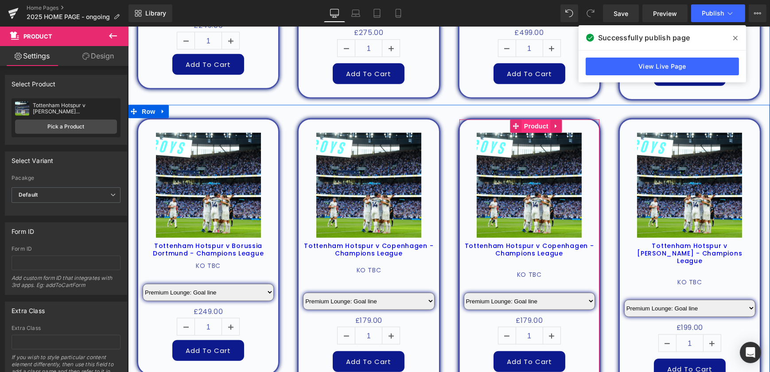
click at [526, 124] on span "Product" at bounding box center [536, 126] width 29 height 13
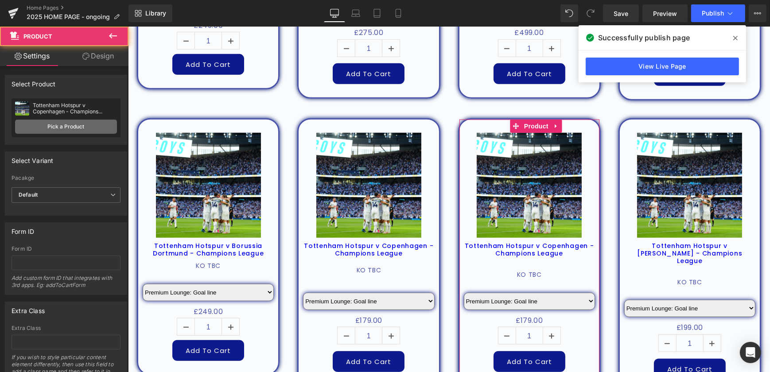
click at [78, 126] on link "Pick a Product" at bounding box center [66, 127] width 102 height 14
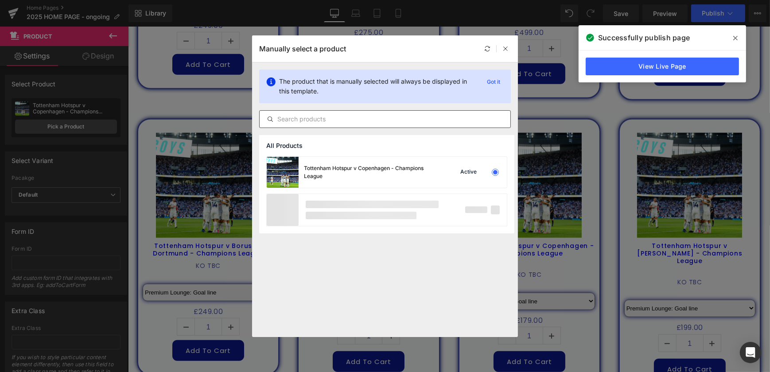
click at [330, 121] on input "text" at bounding box center [385, 119] width 251 height 11
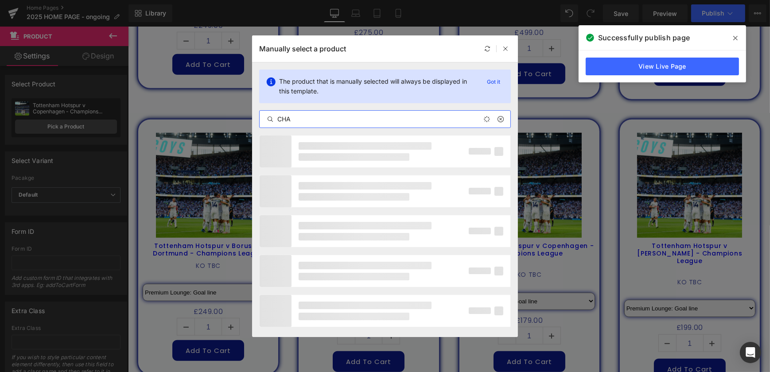
type input "CHAM"
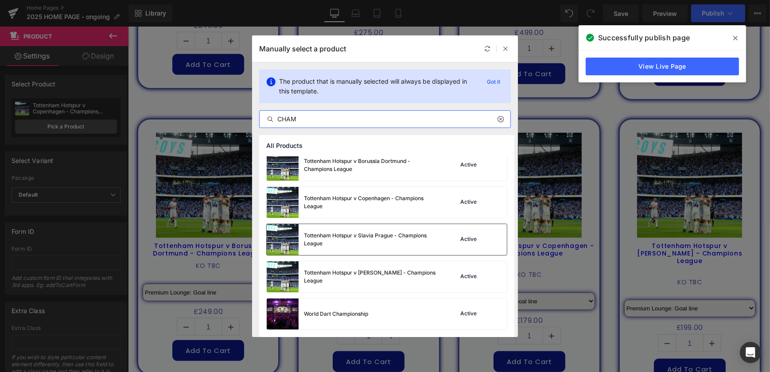
scroll to position [230, 0]
click at [363, 245] on div "Tottenham Hotspur v Slavia Prague - Champions League" at bounding box center [370, 240] width 133 height 16
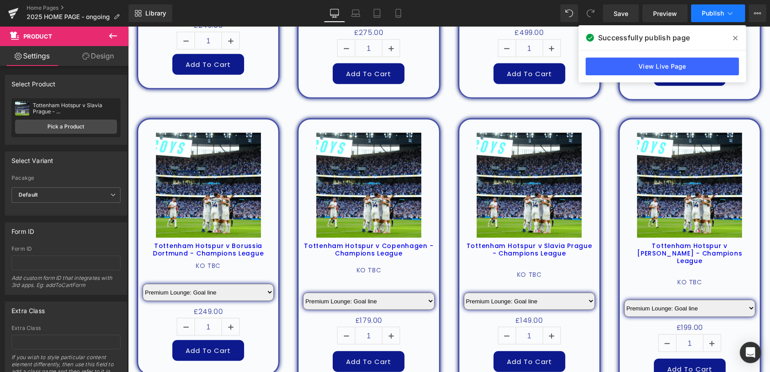
click at [712, 17] on button "Publish" at bounding box center [719, 13] width 54 height 18
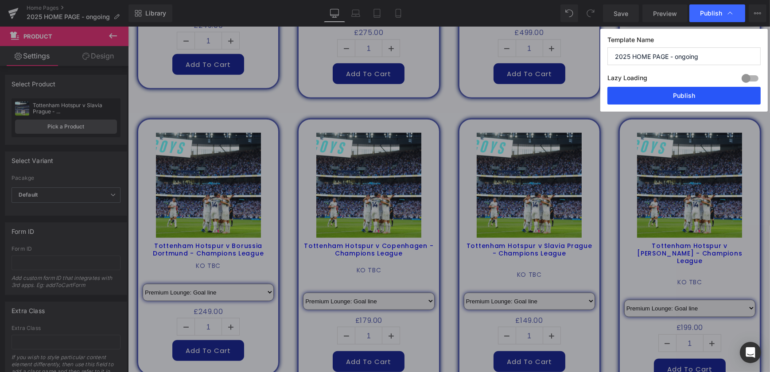
click at [688, 95] on button "Publish" at bounding box center [684, 96] width 153 height 18
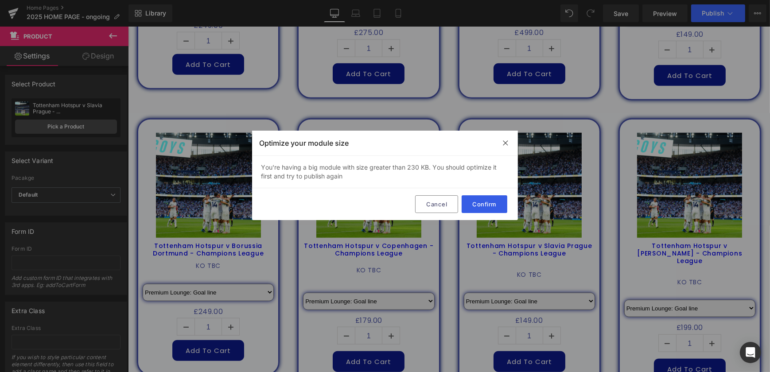
click at [488, 200] on button "Confirm" at bounding box center [485, 205] width 46 height 18
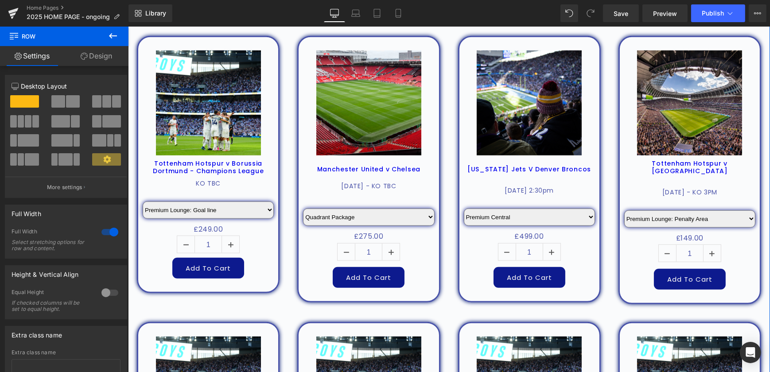
scroll to position [1299, 0]
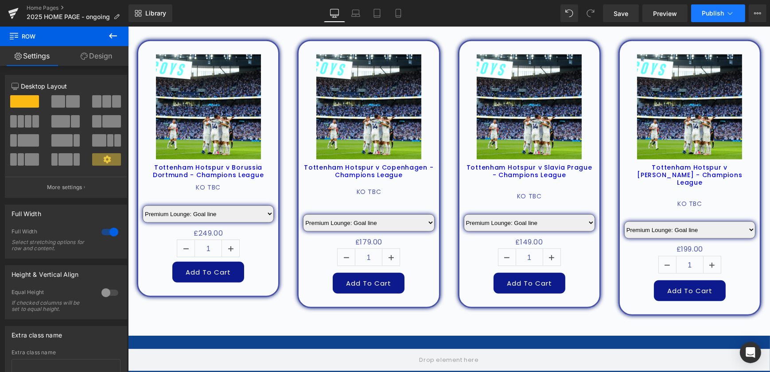
click at [714, 12] on span "Publish" at bounding box center [713, 13] width 22 height 7
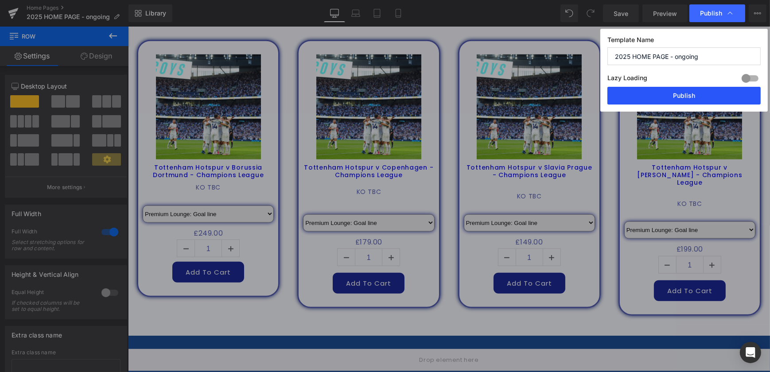
click at [695, 97] on button "Publish" at bounding box center [684, 96] width 153 height 18
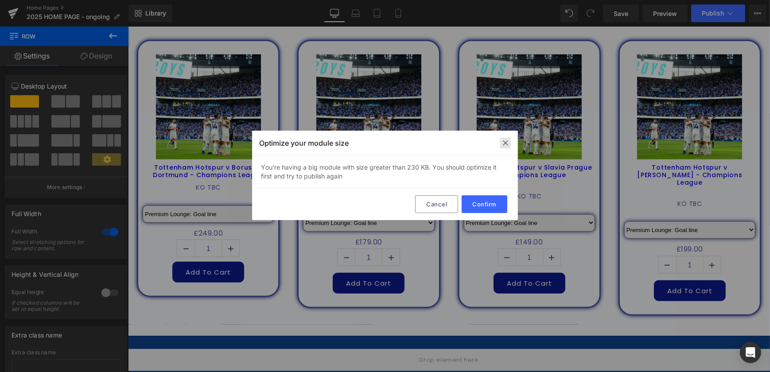
click at [503, 144] on img at bounding box center [505, 143] width 7 height 7
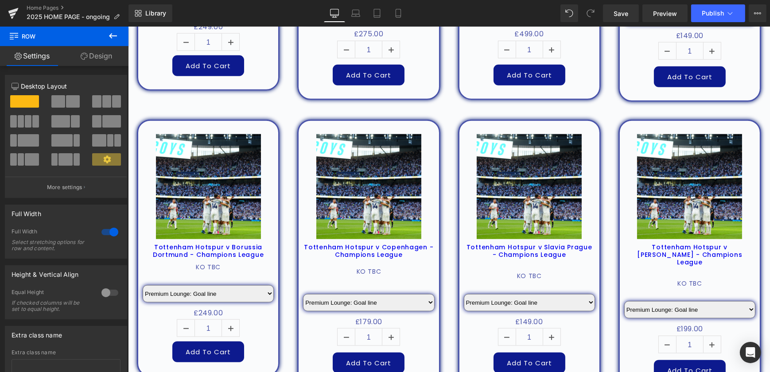
scroll to position [1218, 0]
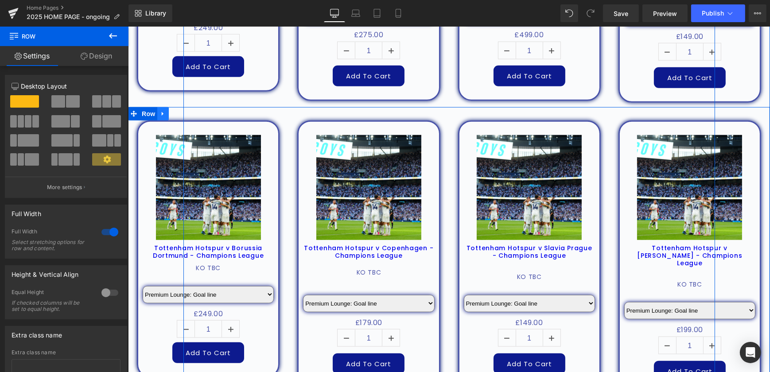
click at [163, 115] on link at bounding box center [163, 113] width 12 height 13
click at [183, 111] on div at bounding box center [184, 86] width 2 height 638
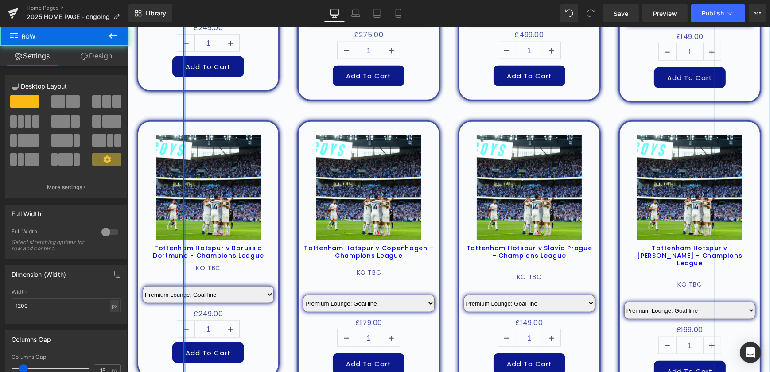
click at [183, 114] on div at bounding box center [184, 86] width 2 height 638
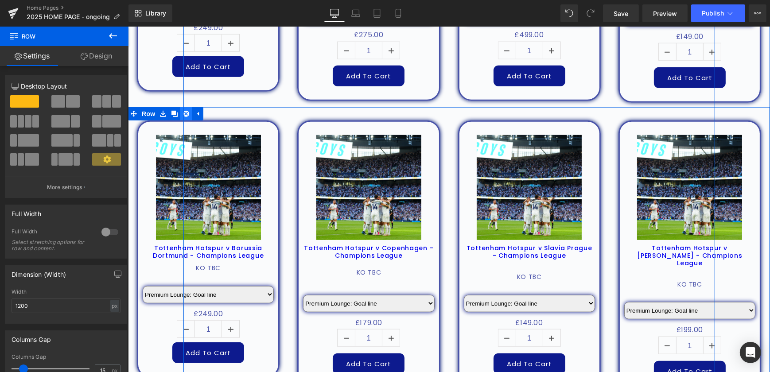
click at [184, 113] on icon at bounding box center [186, 114] width 6 height 6
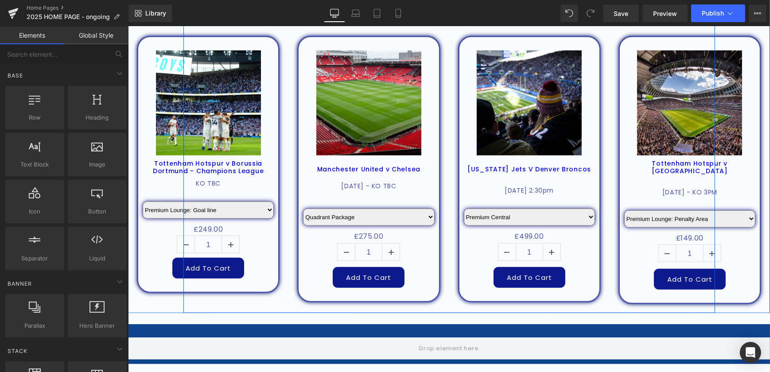
scroll to position [976, 0]
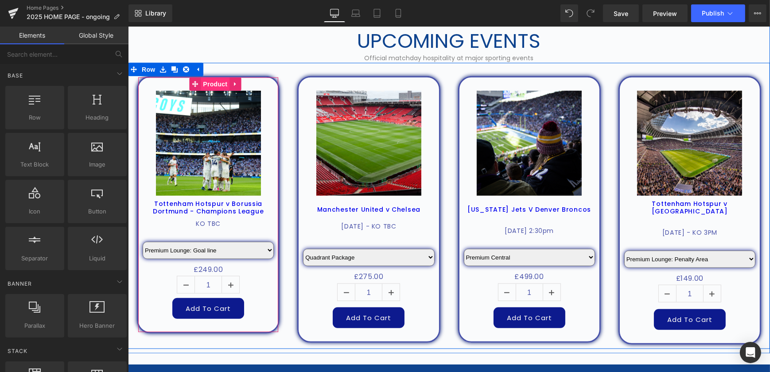
click at [213, 84] on span "Product" at bounding box center [214, 84] width 29 height 13
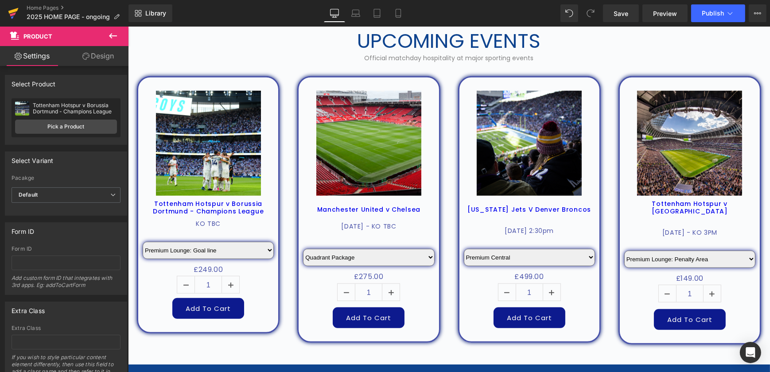
click at [9, 16] on icon at bounding box center [13, 13] width 11 height 22
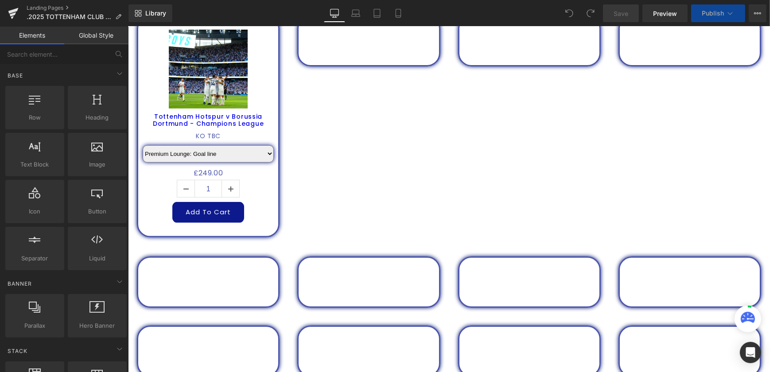
select select "Premium Lounge: Penalty Area"
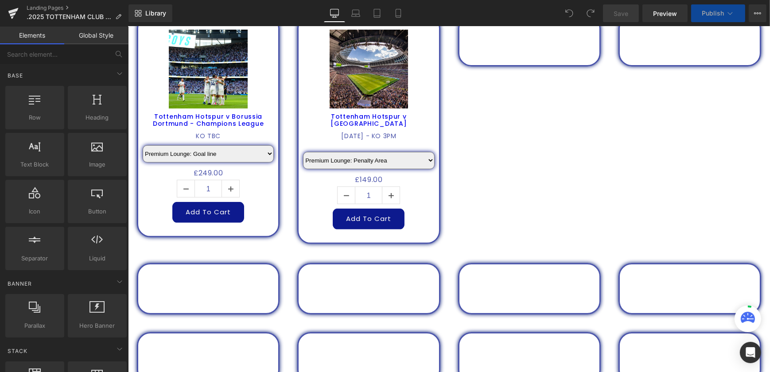
scroll to position [811, 0]
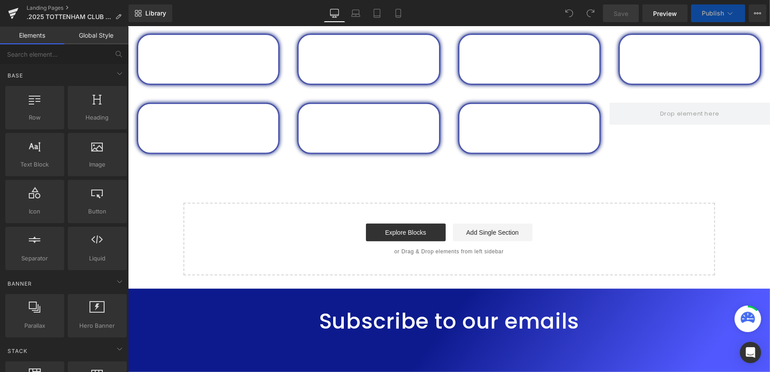
select select "Upper tier: Longside with hostel"
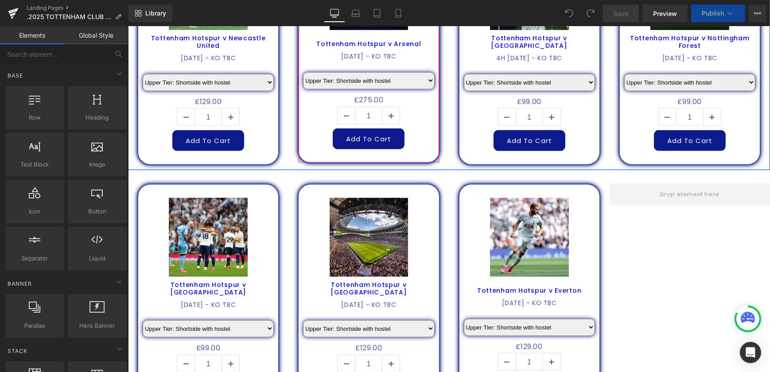
scroll to position [1324, 0]
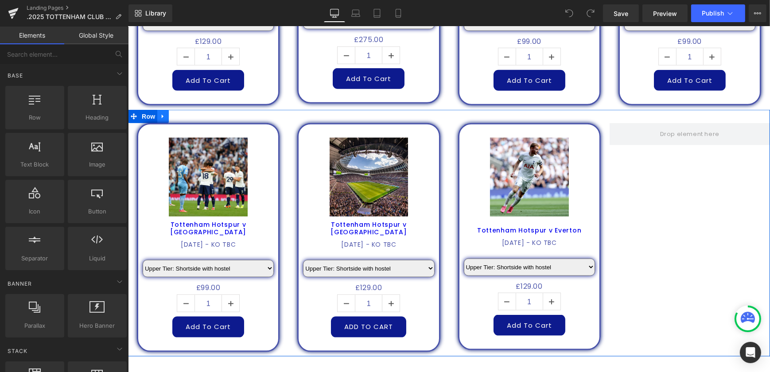
click at [161, 113] on link at bounding box center [163, 116] width 12 height 13
click at [172, 113] on icon at bounding box center [174, 116] width 6 height 6
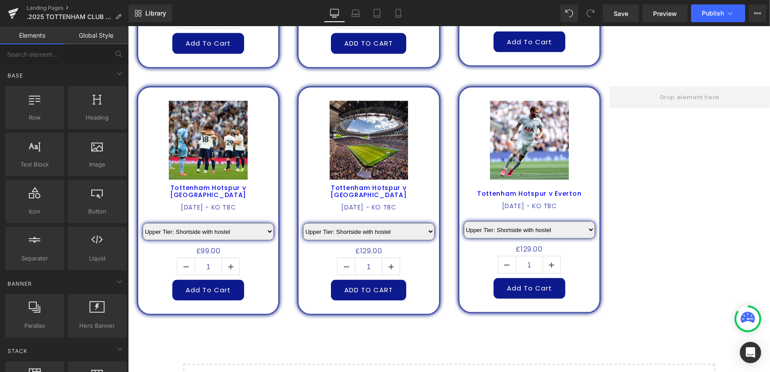
scroll to position [1608, 0]
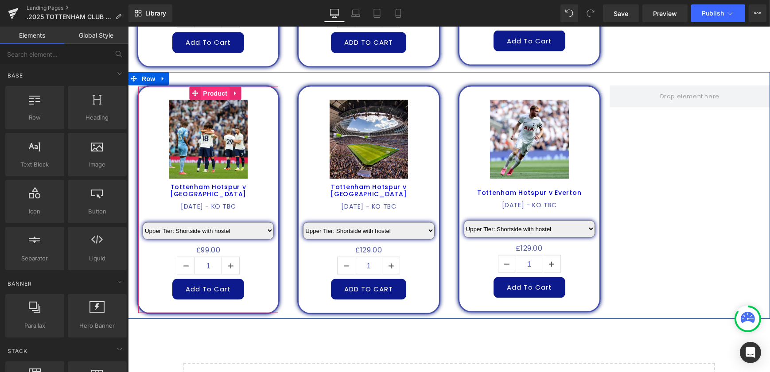
click at [204, 87] on span "Product" at bounding box center [214, 93] width 29 height 13
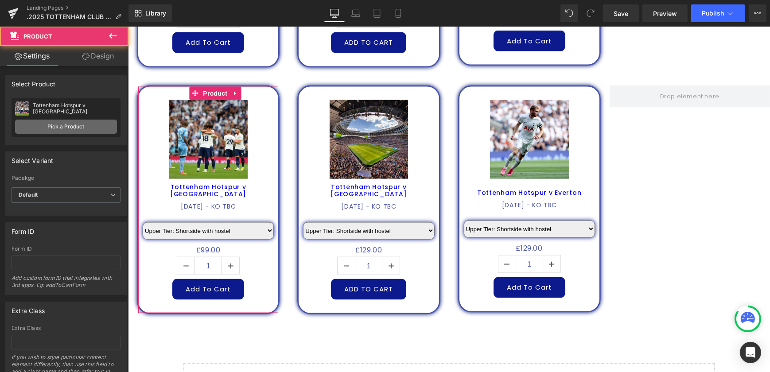
click at [91, 123] on link "Pick a Product" at bounding box center [66, 127] width 102 height 14
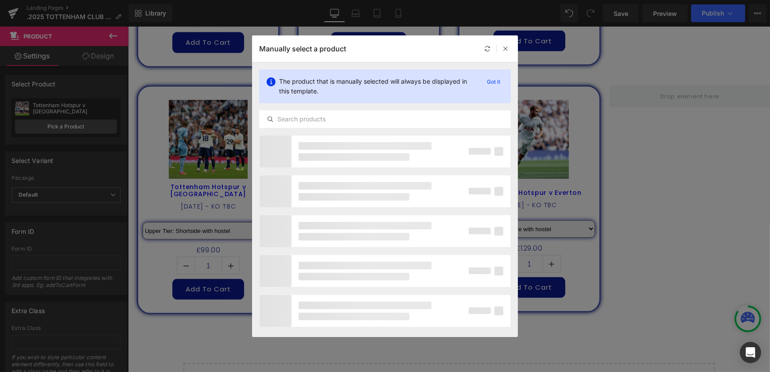
drag, startPoint x: 701, startPoint y: 102, endPoint x: 573, endPoint y: 75, distance: 130.4
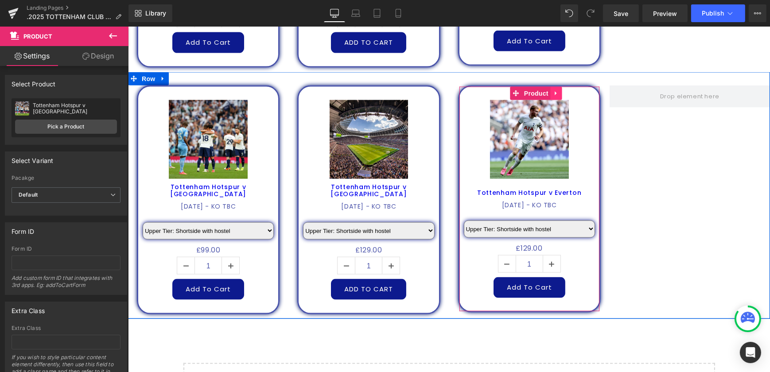
click at [551, 87] on link at bounding box center [557, 93] width 12 height 13
click at [549, 90] on icon at bounding box center [551, 93] width 6 height 7
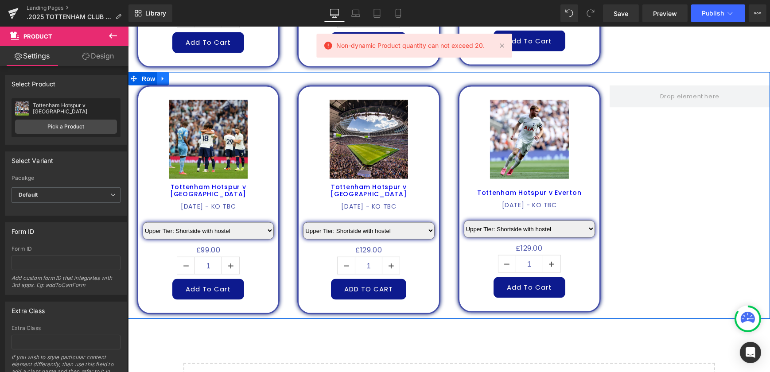
click at [157, 72] on link at bounding box center [163, 78] width 12 height 13
click at [183, 76] on icon at bounding box center [186, 79] width 6 height 6
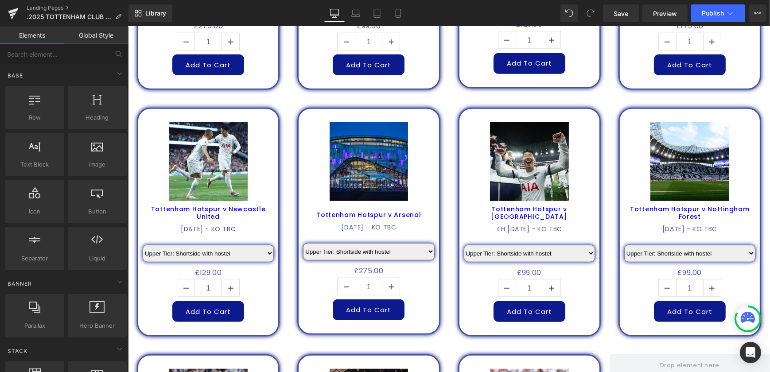
scroll to position [1084, 0]
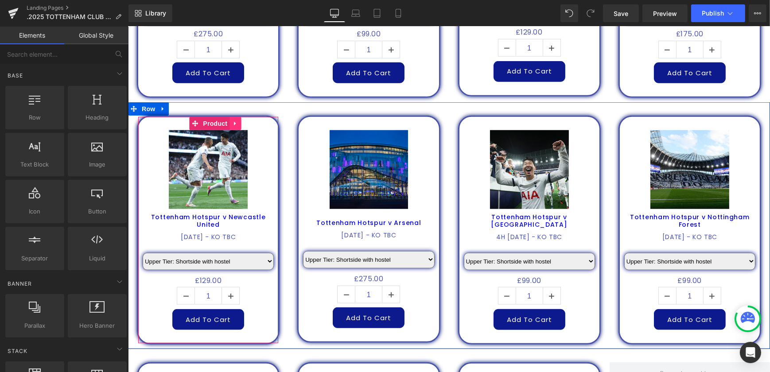
click at [229, 117] on link at bounding box center [235, 123] width 12 height 13
click at [227, 121] on icon at bounding box center [229, 124] width 6 height 6
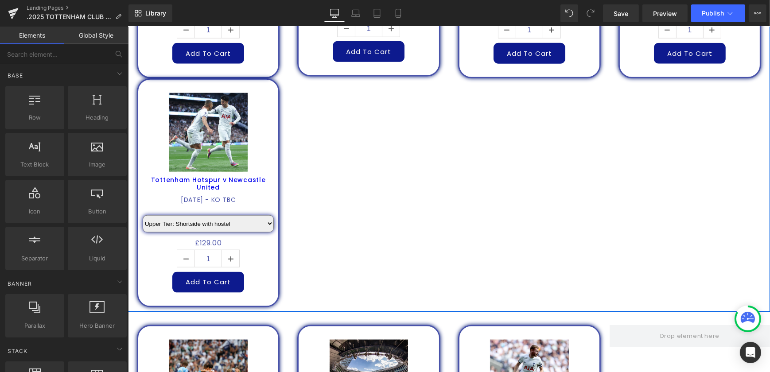
scroll to position [1360, 0]
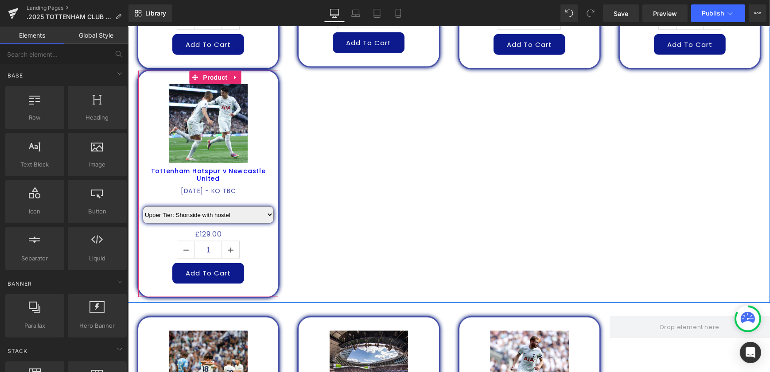
click at [235, 74] on icon at bounding box center [235, 77] width 6 height 7
click at [241, 74] on icon at bounding box center [241, 77] width 6 height 6
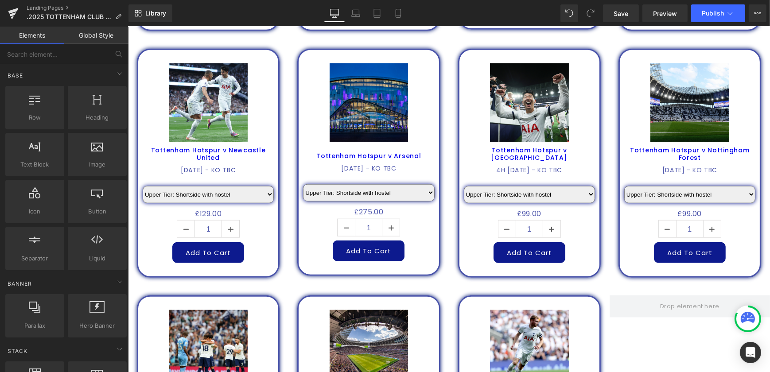
scroll to position [1077, 0]
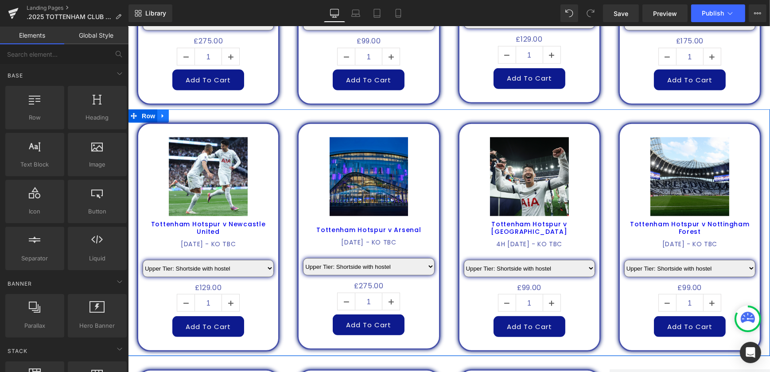
click at [160, 113] on icon at bounding box center [163, 116] width 6 height 7
click at [174, 113] on icon at bounding box center [174, 116] width 6 height 6
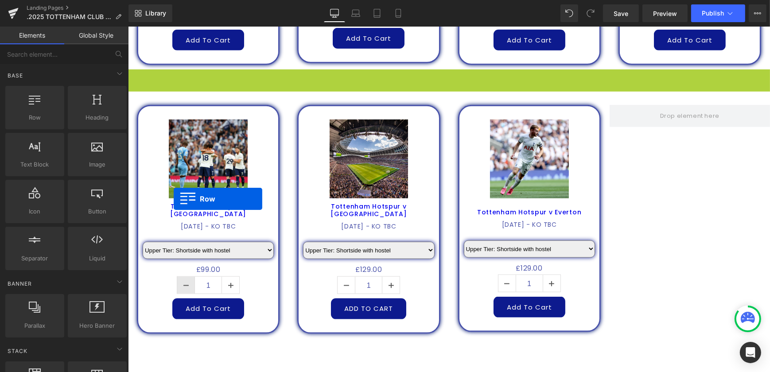
scroll to position [1445, 0]
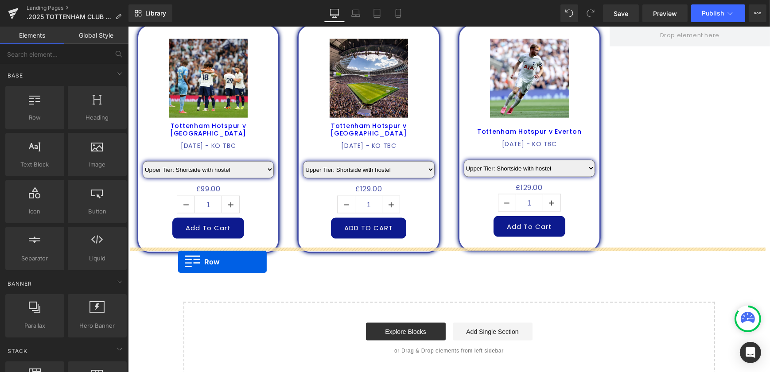
drag, startPoint x: 133, startPoint y: 68, endPoint x: 178, endPoint y: 262, distance: 198.9
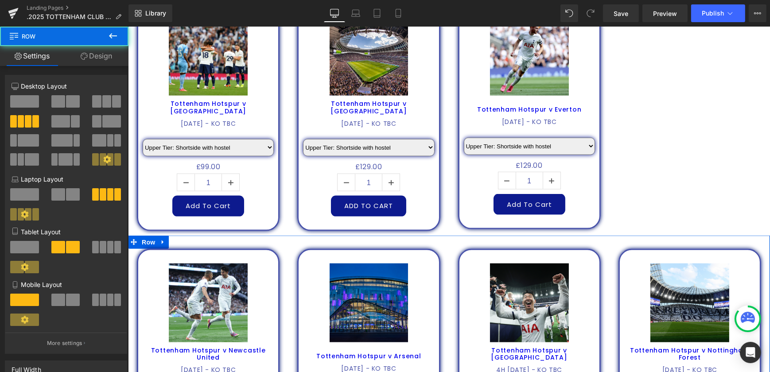
scroll to position [1423, 0]
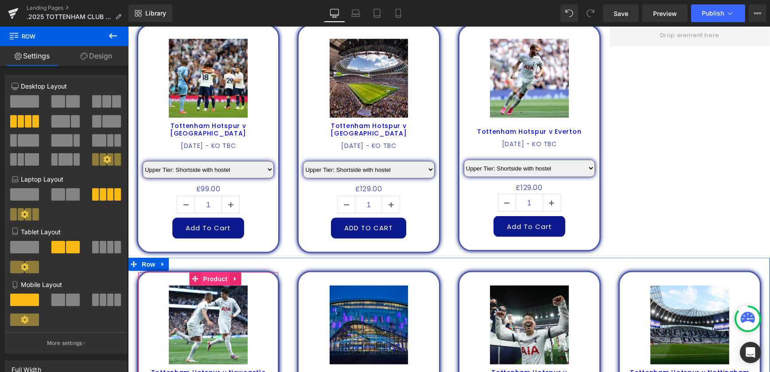
click at [210, 273] on span "Product" at bounding box center [214, 279] width 29 height 13
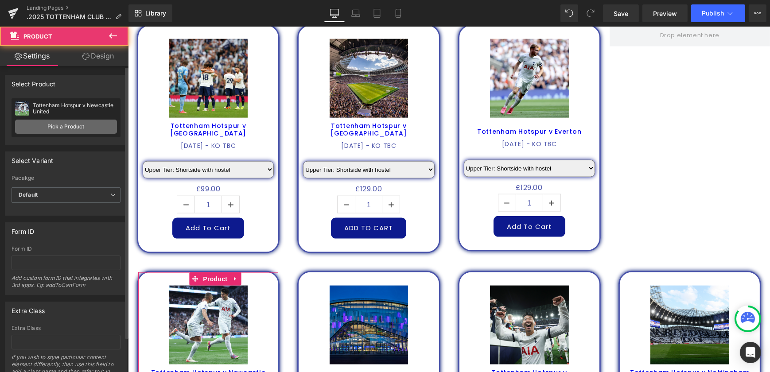
click at [70, 123] on link "Pick a Product" at bounding box center [66, 127] width 102 height 14
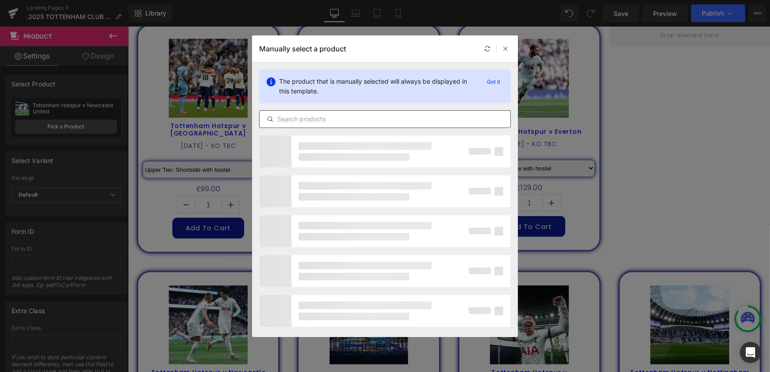
click at [295, 119] on input "text" at bounding box center [385, 119] width 251 height 11
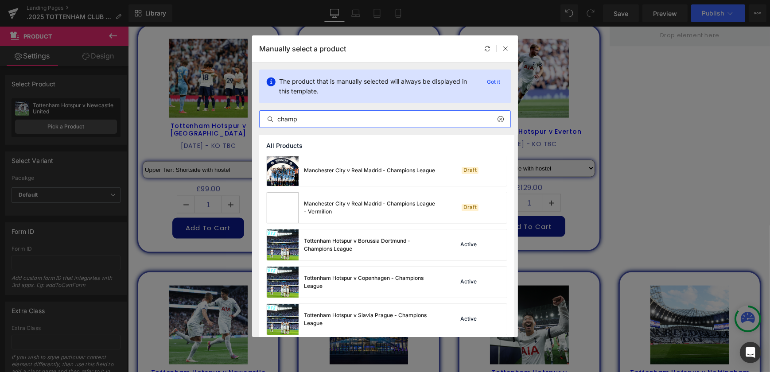
scroll to position [201, 0]
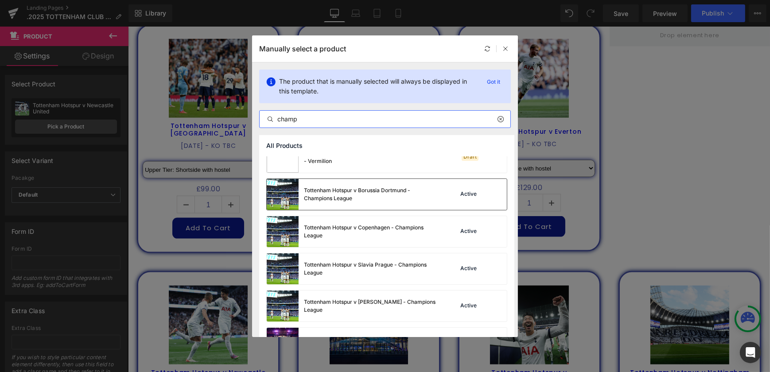
type input "champ"
click at [383, 199] on div "Tottenham Hotspur v Borussia Dortmund - Champions League" at bounding box center [370, 195] width 133 height 16
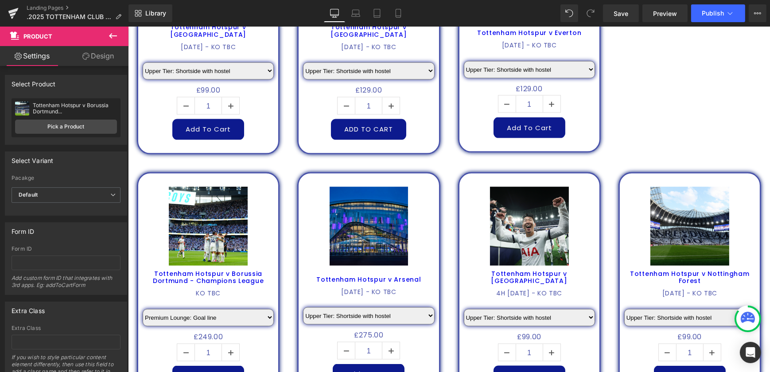
scroll to position [1584, 0]
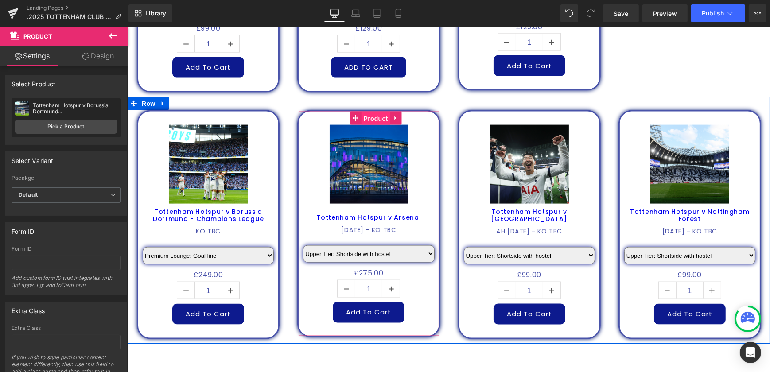
click at [374, 112] on span "Product" at bounding box center [375, 118] width 29 height 13
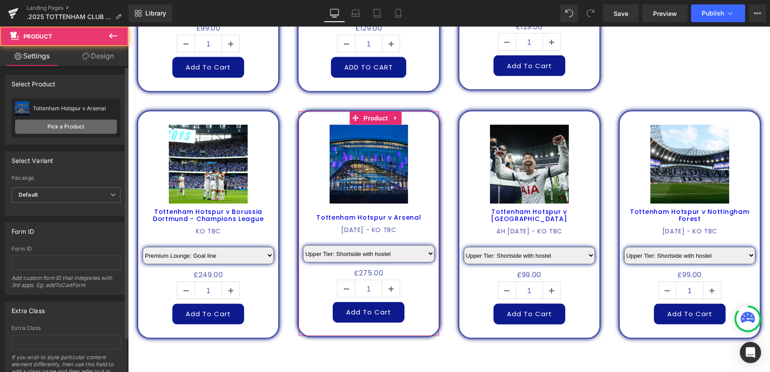
click at [53, 122] on link "Pick a Product" at bounding box center [66, 127] width 102 height 14
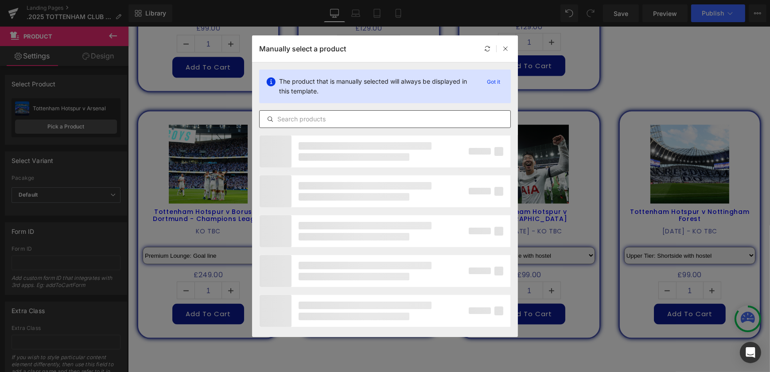
click at [356, 117] on input "text" at bounding box center [385, 119] width 251 height 11
type input "cham"
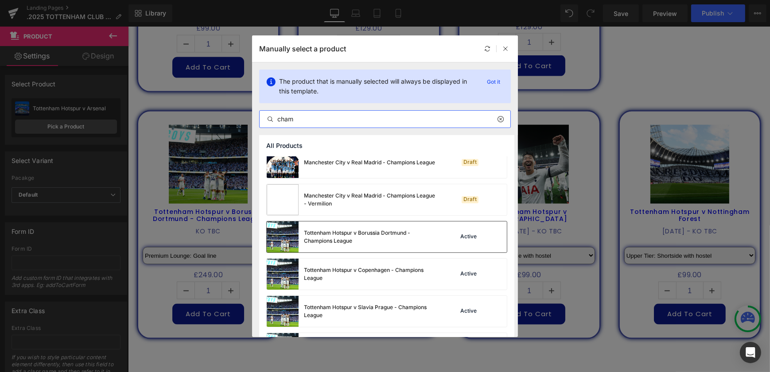
scroll to position [161, 0]
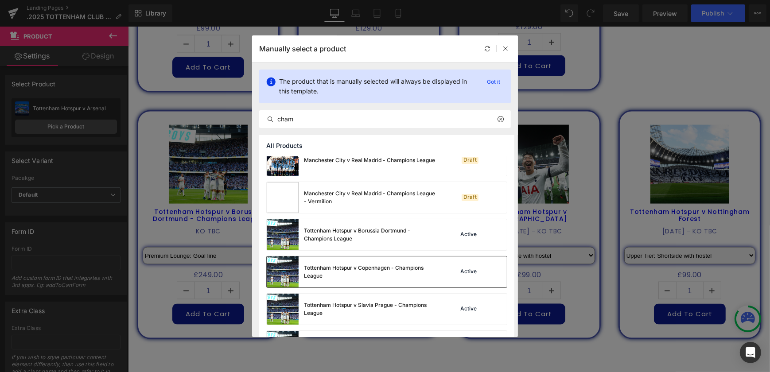
click at [391, 270] on div "Tottenham Hotspur v Copenhagen - Champions League" at bounding box center [370, 272] width 133 height 16
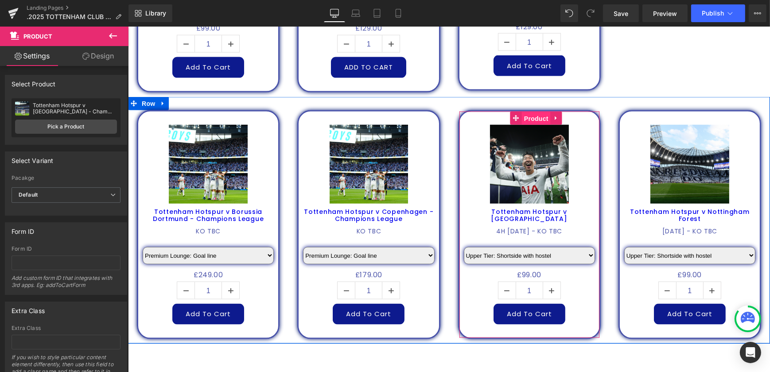
click at [528, 112] on span "Product" at bounding box center [536, 118] width 29 height 13
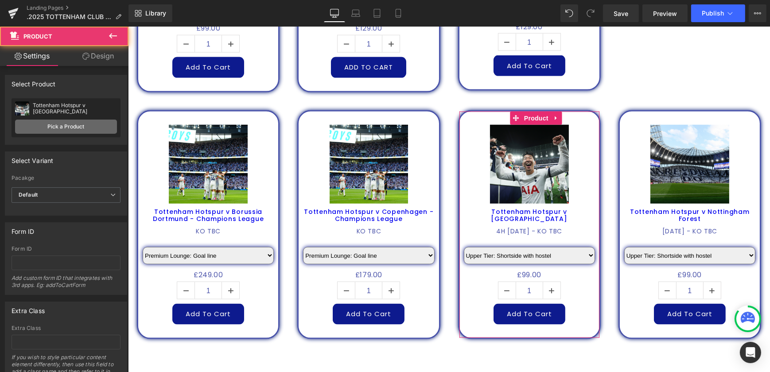
click at [72, 126] on link "Pick a Product" at bounding box center [66, 127] width 102 height 14
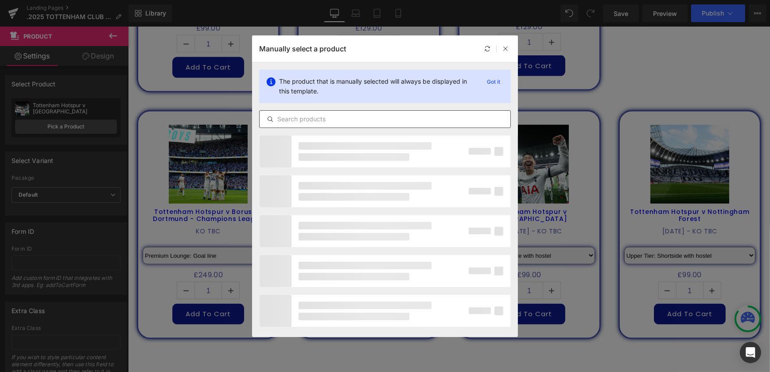
click at [381, 120] on input "text" at bounding box center [385, 119] width 251 height 11
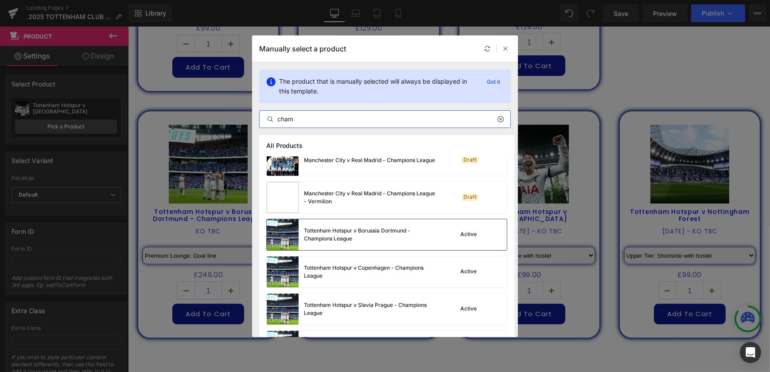
scroll to position [242, 0]
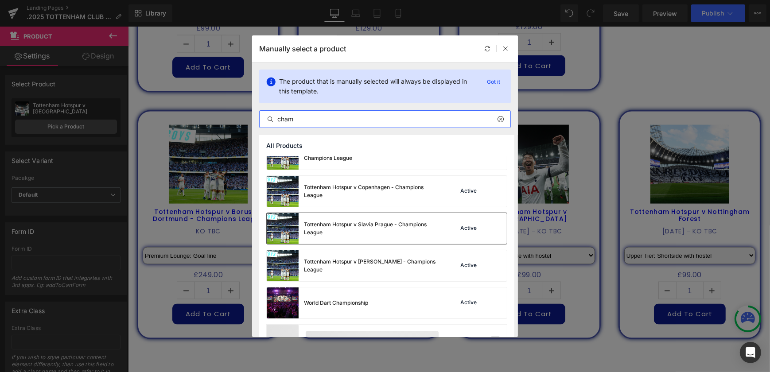
type input "cham"
click at [379, 221] on div "Tottenham Hotspur v Slavia Prague - Champions League" at bounding box center [370, 229] width 133 height 16
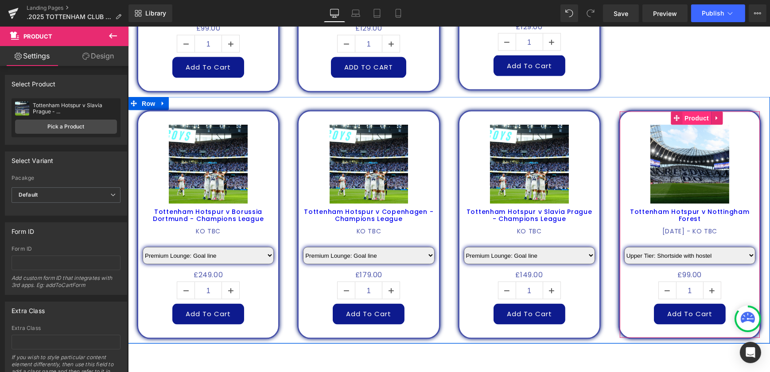
click at [694, 112] on span "Product" at bounding box center [696, 118] width 29 height 13
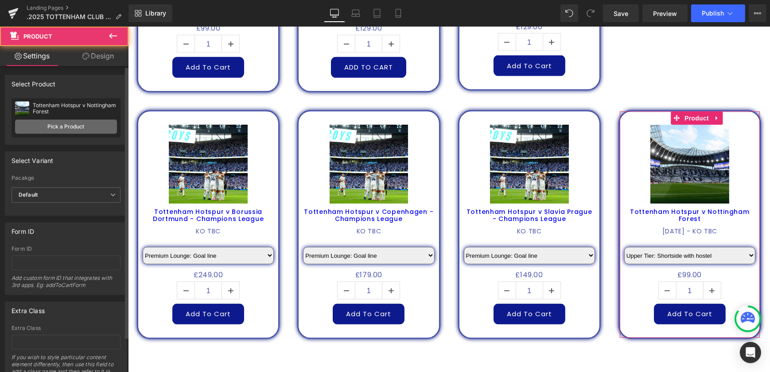
click at [53, 131] on link "Pick a Product" at bounding box center [66, 127] width 102 height 14
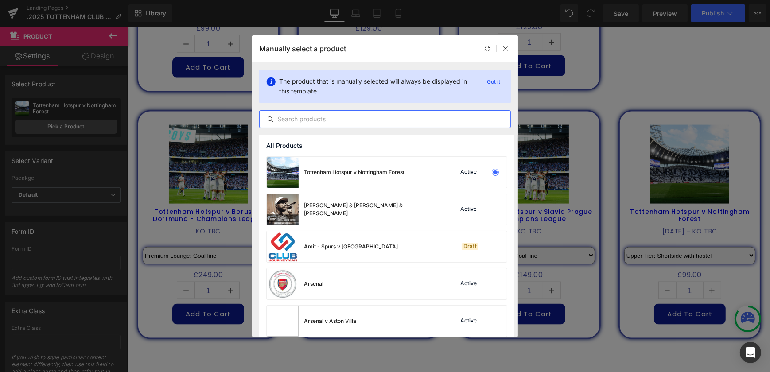
click at [385, 121] on input "text" at bounding box center [385, 119] width 251 height 11
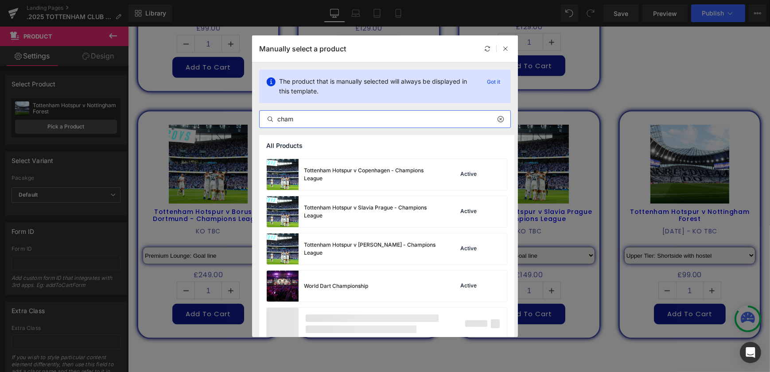
scroll to position [268, 0]
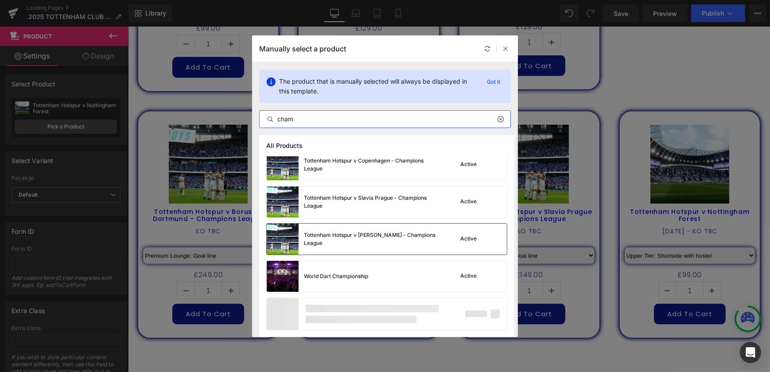
type input "cham"
click at [383, 240] on div "Tottenham Hotspur v [PERSON_NAME] - Champions League" at bounding box center [370, 239] width 133 height 16
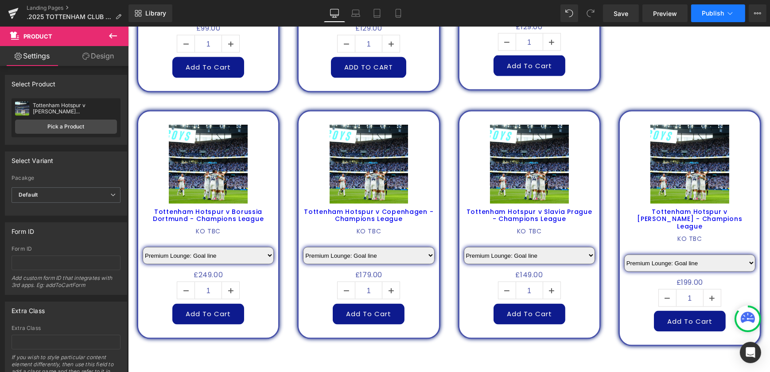
click at [704, 13] on span "Publish" at bounding box center [713, 13] width 22 height 7
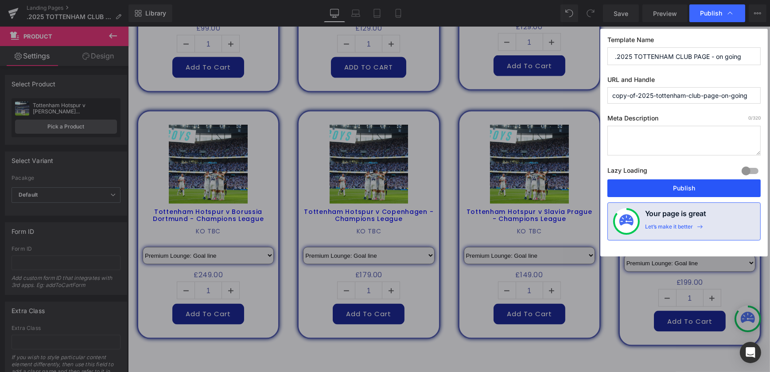
click at [670, 186] on button "Publish" at bounding box center [684, 189] width 153 height 18
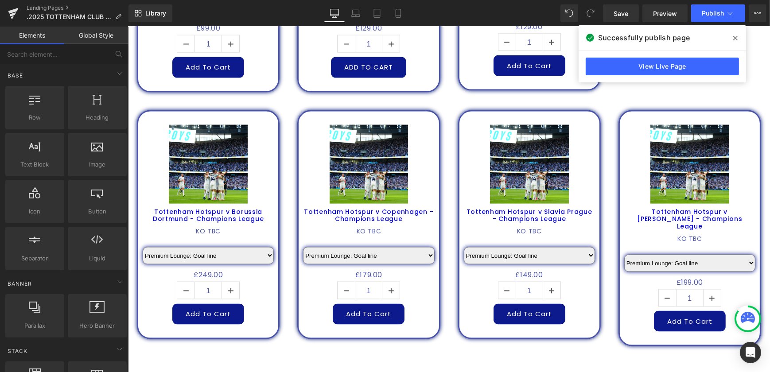
click at [738, 39] on icon at bounding box center [736, 38] width 4 height 7
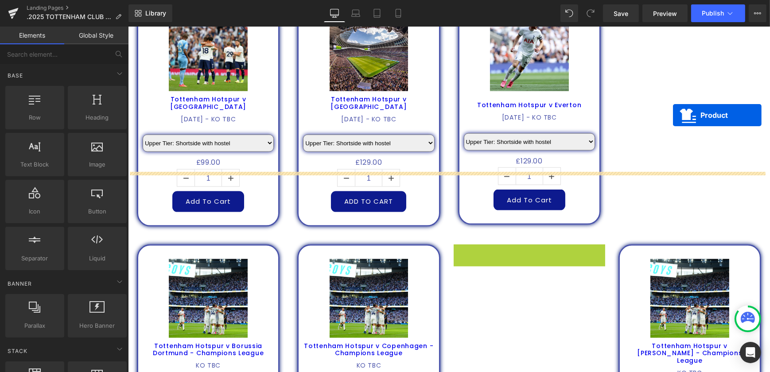
scroll to position [1382, 0]
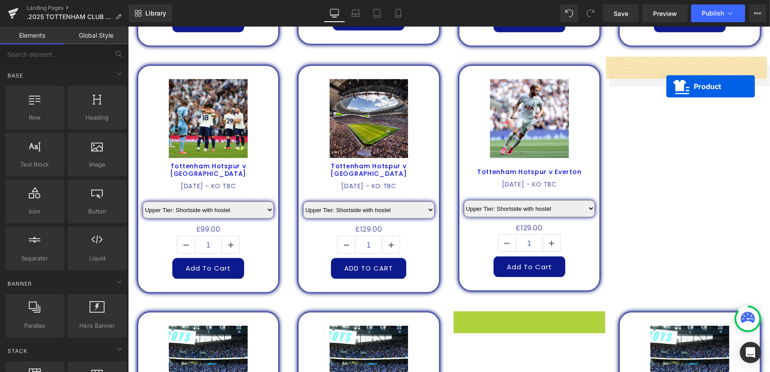
drag, startPoint x: 512, startPoint y: 188, endPoint x: 666, endPoint y: 86, distance: 184.6
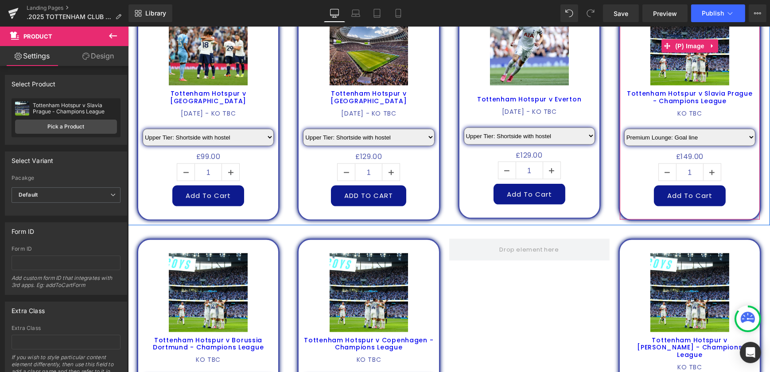
scroll to position [1543, 0]
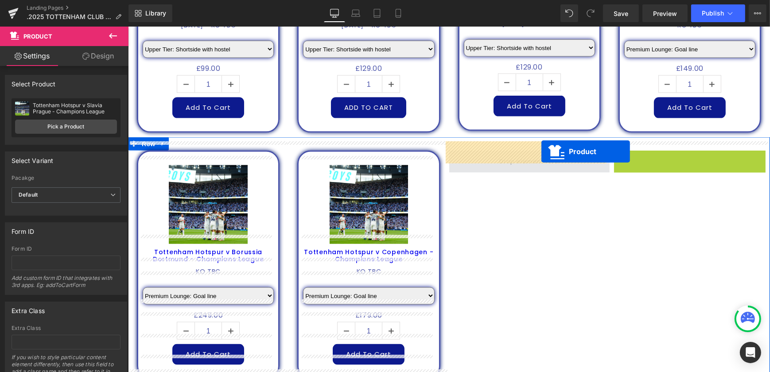
drag, startPoint x: 673, startPoint y: 148, endPoint x: 509, endPoint y: 152, distance: 163.6
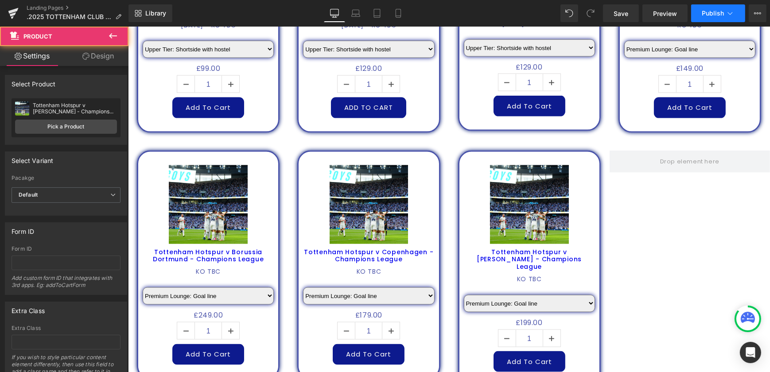
click at [723, 10] on span "Publish" at bounding box center [713, 13] width 22 height 7
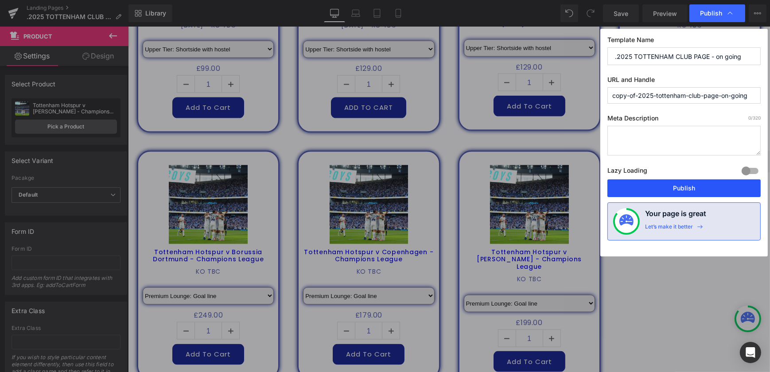
click at [692, 184] on button "Publish" at bounding box center [684, 189] width 153 height 18
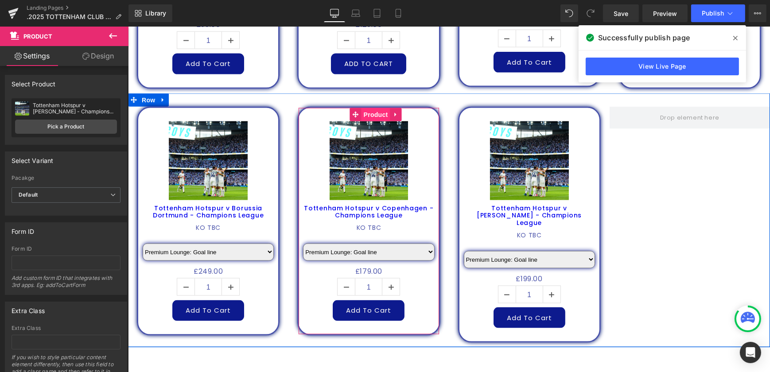
scroll to position [1624, 0]
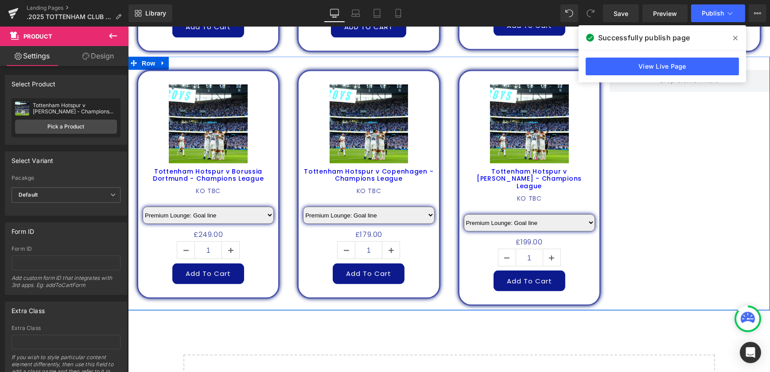
click at [157, 59] on link at bounding box center [163, 63] width 12 height 13
click at [171, 60] on icon at bounding box center [174, 63] width 6 height 6
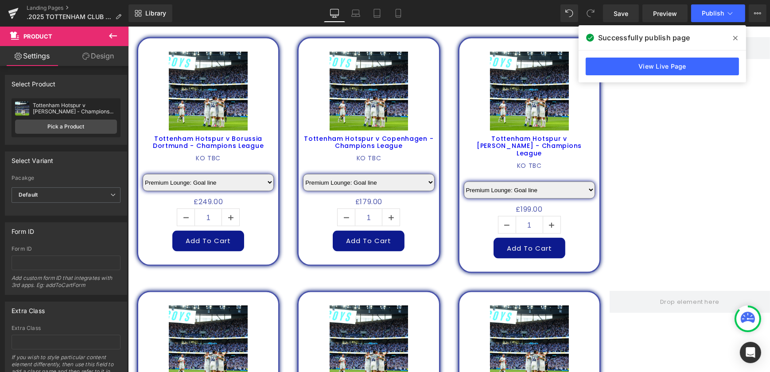
scroll to position [1654, 0]
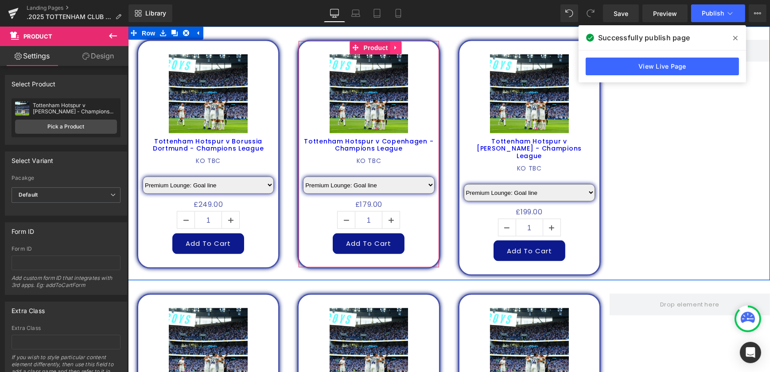
click at [394, 44] on icon at bounding box center [396, 47] width 6 height 7
click at [399, 45] on icon at bounding box center [402, 48] width 6 height 6
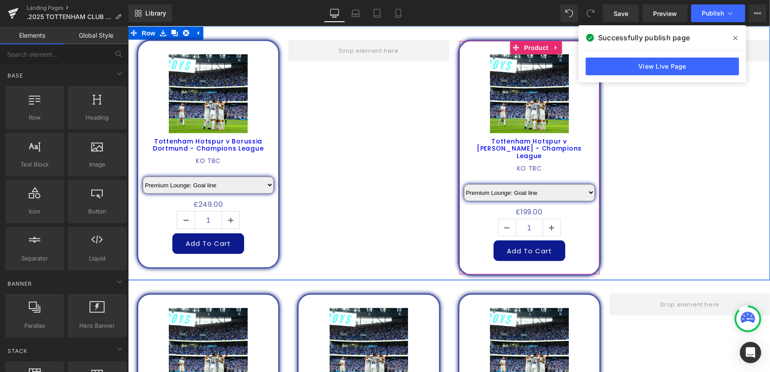
click at [553, 44] on icon at bounding box center [556, 47] width 6 height 7
click at [559, 45] on icon at bounding box center [562, 48] width 6 height 6
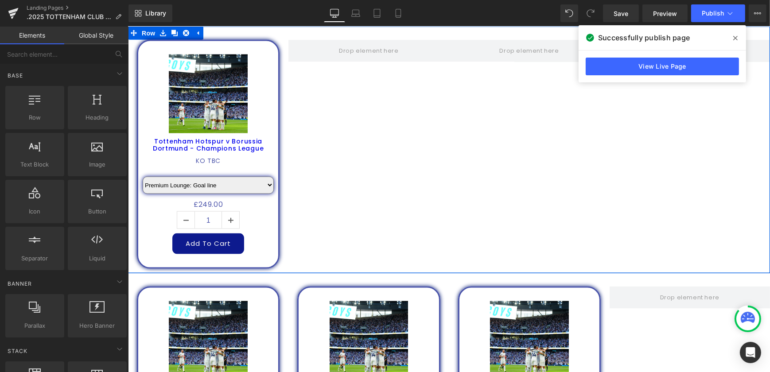
scroll to position [1775, 0]
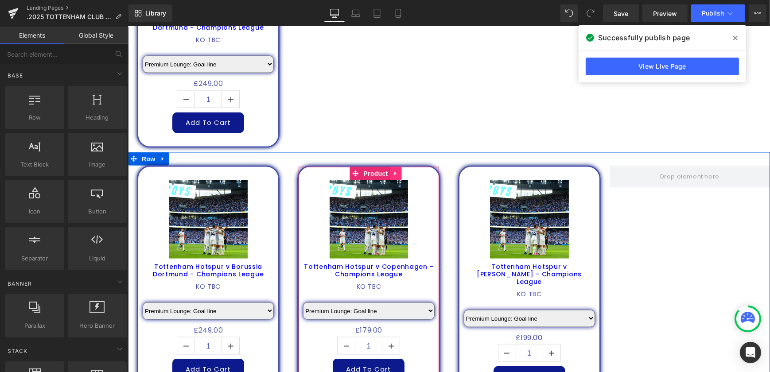
click at [390, 167] on link at bounding box center [396, 173] width 12 height 13
click at [399, 170] on icon at bounding box center [402, 173] width 6 height 7
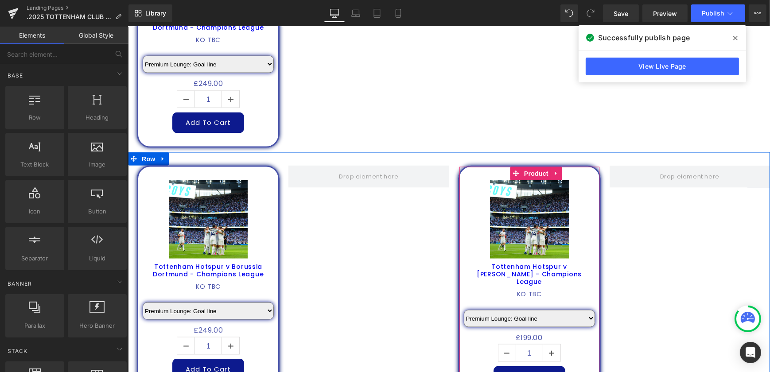
click at [553, 170] on icon at bounding box center [556, 173] width 6 height 7
click at [559, 171] on icon at bounding box center [562, 174] width 6 height 6
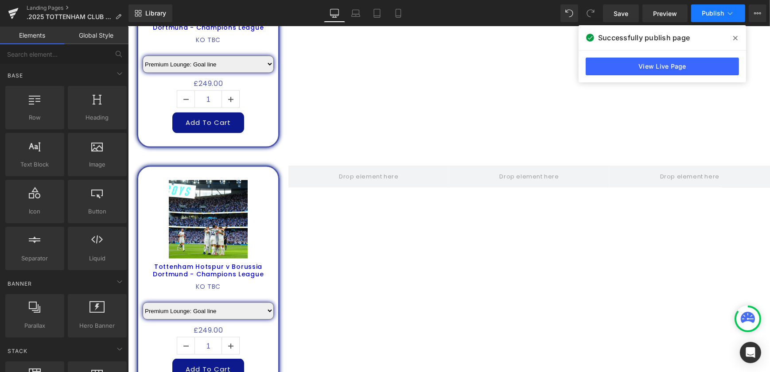
click at [711, 11] on span "Publish" at bounding box center [713, 13] width 22 height 7
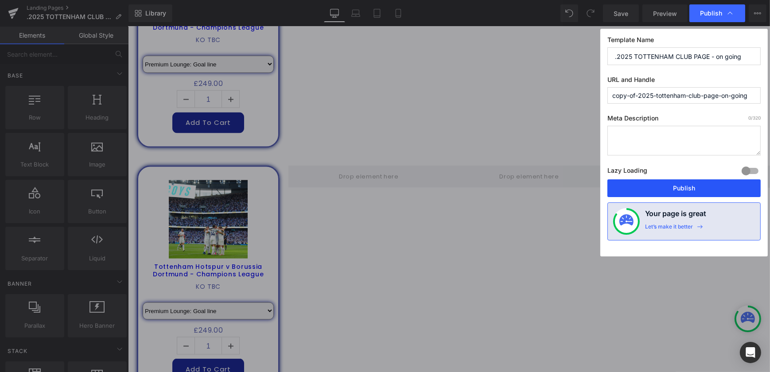
drag, startPoint x: 692, startPoint y: 188, endPoint x: 567, endPoint y: 157, distance: 129.8
click at [692, 188] on button "Publish" at bounding box center [684, 189] width 153 height 18
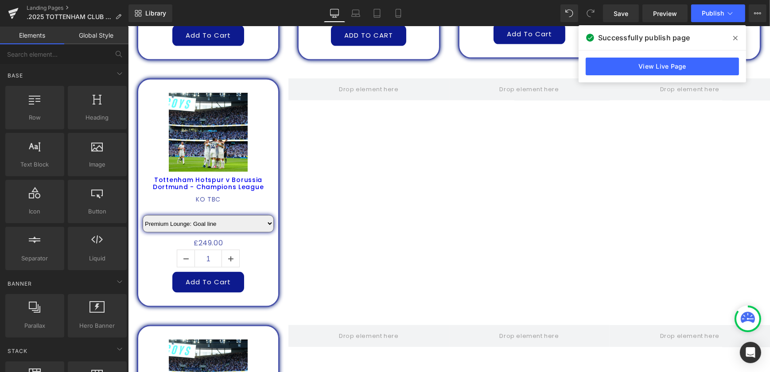
scroll to position [1735, 0]
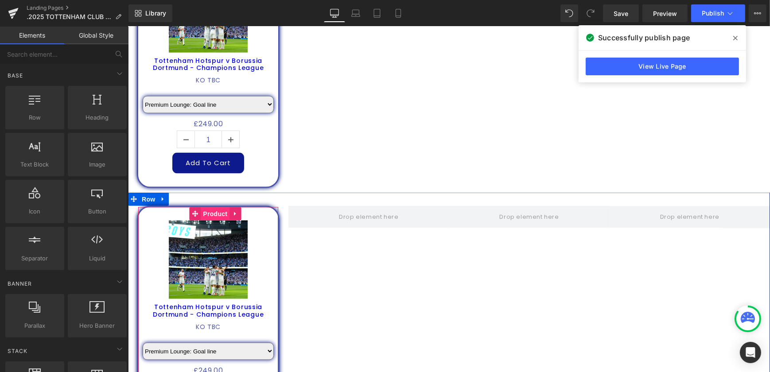
click at [214, 207] on span "Product" at bounding box center [214, 213] width 29 height 13
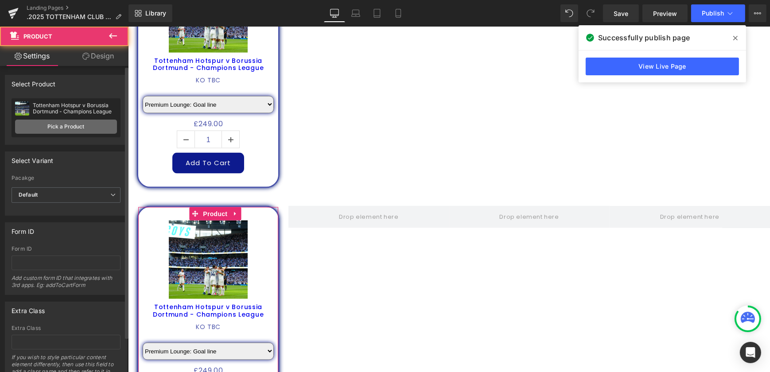
click at [89, 129] on link "Pick a Product" at bounding box center [66, 127] width 102 height 14
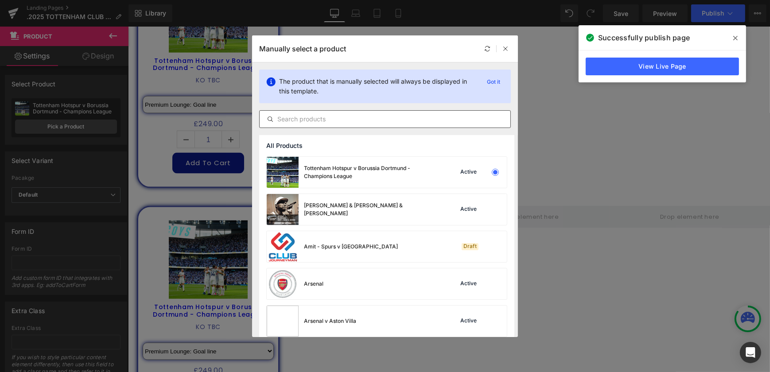
click at [379, 118] on input "text" at bounding box center [385, 119] width 251 height 11
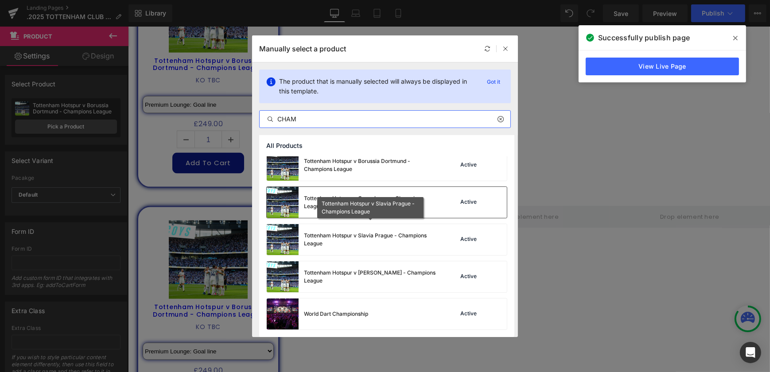
scroll to position [230, 0]
type input "CHAM"
click at [404, 203] on div "Tottenham Hotspur v Copenhagen - Champions League" at bounding box center [370, 203] width 133 height 16
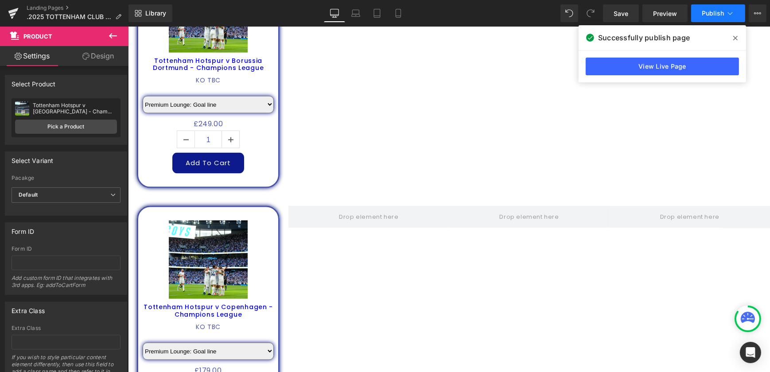
click at [717, 13] on span "Publish" at bounding box center [713, 13] width 22 height 7
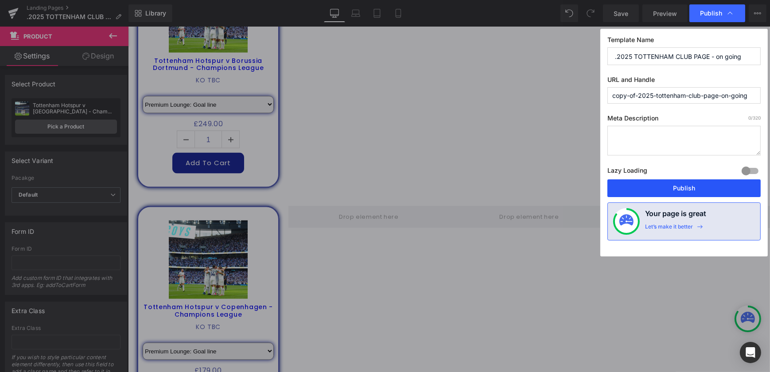
drag, startPoint x: 685, startPoint y: 182, endPoint x: 556, endPoint y: 154, distance: 131.6
click at [685, 182] on button "Publish" at bounding box center [684, 189] width 153 height 18
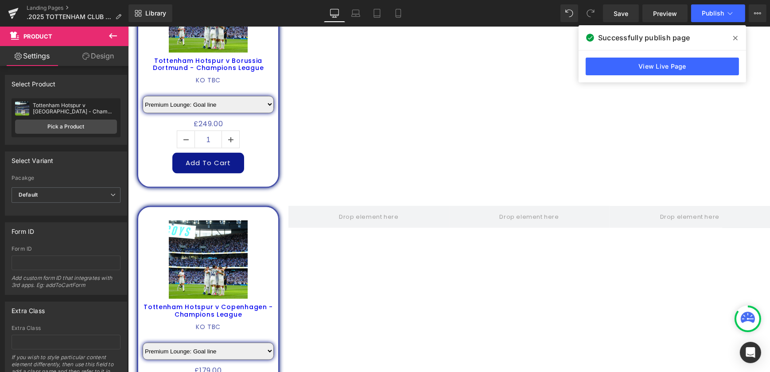
click at [736, 39] on icon at bounding box center [736, 38] width 4 height 7
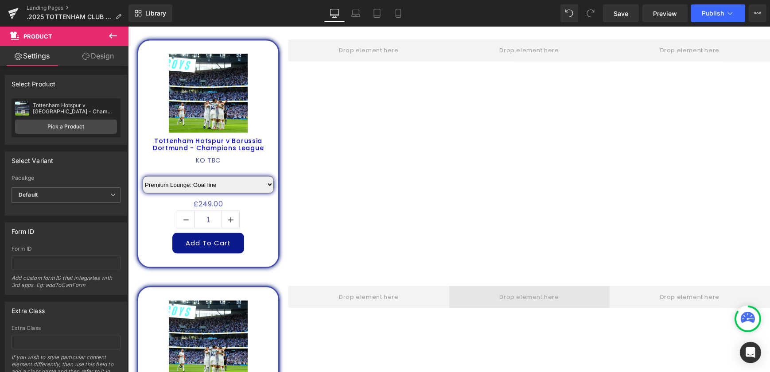
scroll to position [1654, 0]
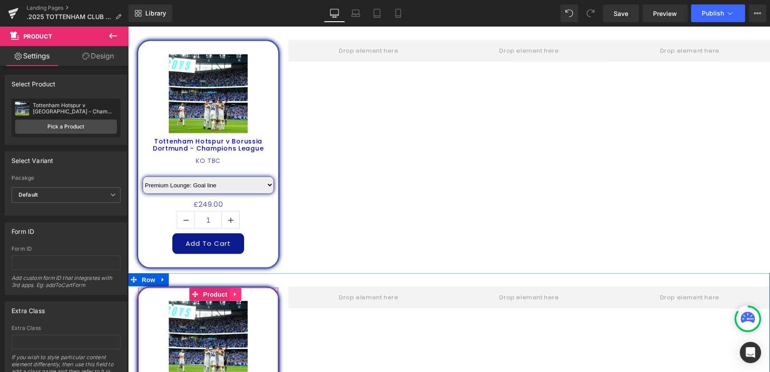
click at [232, 291] on icon at bounding box center [235, 294] width 6 height 7
click at [161, 278] on icon at bounding box center [162, 280] width 2 height 4
click at [183, 277] on icon at bounding box center [186, 280] width 6 height 6
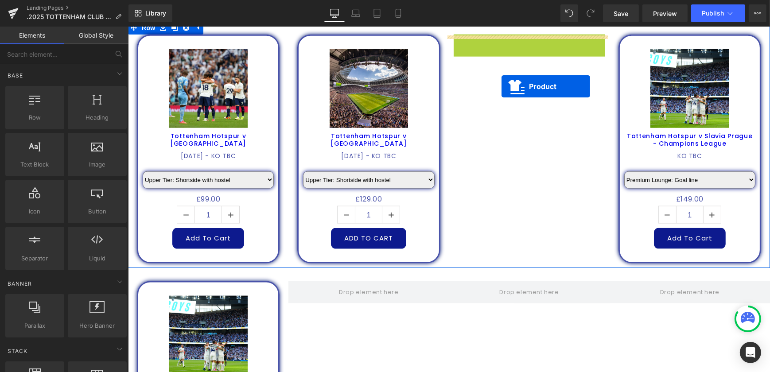
scroll to position [1404, 0]
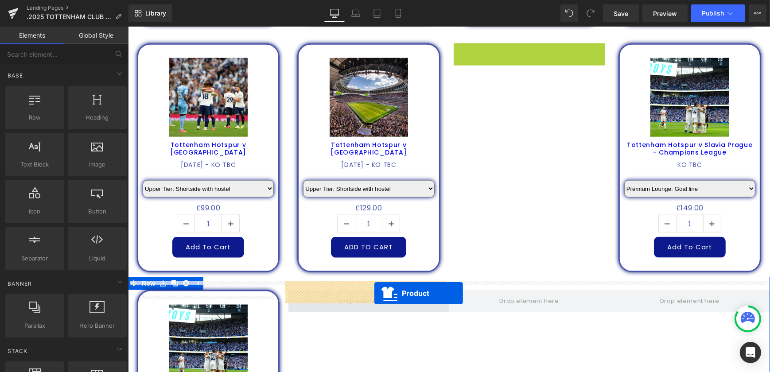
drag, startPoint x: 515, startPoint y: 33, endPoint x: 374, endPoint y: 293, distance: 296.0
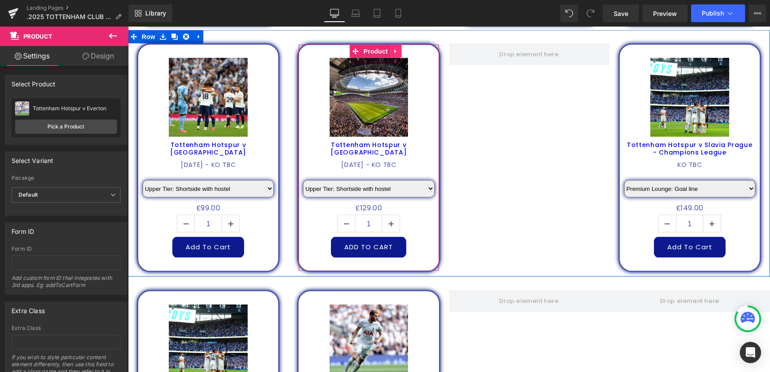
click at [394, 50] on icon at bounding box center [395, 52] width 2 height 4
click at [388, 48] on icon at bounding box center [390, 51] width 6 height 7
click at [497, 47] on span at bounding box center [530, 54] width 66 height 15
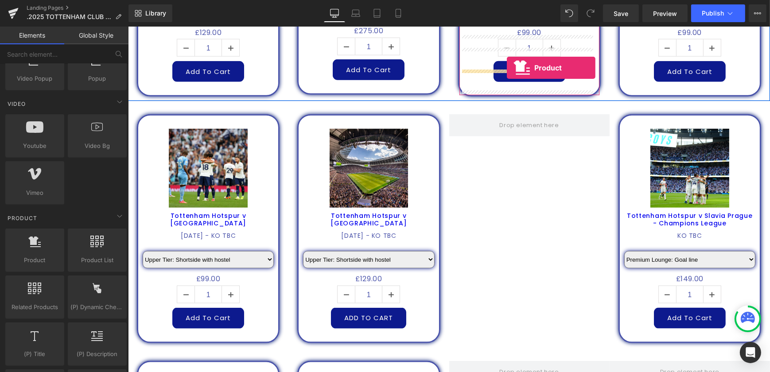
scroll to position [1315, 0]
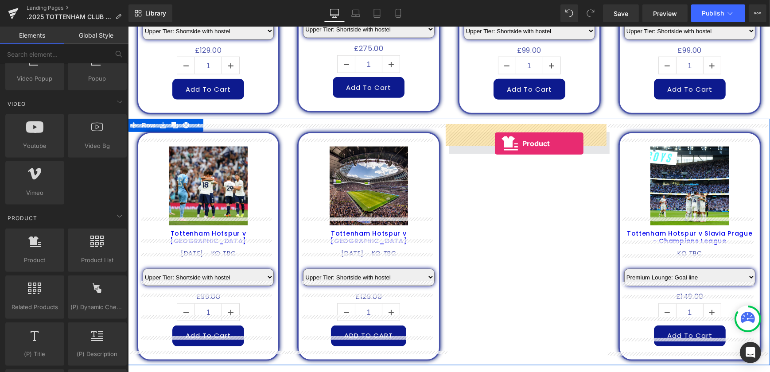
drag, startPoint x: 165, startPoint y: 286, endPoint x: 495, endPoint y: 144, distance: 358.8
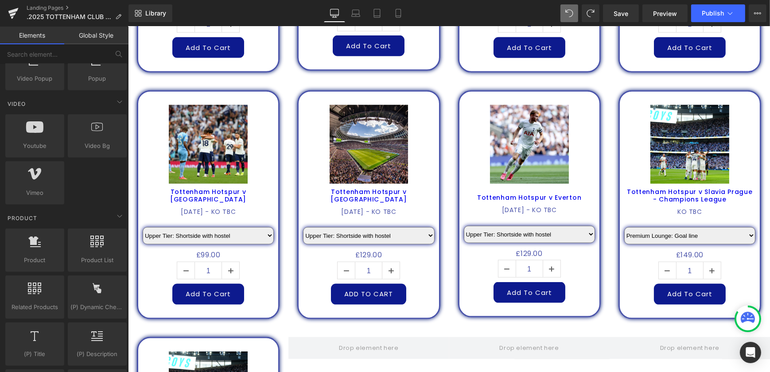
scroll to position [1355, 0]
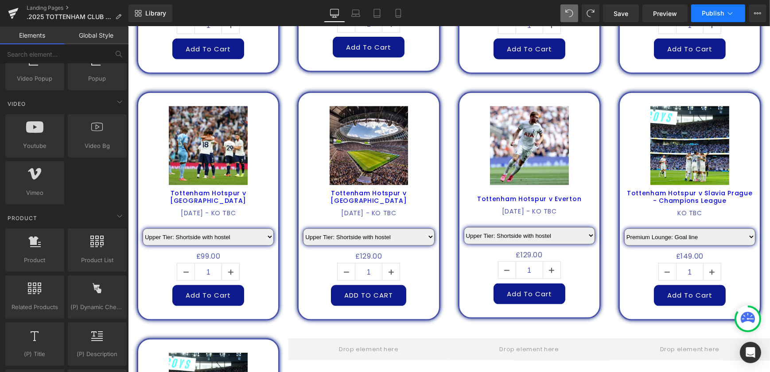
click at [724, 5] on button "Publish" at bounding box center [719, 13] width 54 height 18
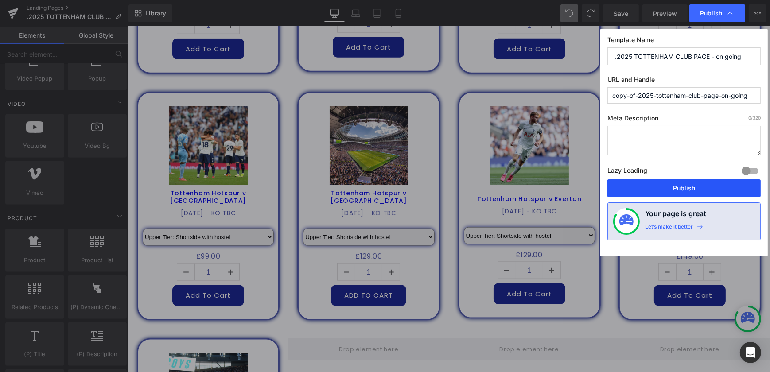
drag, startPoint x: 695, startPoint y: 190, endPoint x: 450, endPoint y: 40, distance: 287.2
click at [695, 190] on button "Publish" at bounding box center [684, 189] width 153 height 18
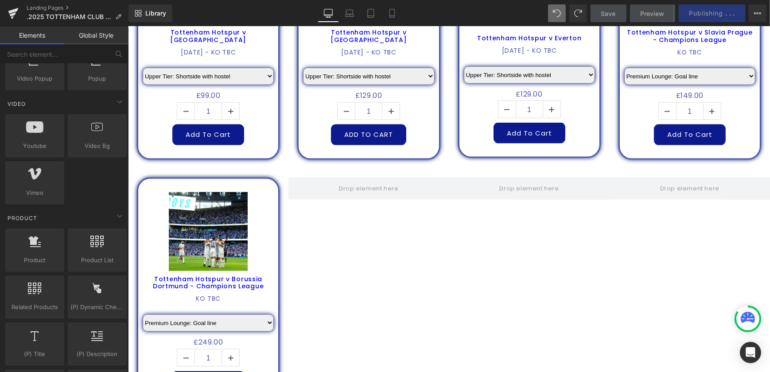
scroll to position [1396, 0]
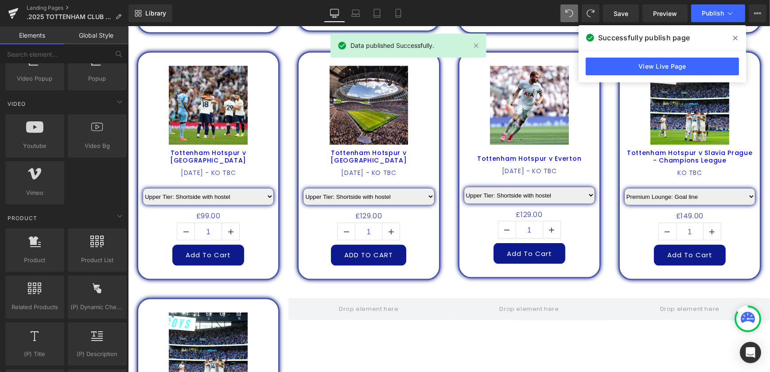
click at [736, 36] on icon at bounding box center [736, 38] width 4 height 7
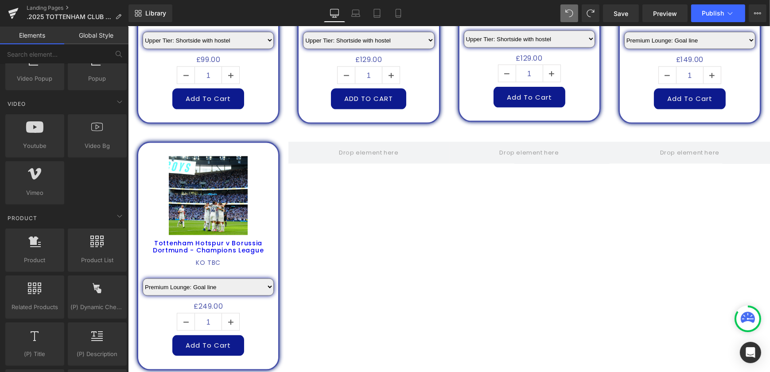
scroll to position [1557, 0]
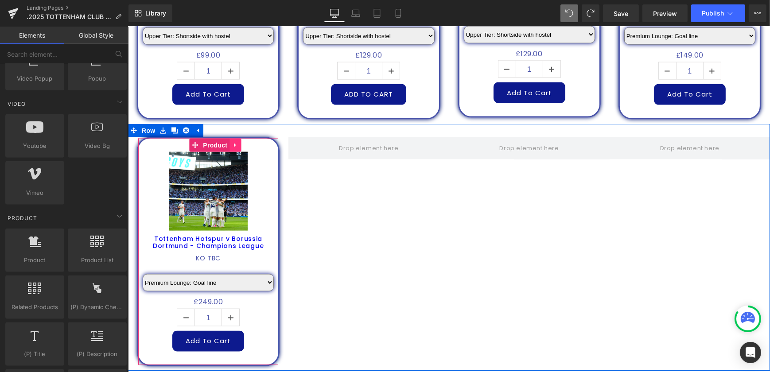
click at [232, 142] on icon at bounding box center [235, 145] width 6 height 7
click at [238, 142] on icon at bounding box center [241, 145] width 6 height 6
click at [234, 144] on icon at bounding box center [235, 146] width 2 height 4
click at [226, 142] on icon at bounding box center [229, 145] width 6 height 6
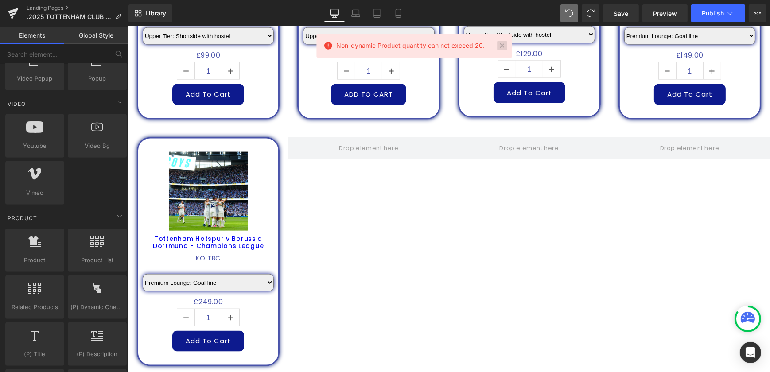
click at [501, 46] on link at bounding box center [502, 46] width 10 height 10
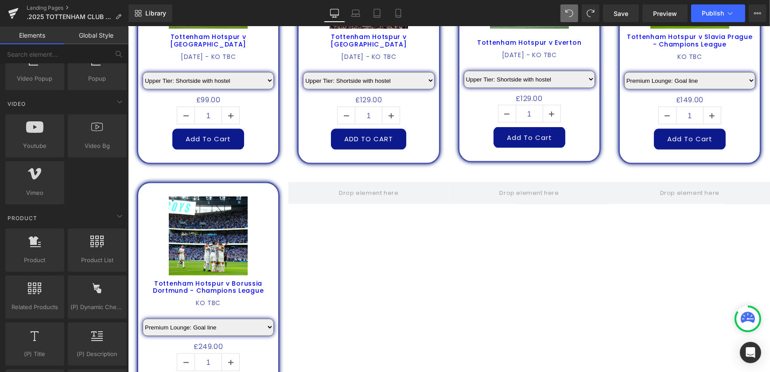
scroll to position [1516, 0]
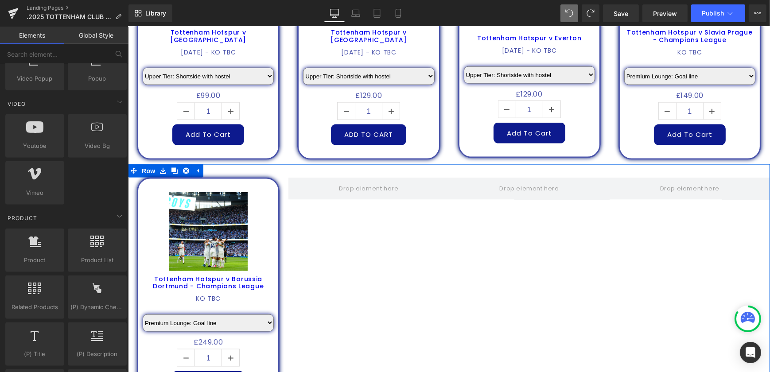
drag, startPoint x: 703, startPoint y: 27, endPoint x: 568, endPoint y: 205, distance: 223.0
click at [568, 205] on div "Sale Off (P) Image Tottenham Hotspur v Borussia Dortmund - Champions League (P)…" at bounding box center [449, 287] width 642 height 247
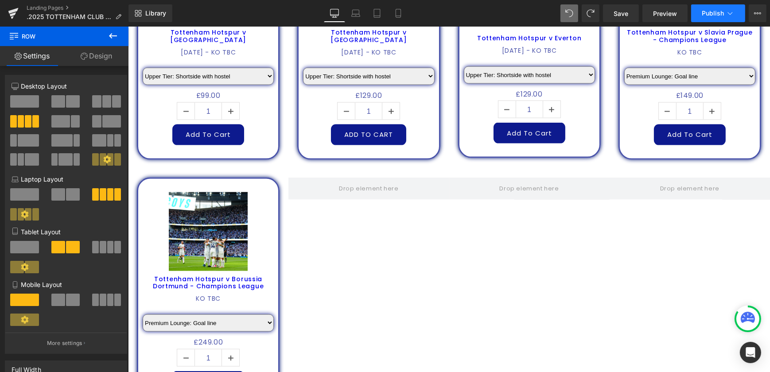
click at [708, 15] on span "Publish" at bounding box center [713, 13] width 22 height 7
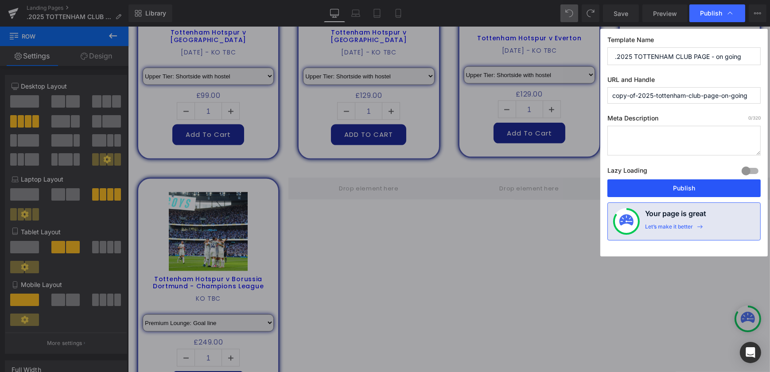
click at [698, 188] on button "Publish" at bounding box center [684, 189] width 153 height 18
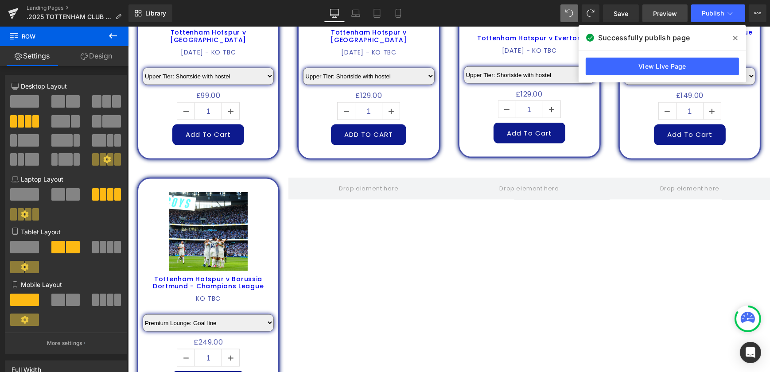
click at [665, 16] on span "Preview" at bounding box center [665, 13] width 24 height 9
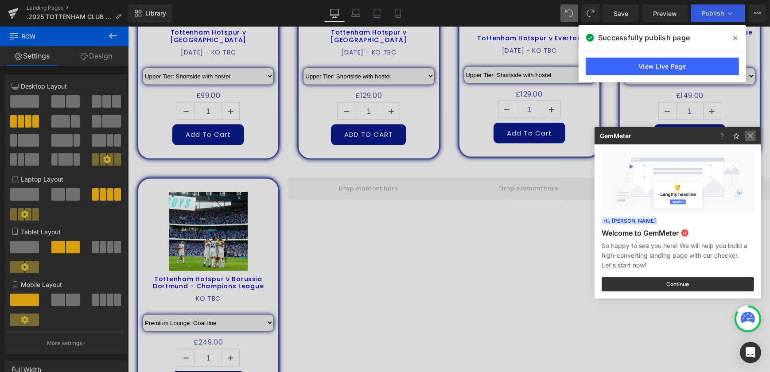
click at [0, 0] on img at bounding box center [0, 0] width 0 height 0
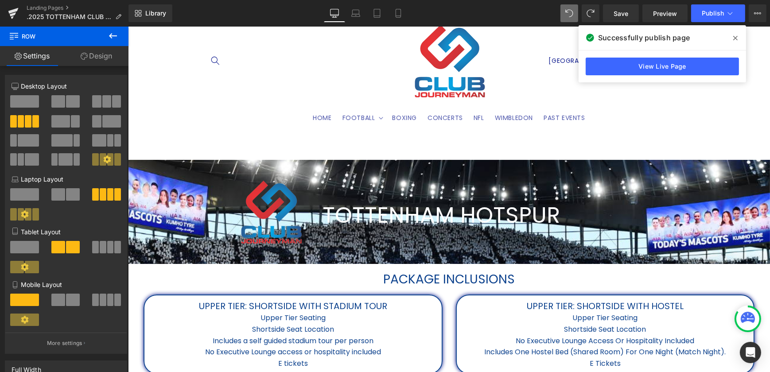
scroll to position [0, 0]
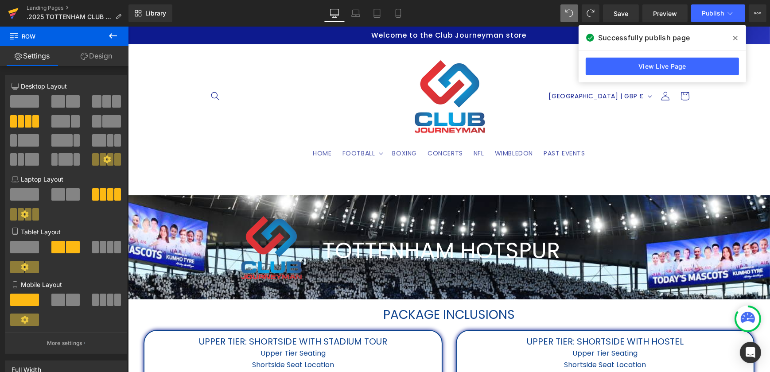
click at [8, 13] on icon at bounding box center [13, 13] width 11 height 22
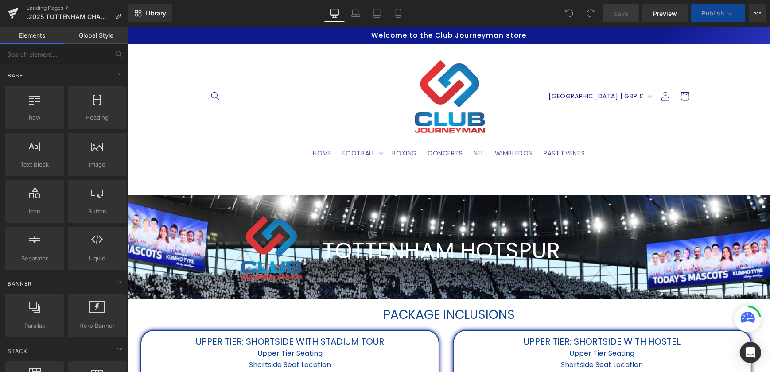
select select "Premium Lounge: Penalty Area"
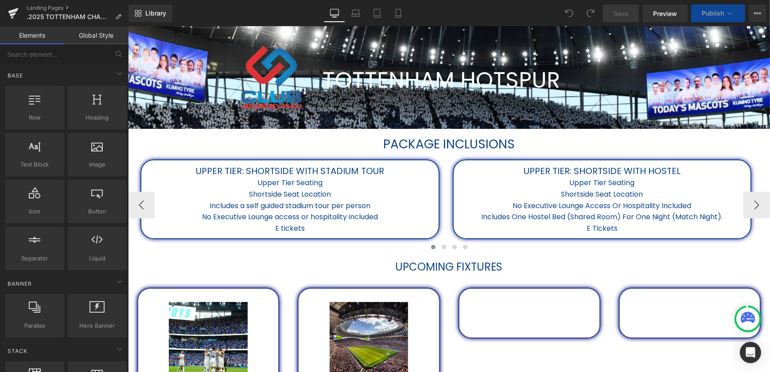
select select "Upper tier: Longside with hostel"
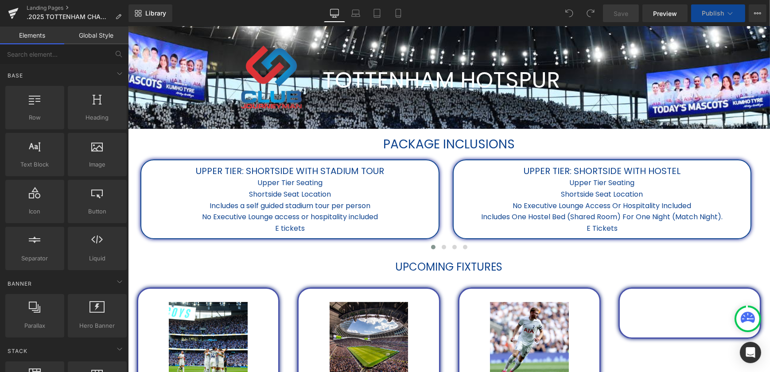
scroll to position [403, 0]
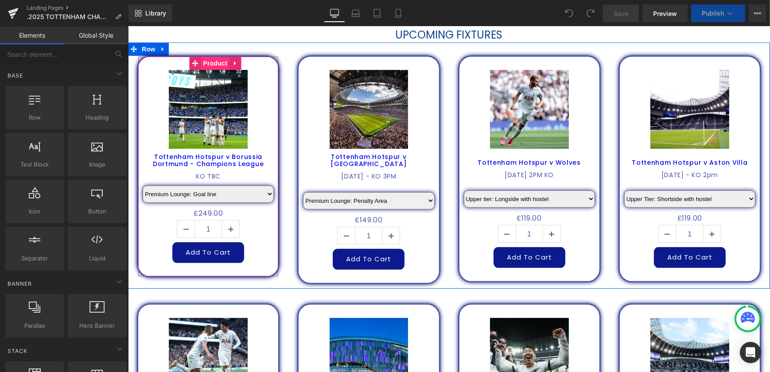
click at [212, 62] on span "Product" at bounding box center [214, 63] width 29 height 13
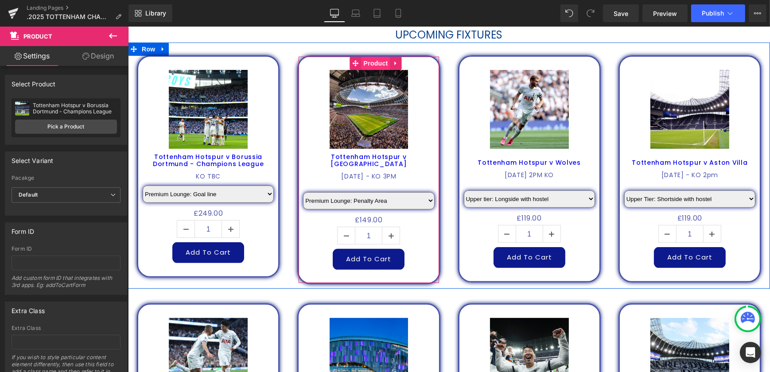
click at [378, 58] on span "Product" at bounding box center [375, 63] width 29 height 13
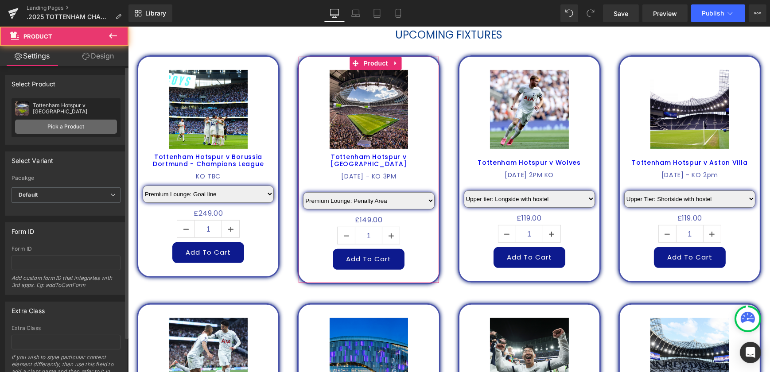
click at [81, 124] on link "Pick a Product" at bounding box center [66, 127] width 102 height 14
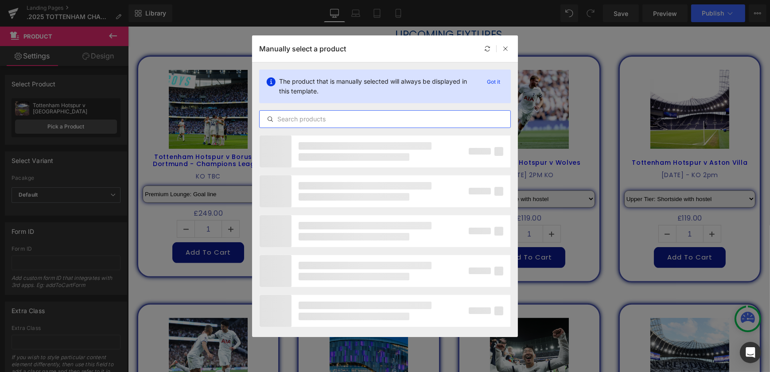
click at [307, 119] on input "text" at bounding box center [385, 119] width 251 height 11
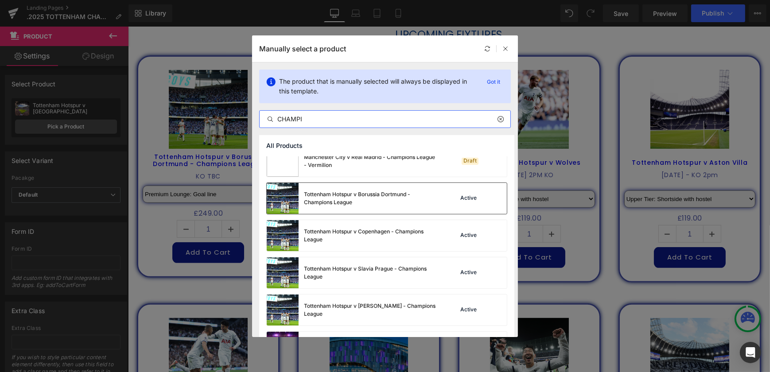
scroll to position [230, 0]
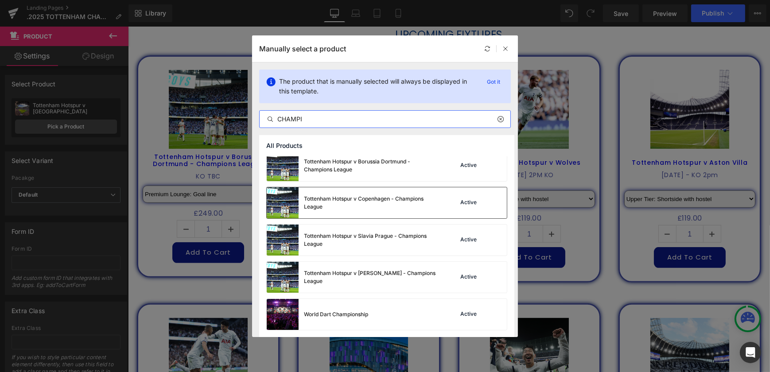
type input "CHAMPI"
click at [411, 201] on div "Tottenham Hotspur v Copenhagen - Champions League" at bounding box center [370, 203] width 133 height 16
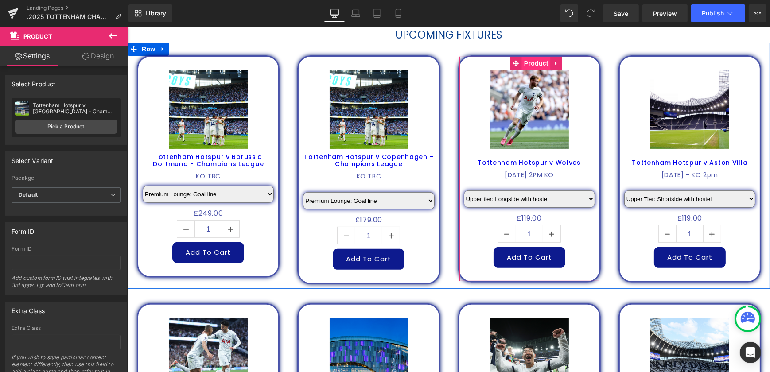
click at [532, 64] on span "Product" at bounding box center [536, 63] width 29 height 13
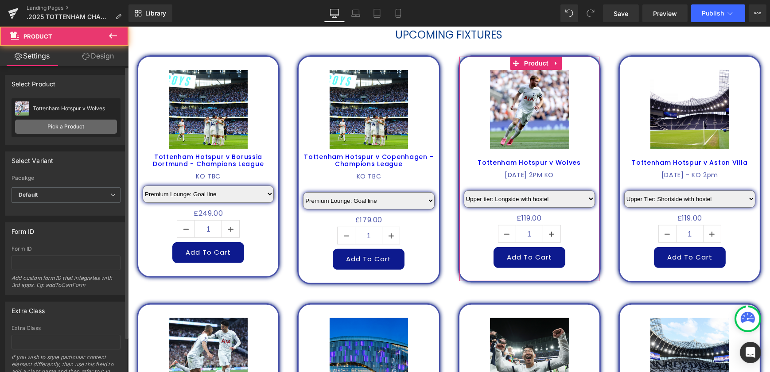
drag, startPoint x: 405, startPoint y: 37, endPoint x: 74, endPoint y: 124, distance: 341.5
click at [74, 124] on link "Pick a Product" at bounding box center [66, 127] width 102 height 14
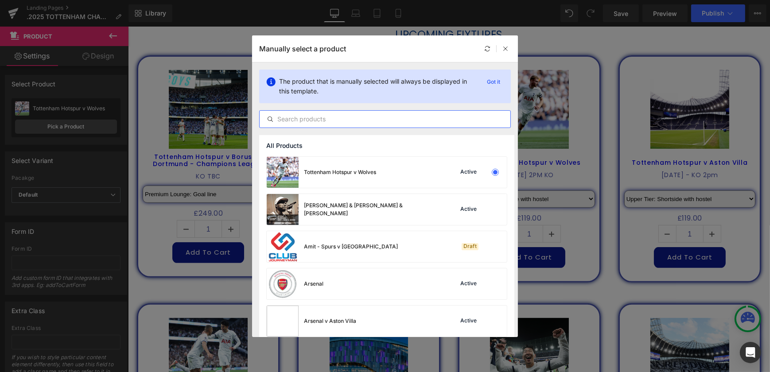
click at [308, 123] on input "text" at bounding box center [385, 119] width 251 height 11
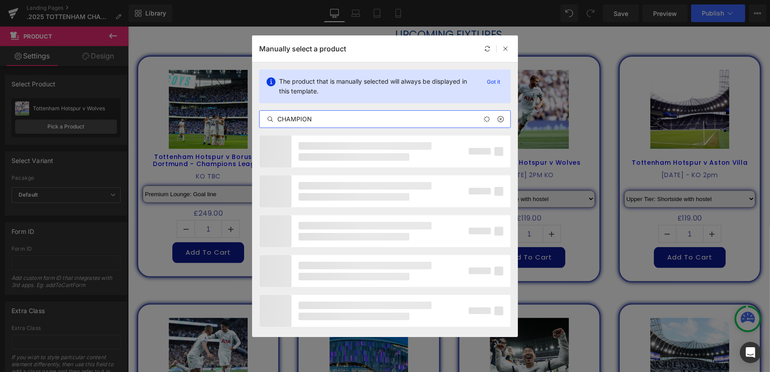
type input "CHAMPION"
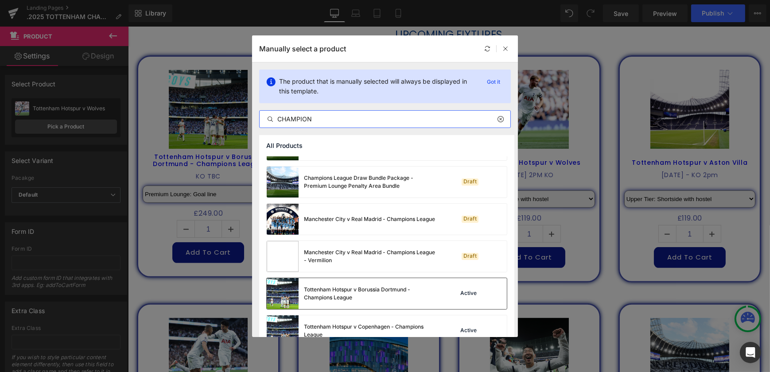
scroll to position [201, 0]
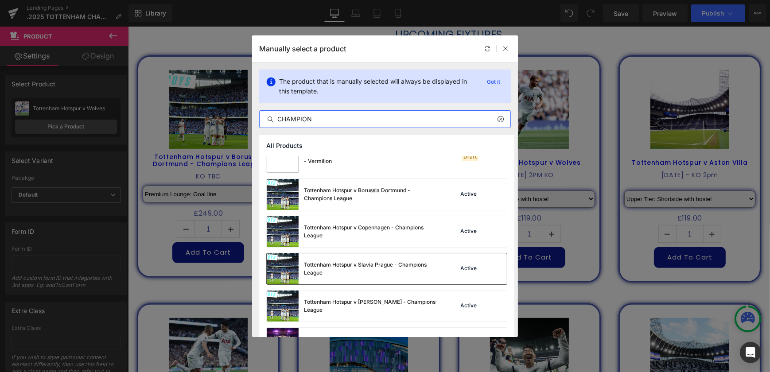
click at [394, 274] on div "Tottenham Hotspur v Slavia Prague - Champions League" at bounding box center [370, 269] width 133 height 16
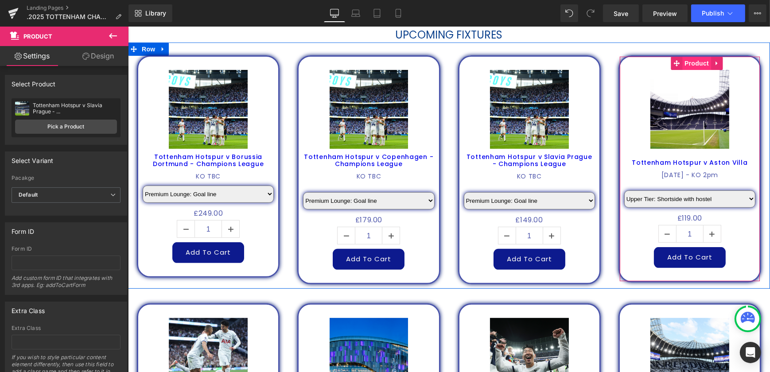
click at [700, 62] on span "Product" at bounding box center [696, 63] width 29 height 13
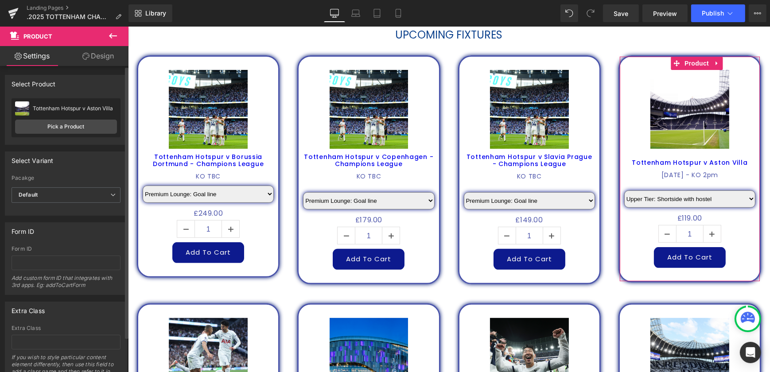
click at [74, 116] on div "Tottenham Hotspur v Aston Villa Tottenham Hotspur v Aston Villa Pick a Product" at bounding box center [66, 117] width 109 height 39
click at [75, 125] on link "Pick a Product" at bounding box center [66, 127] width 102 height 14
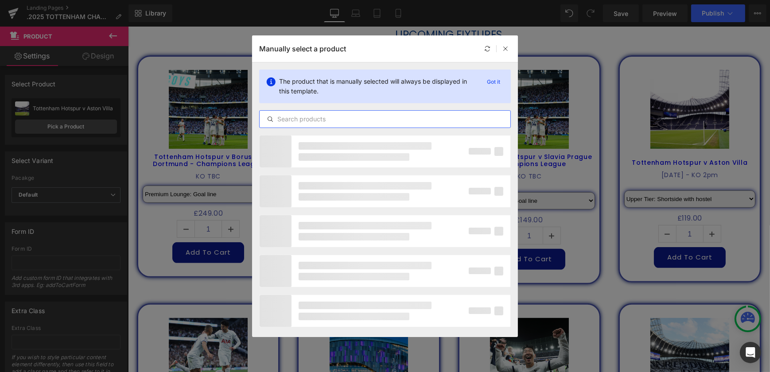
click at [300, 123] on input "text" at bounding box center [385, 119] width 251 height 11
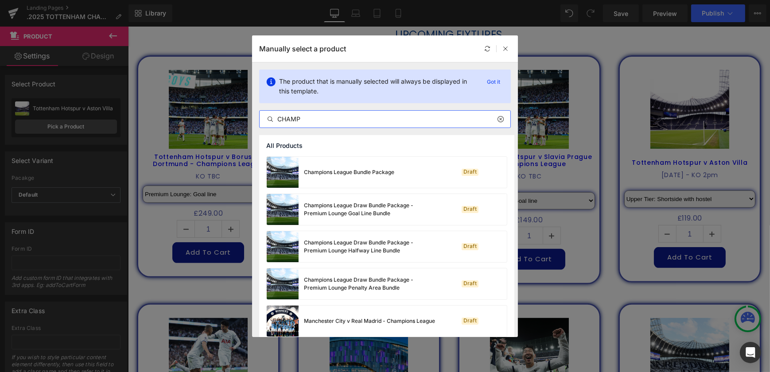
type input "CHAMP"
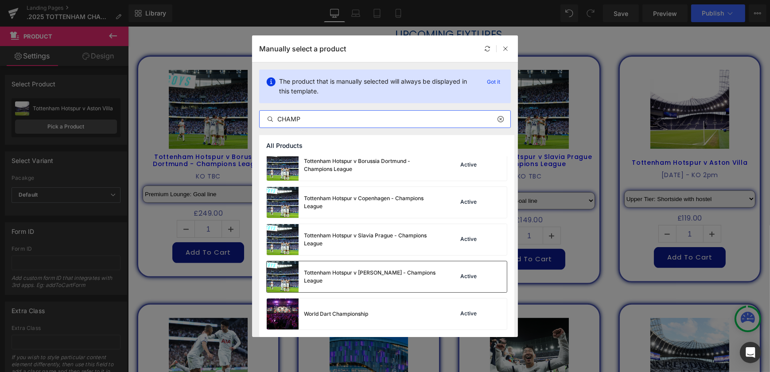
scroll to position [230, 0]
click at [385, 274] on div "Tottenham Hotspur v [PERSON_NAME] - Champions League" at bounding box center [370, 278] width 133 height 16
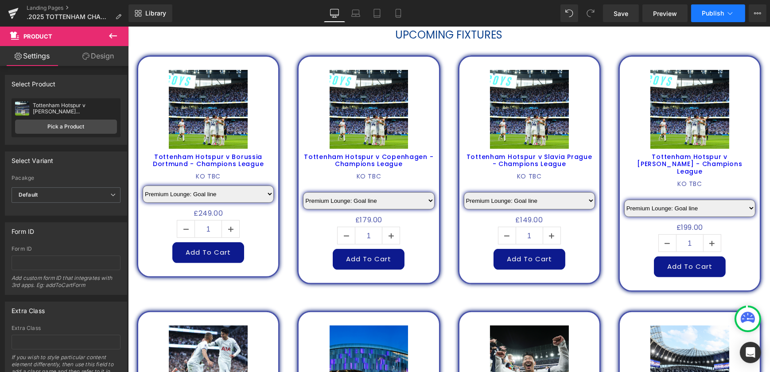
click at [717, 16] on span "Publish" at bounding box center [713, 13] width 22 height 7
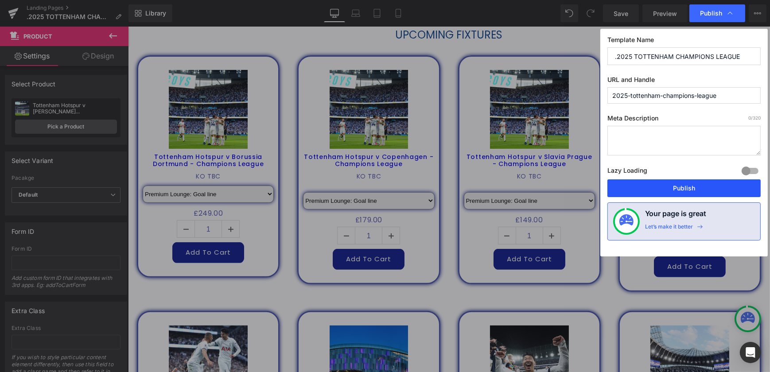
click at [687, 183] on button "Publish" at bounding box center [684, 189] width 153 height 18
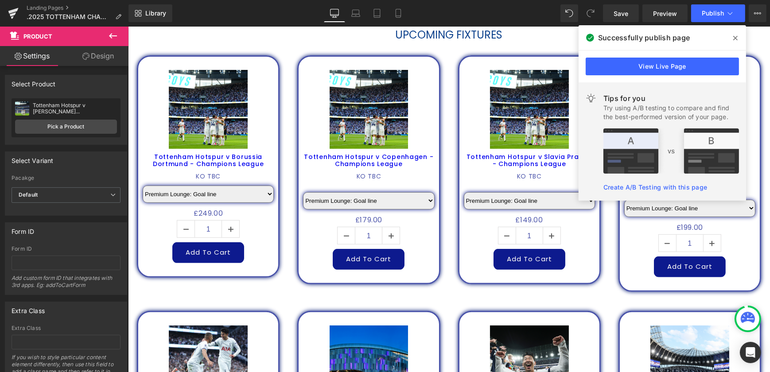
click at [244, 39] on h1 "UPCOMING FIXTURES" at bounding box center [449, 34] width 642 height 15
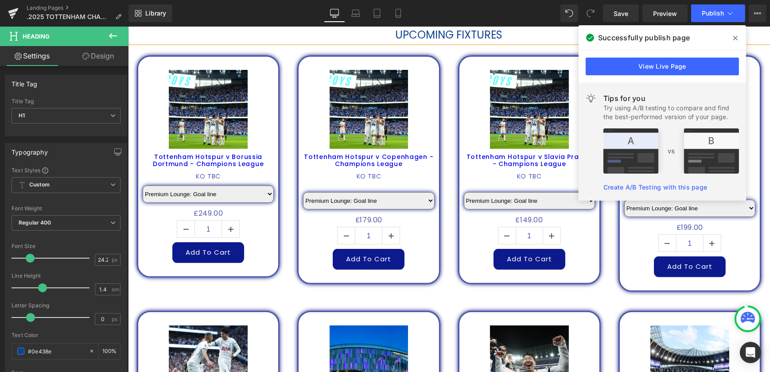
click at [737, 38] on icon at bounding box center [736, 38] width 4 height 7
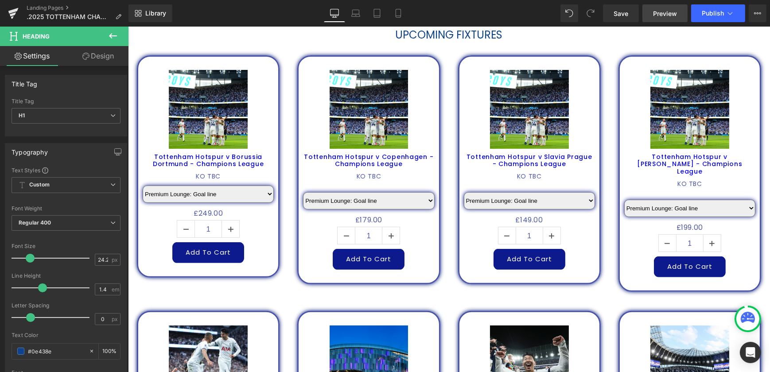
click at [672, 12] on span "Preview" at bounding box center [665, 13] width 24 height 9
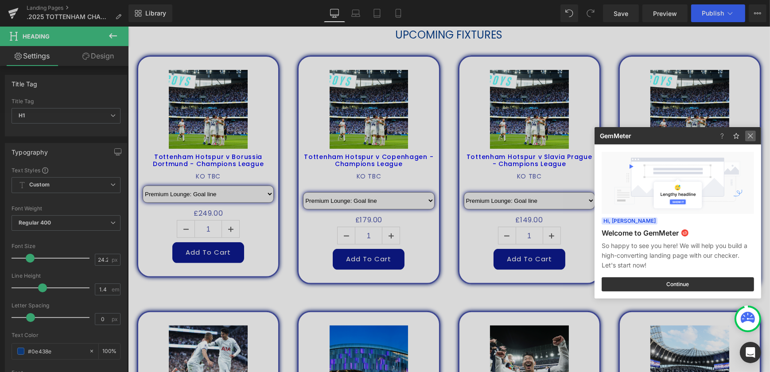
click at [753, 133] on img at bounding box center [751, 136] width 11 height 11
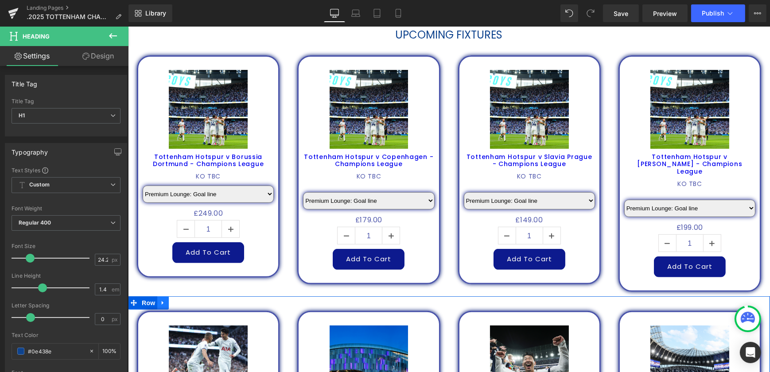
click at [161, 300] on icon at bounding box center [163, 303] width 6 height 7
click at [183, 300] on icon at bounding box center [186, 303] width 6 height 7
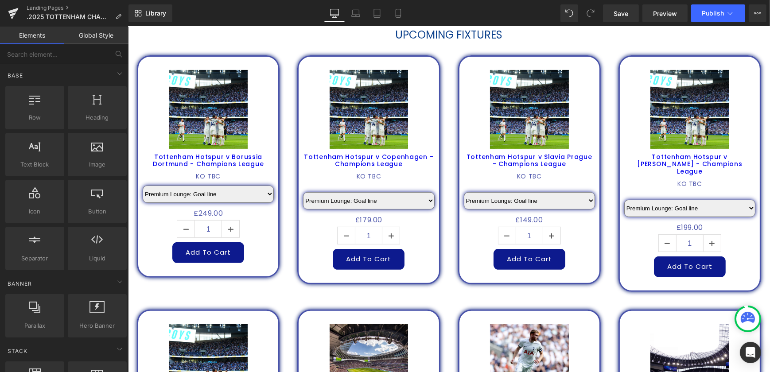
scroll to position [604, 0]
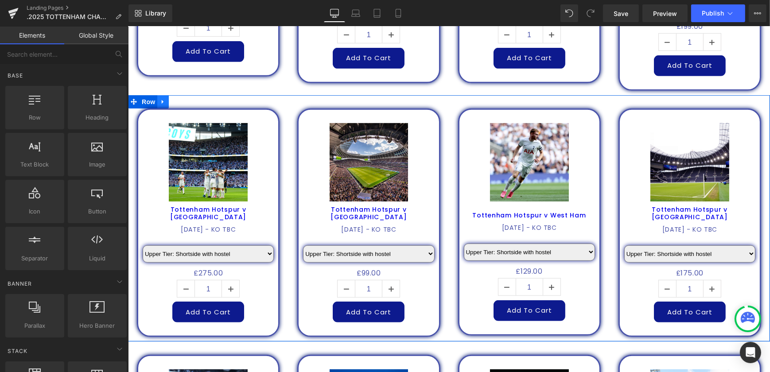
click at [164, 96] on link at bounding box center [163, 101] width 12 height 13
click at [185, 98] on icon at bounding box center [186, 101] width 6 height 7
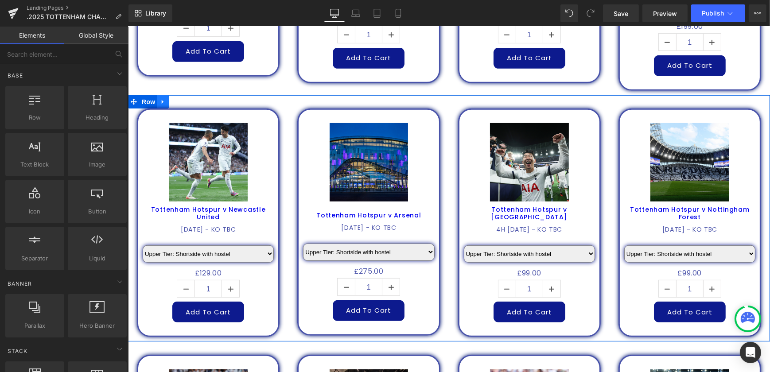
click at [161, 100] on icon at bounding box center [162, 102] width 2 height 4
click at [184, 99] on icon at bounding box center [186, 102] width 6 height 6
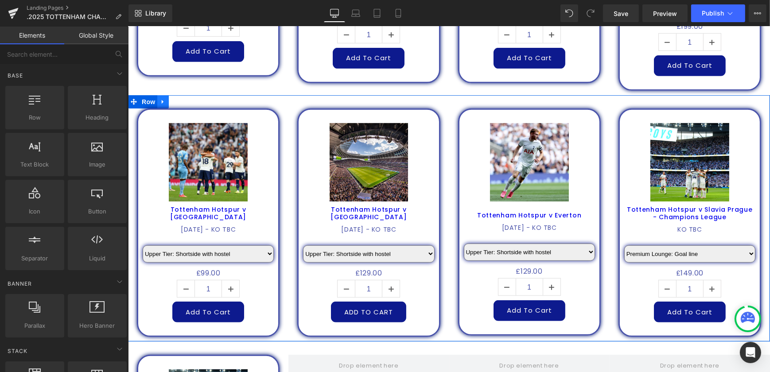
click at [157, 95] on link at bounding box center [163, 101] width 12 height 13
click at [183, 98] on icon at bounding box center [186, 101] width 6 height 7
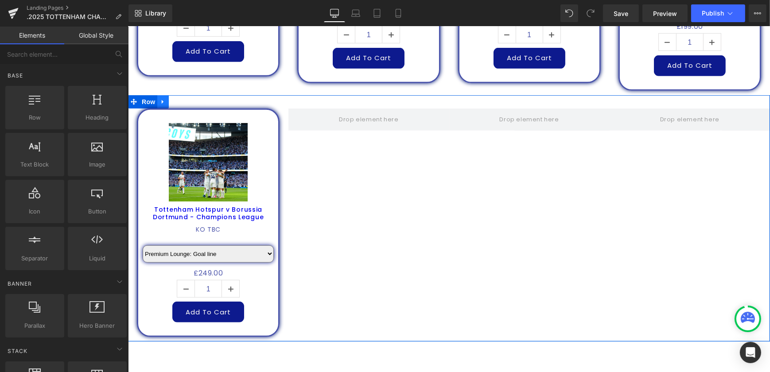
click at [162, 98] on icon at bounding box center [163, 101] width 6 height 7
click at [183, 99] on icon at bounding box center [186, 102] width 6 height 6
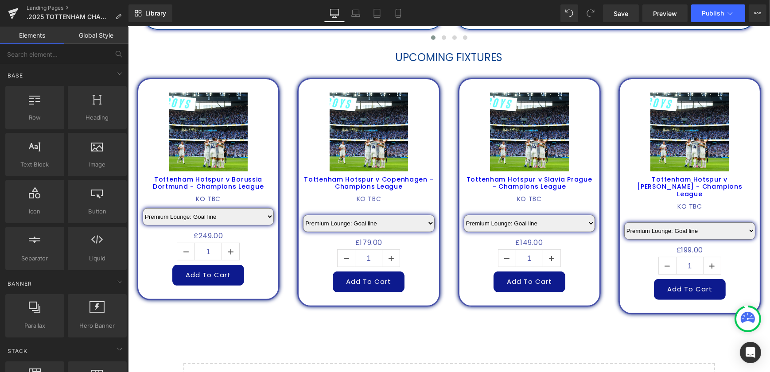
scroll to position [363, 0]
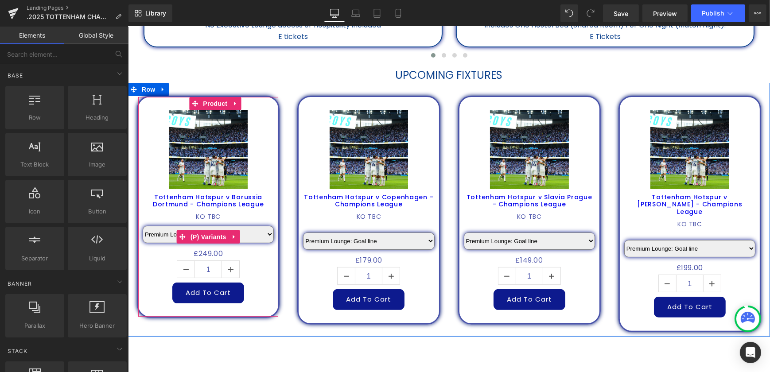
drag, startPoint x: 207, startPoint y: 235, endPoint x: 156, endPoint y: 227, distance: 51.1
click at [207, 235] on span "(P) Variants" at bounding box center [208, 237] width 40 height 13
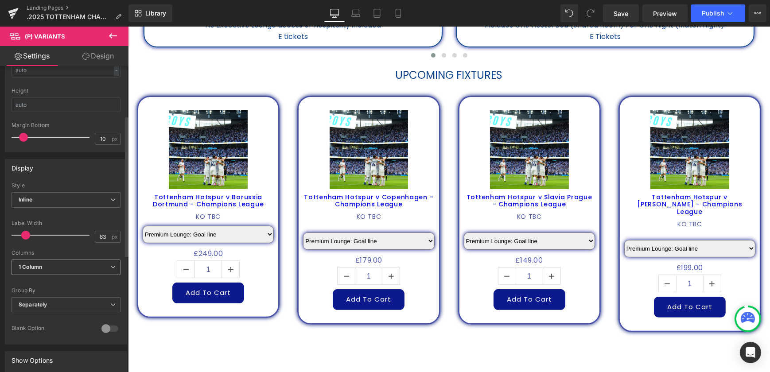
scroll to position [0, 0]
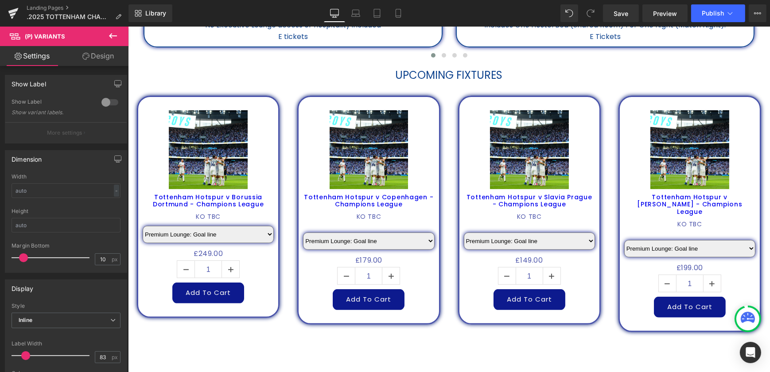
click at [96, 59] on link "Design" at bounding box center [98, 56] width 64 height 20
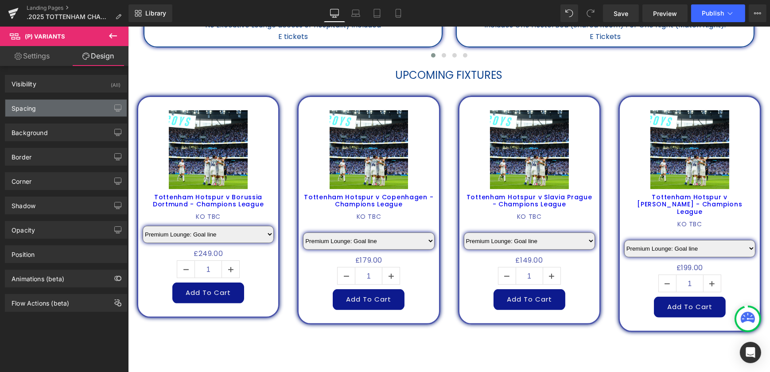
click at [38, 103] on div "Spacing" at bounding box center [65, 108] width 121 height 17
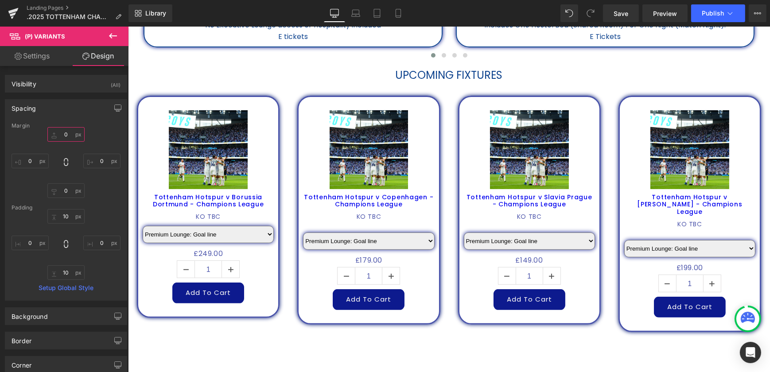
click at [59, 133] on input "text" at bounding box center [65, 134] width 37 height 15
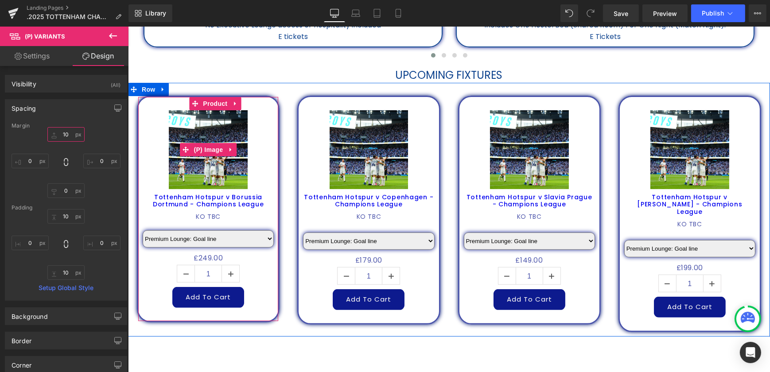
type input "1"
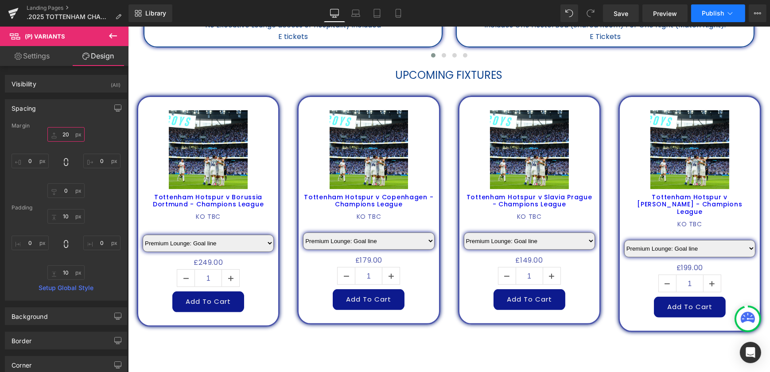
type input "20"
click at [701, 12] on button "Publish" at bounding box center [719, 13] width 54 height 18
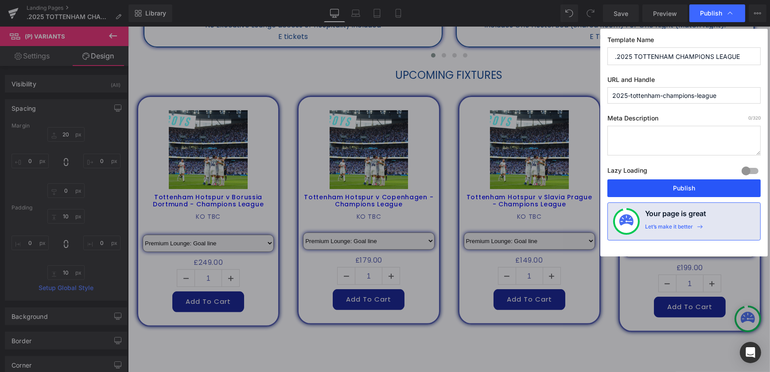
click at [687, 184] on button "Publish" at bounding box center [684, 189] width 153 height 18
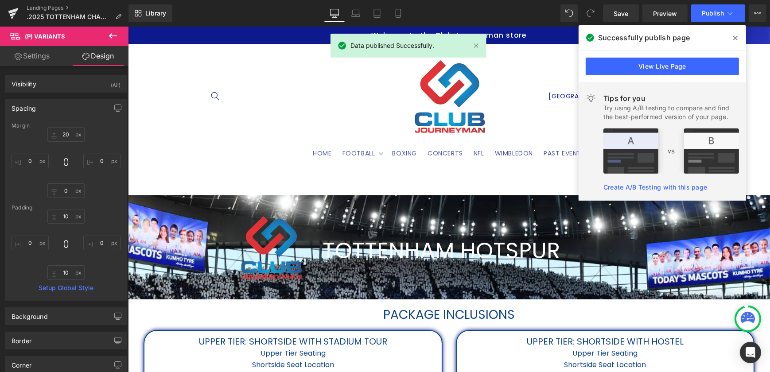
click at [738, 36] on icon at bounding box center [736, 38] width 4 height 7
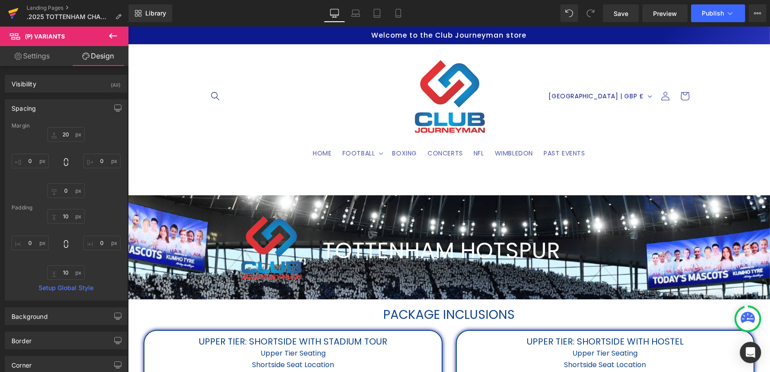
click at [16, 11] on icon at bounding box center [13, 13] width 11 height 22
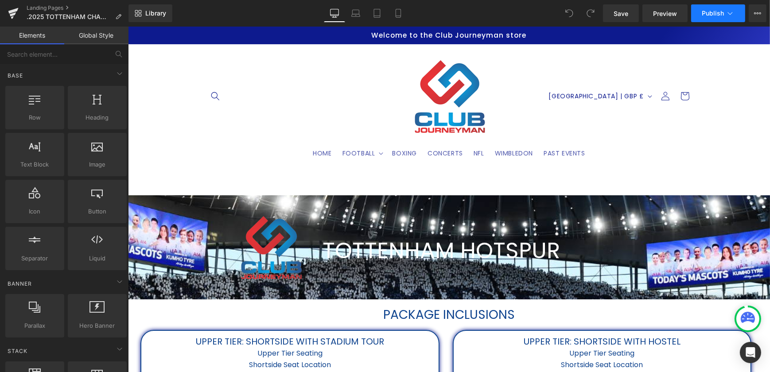
click at [720, 8] on button "Publish" at bounding box center [719, 13] width 54 height 18
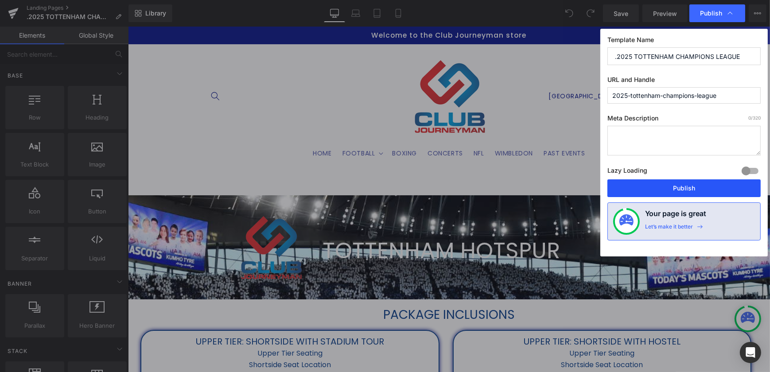
click at [687, 186] on button "Publish" at bounding box center [684, 189] width 153 height 18
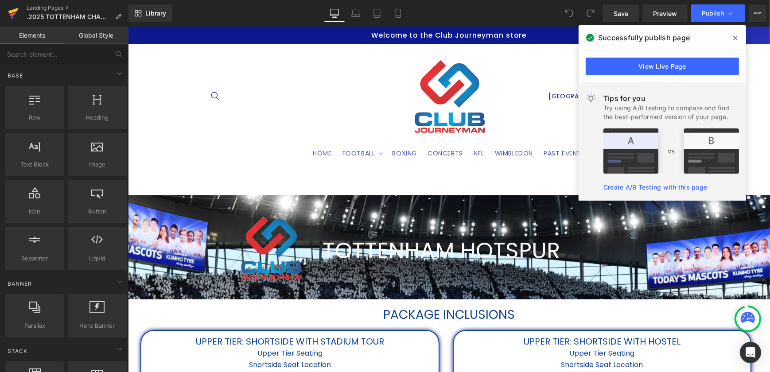
click at [15, 12] on icon at bounding box center [13, 11] width 10 height 6
